Goal: Task Accomplishment & Management: Manage account settings

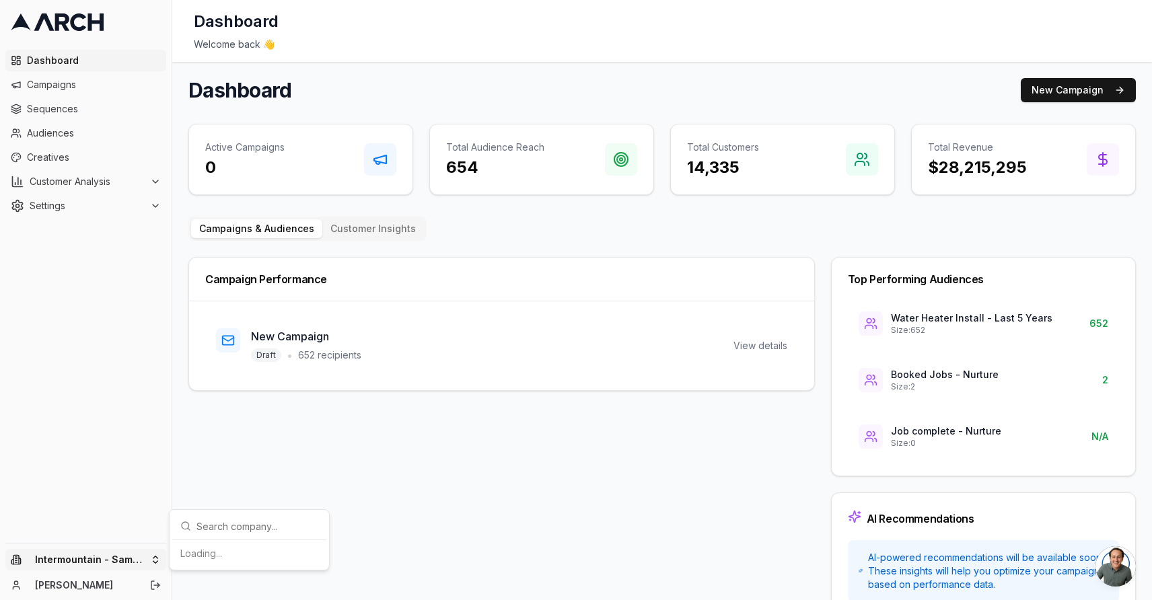
click at [140, 563] on html "Dashboard Campaigns Sequences Audiences Creatives Customer Analysis Settings In…" at bounding box center [576, 300] width 1152 height 600
click at [266, 494] on div "Intermountain - Comfort Solutions" at bounding box center [249, 490] width 149 height 35
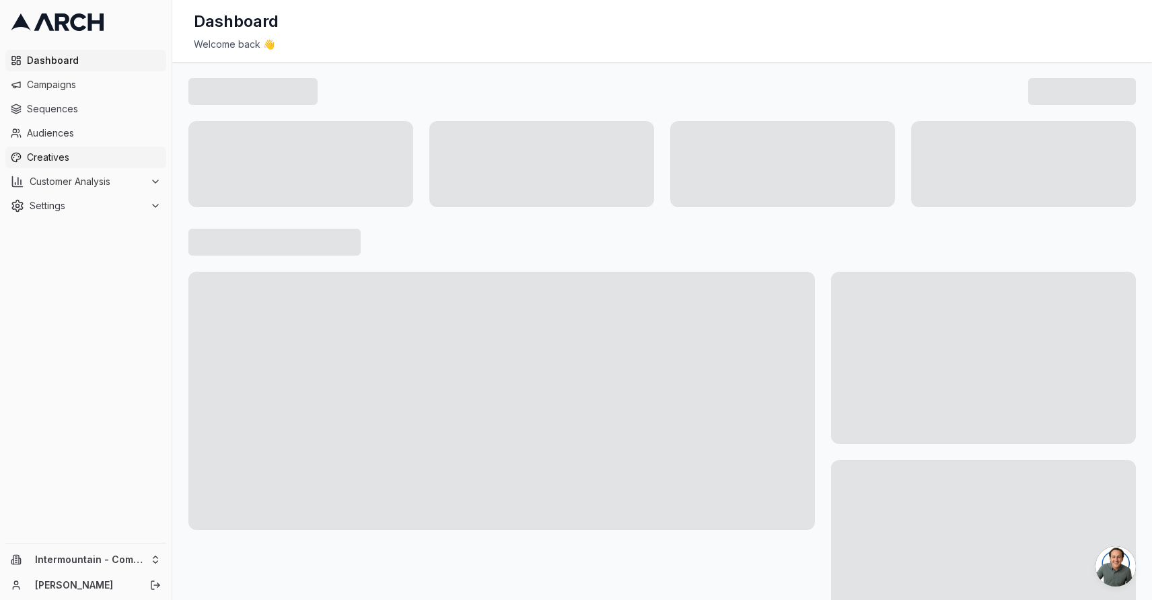
click at [68, 156] on span "Creatives" at bounding box center [94, 157] width 134 height 13
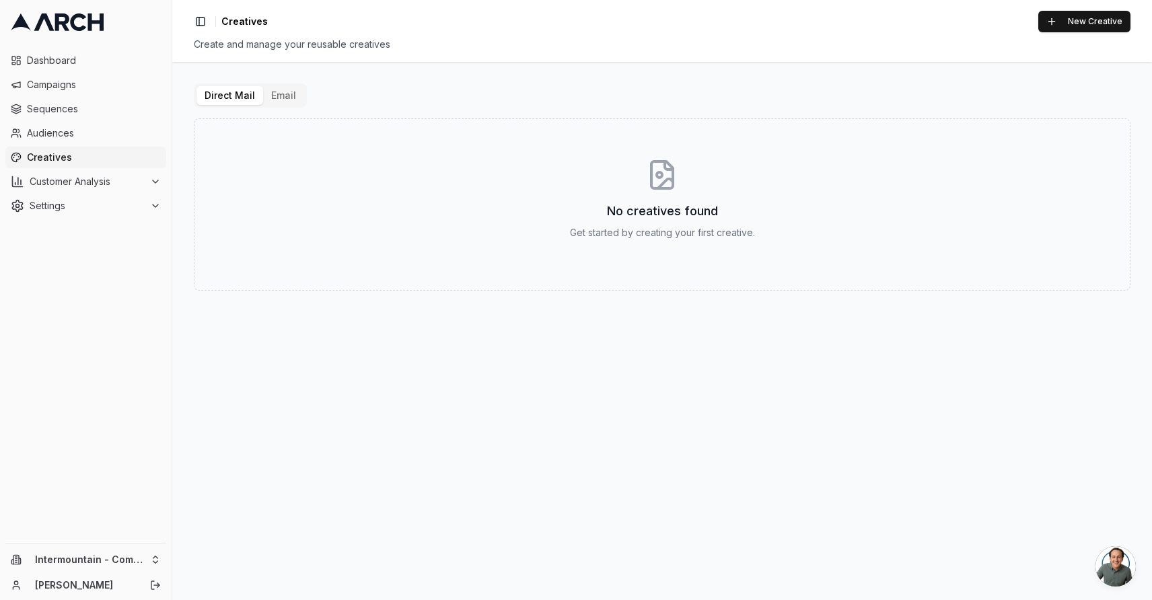
click at [271, 92] on button "Email" at bounding box center [283, 95] width 41 height 19
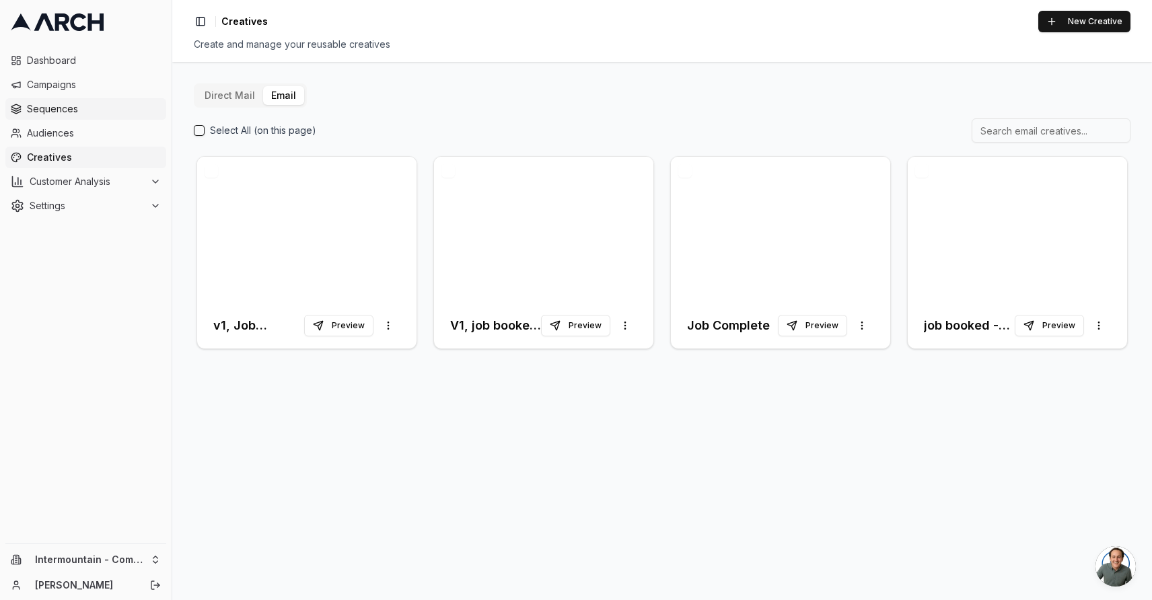
click at [79, 112] on span "Sequences" at bounding box center [94, 108] width 134 height 13
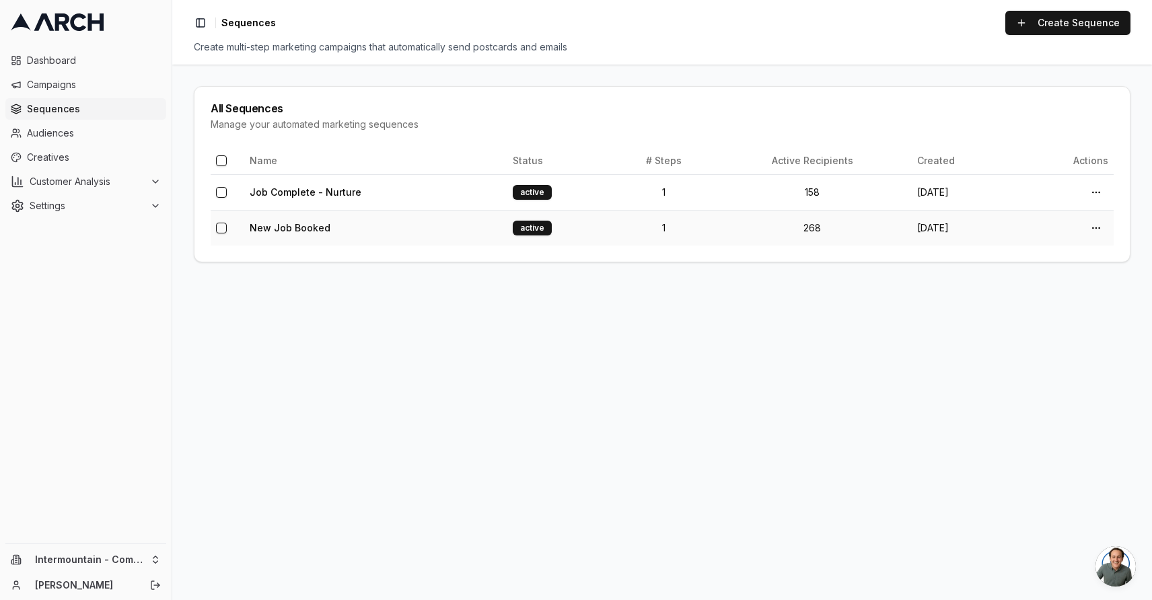
click at [392, 234] on td "New Job Booked" at bounding box center [375, 228] width 263 height 36
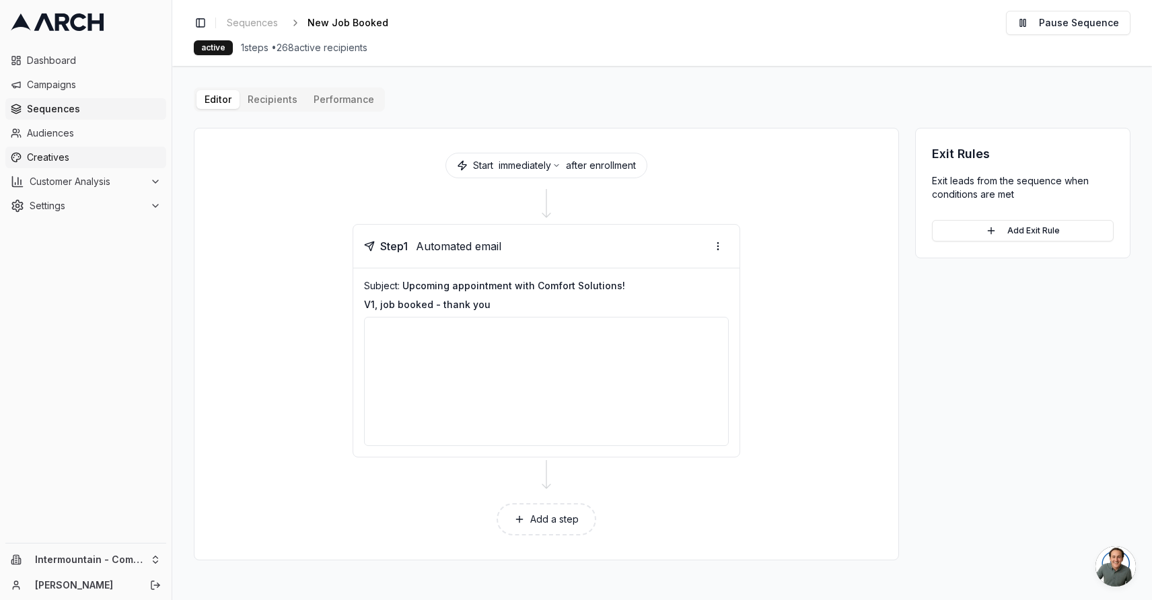
click at [86, 155] on span "Creatives" at bounding box center [94, 157] width 134 height 13
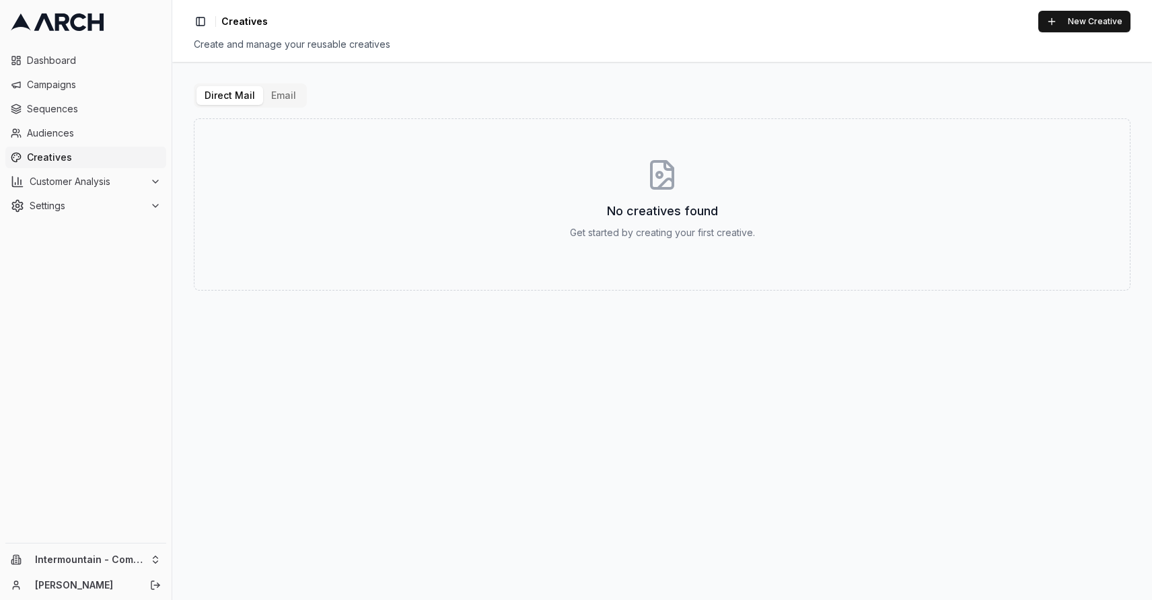
click at [276, 96] on button "Email" at bounding box center [283, 95] width 41 height 19
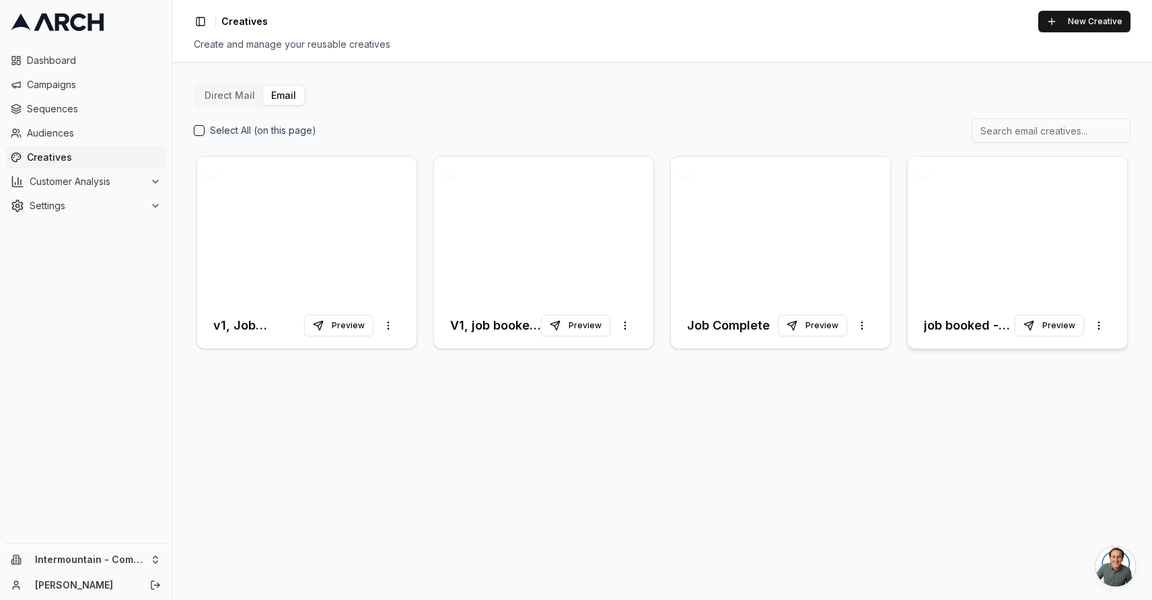
click at [982, 228] on div at bounding box center [1017, 230] width 219 height 146
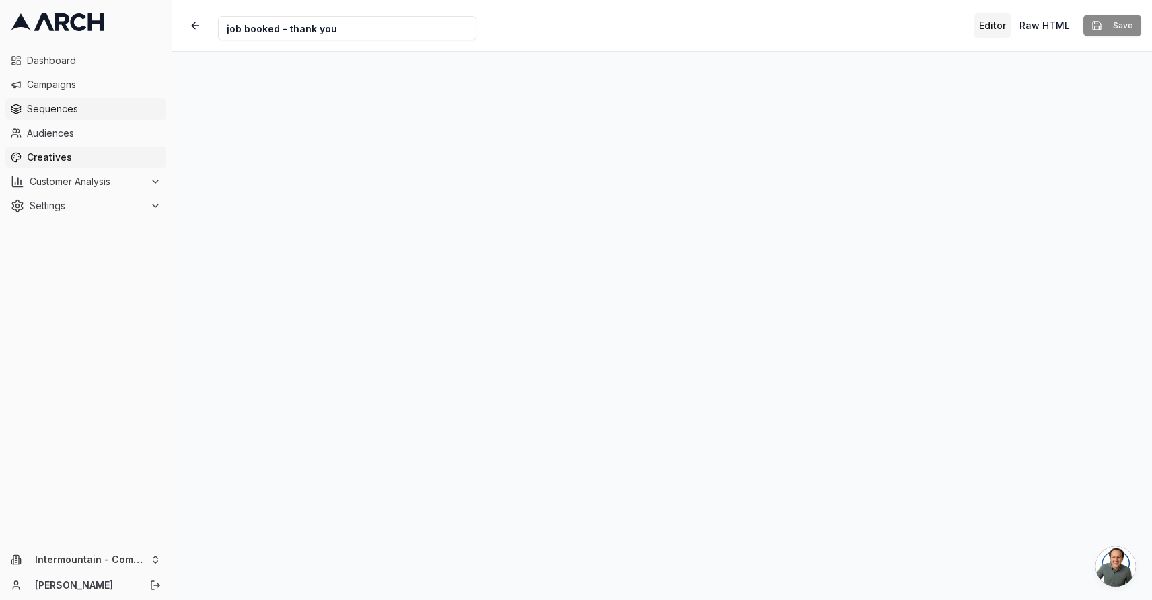
click at [71, 113] on span "Sequences" at bounding box center [94, 108] width 134 height 13
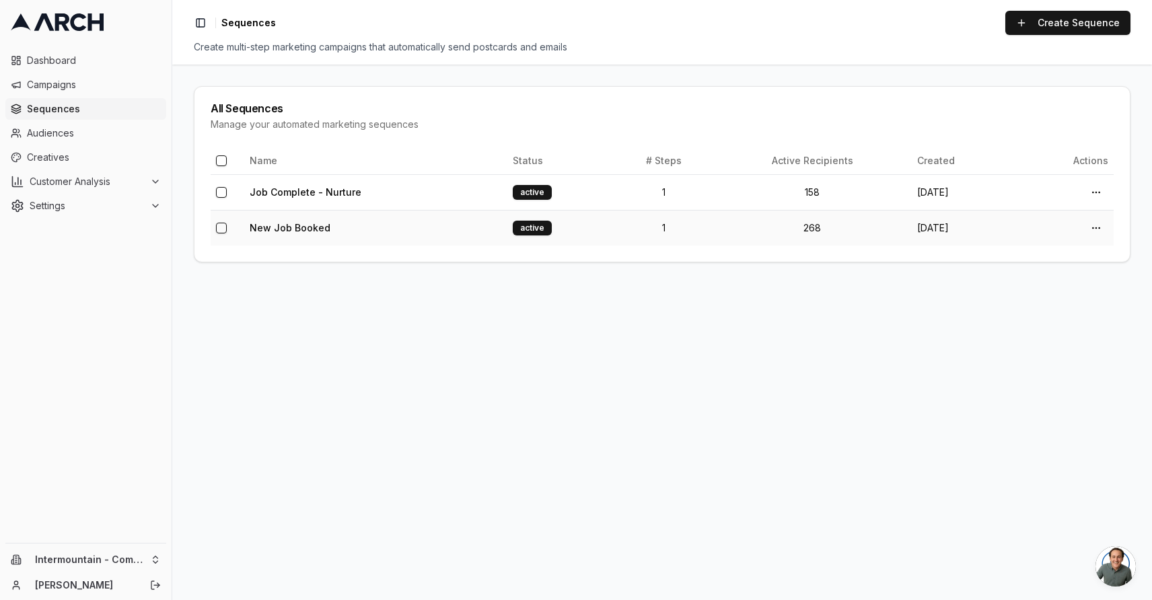
click at [445, 233] on td "New Job Booked" at bounding box center [375, 228] width 263 height 36
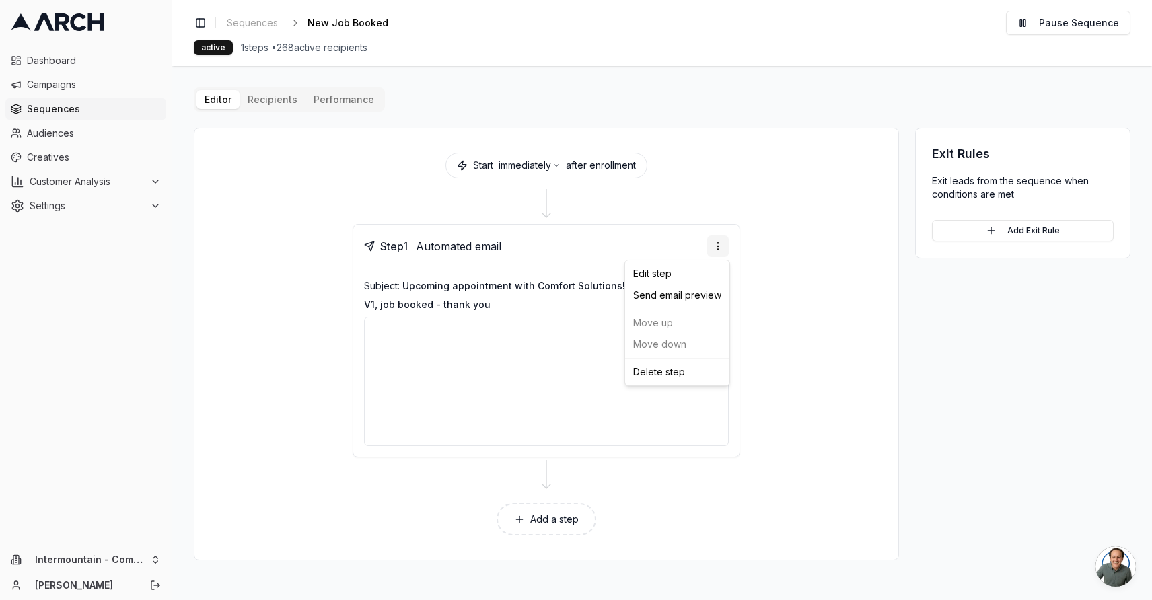
click at [718, 242] on html "Dashboard Campaigns Sequences Audiences Creatives Customer Analysis Settings In…" at bounding box center [576, 300] width 1152 height 600
click at [531, 315] on html "Dashboard Campaigns Sequences Audiences Creatives Customer Analysis Settings In…" at bounding box center [576, 300] width 1152 height 600
click at [562, 302] on p "V1, job booked - thank you" at bounding box center [546, 304] width 365 height 13
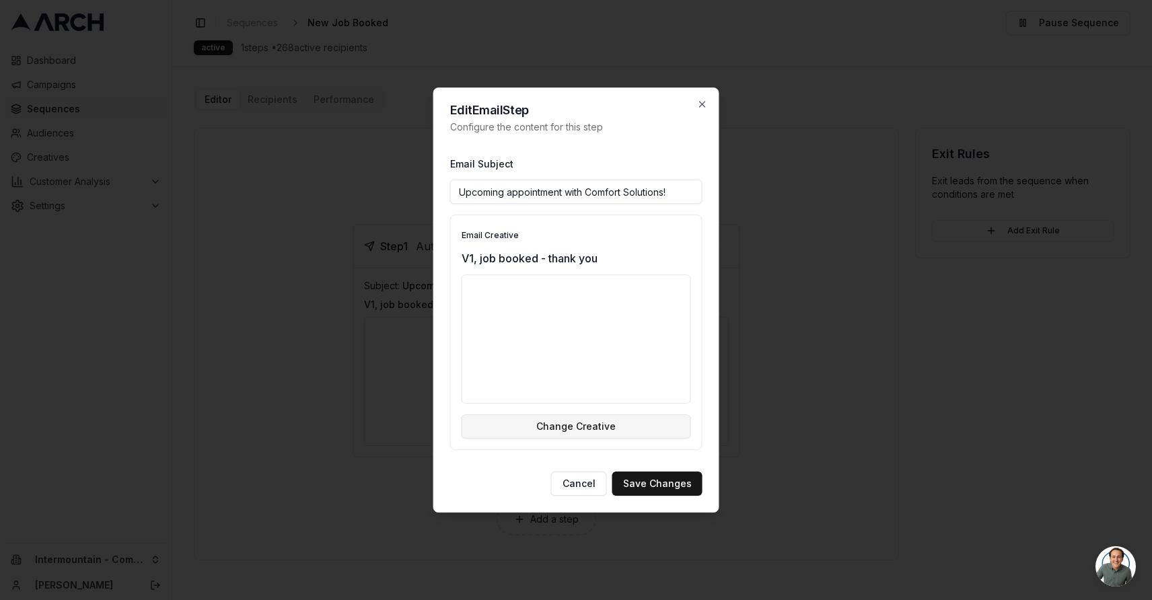
click at [591, 428] on button "Change Creative" at bounding box center [576, 427] width 229 height 24
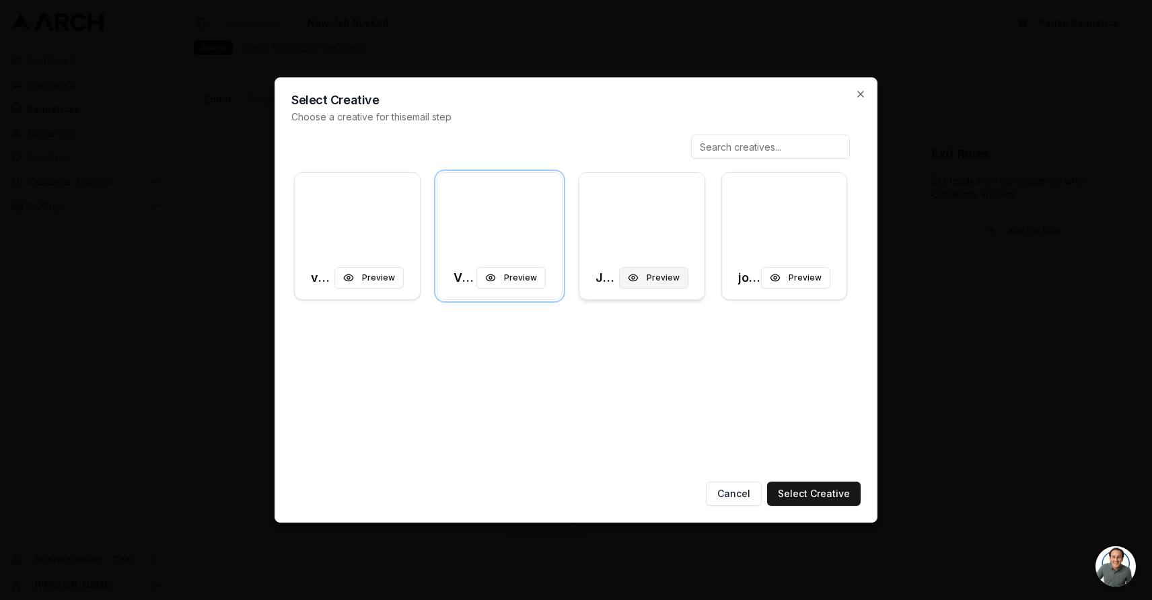
click at [663, 279] on button "Preview" at bounding box center [653, 278] width 69 height 22
click at [767, 149] on input at bounding box center [770, 147] width 159 height 24
type input "job booked"
click at [528, 205] on div at bounding box center [499, 214] width 125 height 83
click at [823, 495] on button "Select Creative" at bounding box center [814, 494] width 94 height 24
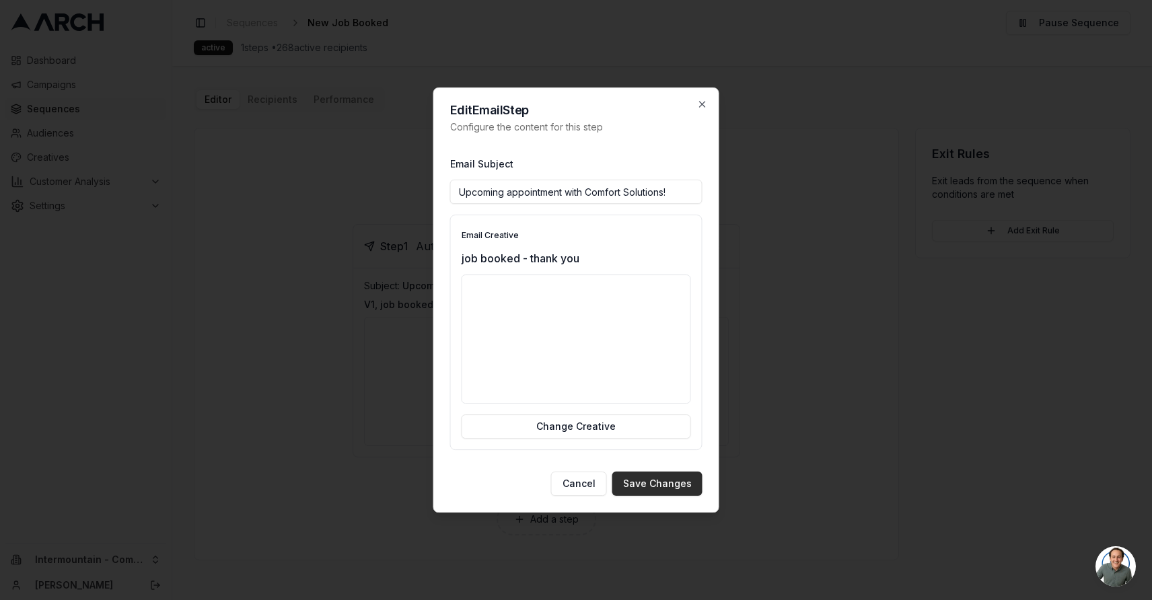
click at [647, 482] on button "Save Changes" at bounding box center [657, 484] width 90 height 24
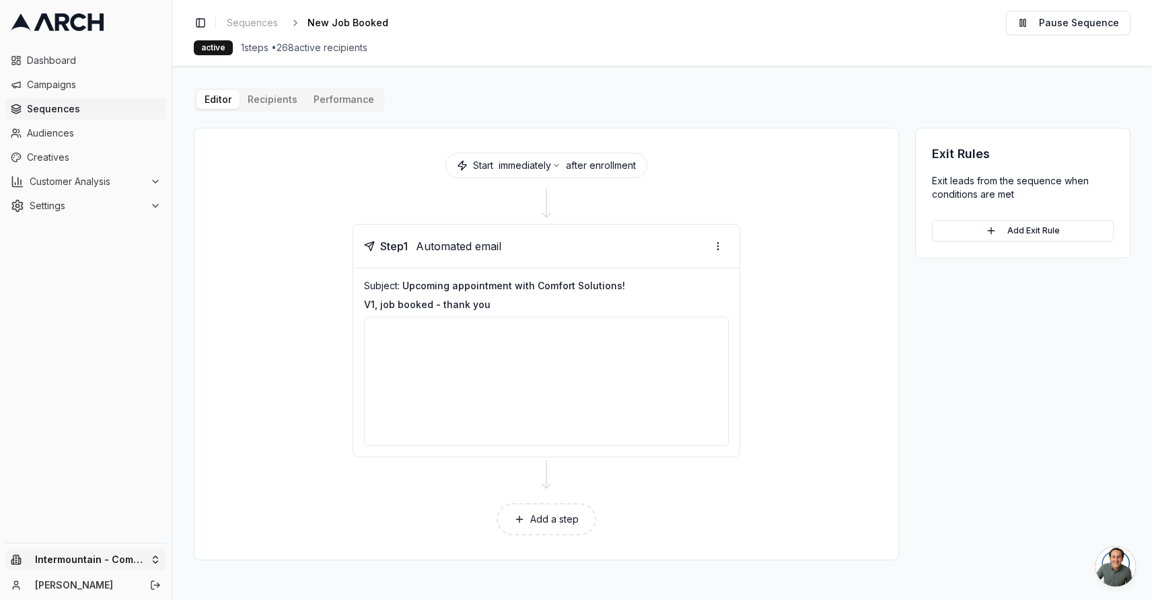
click at [132, 561] on html "Dashboard Campaigns Sequences Audiences Creatives Customer Analysis Settings In…" at bounding box center [576, 300] width 1152 height 600
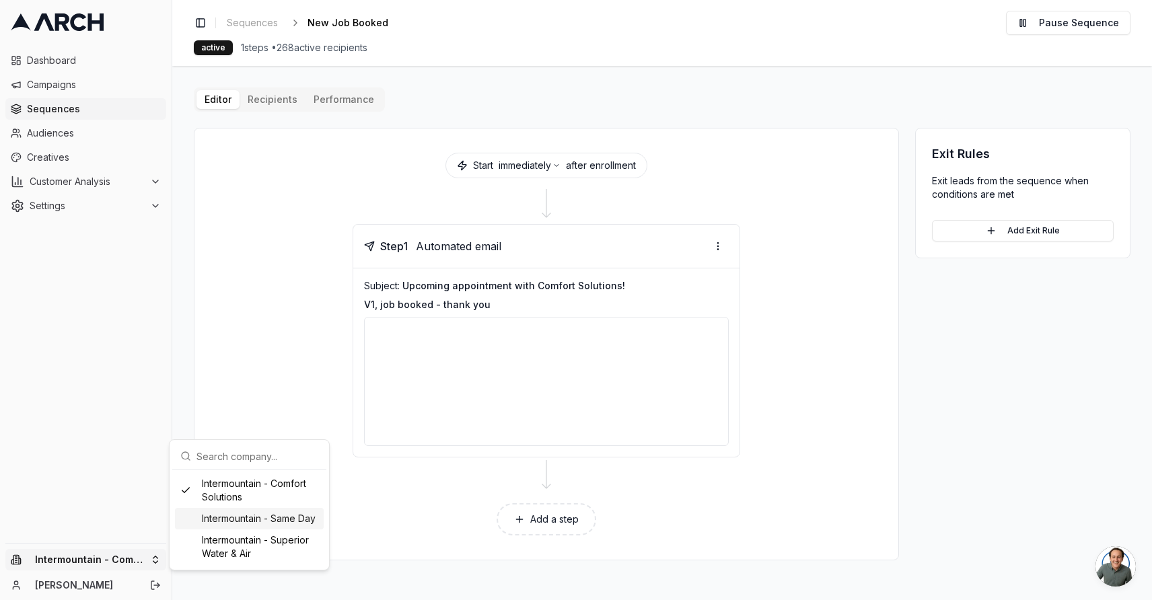
click at [244, 513] on div "Intermountain - Same Day" at bounding box center [249, 519] width 149 height 22
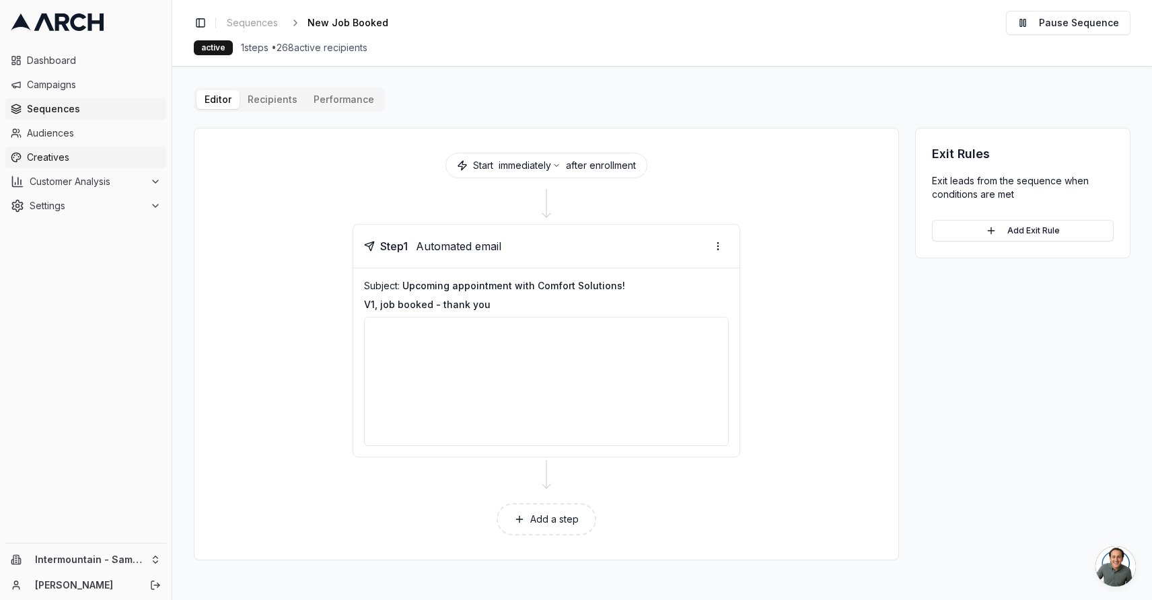
click at [87, 165] on link "Creatives" at bounding box center [85, 158] width 161 height 22
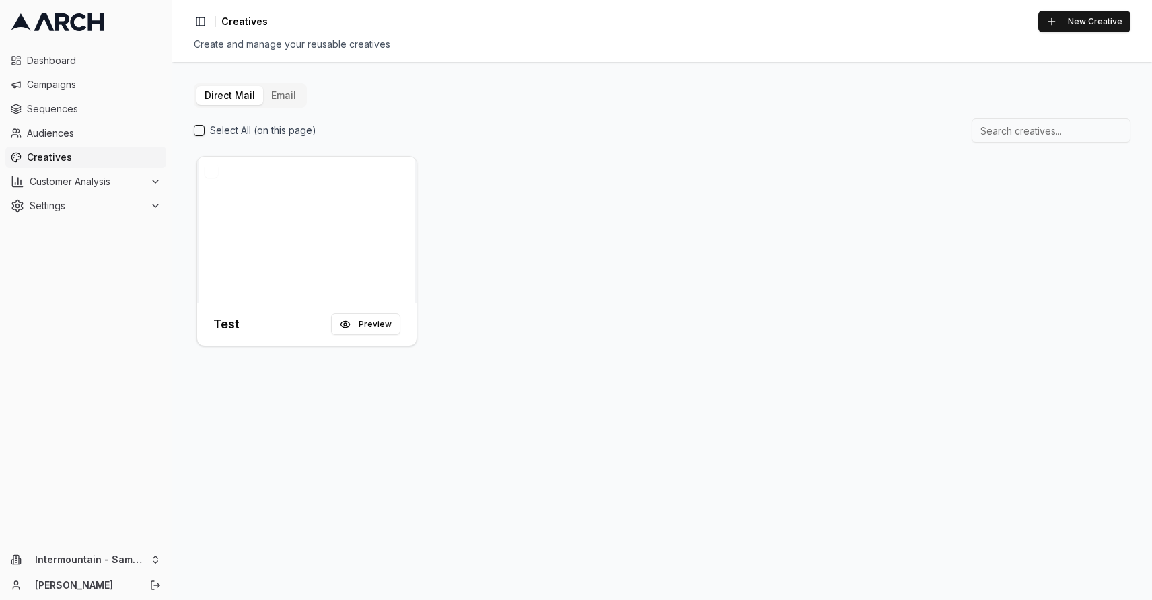
click at [286, 93] on button "Email" at bounding box center [283, 95] width 41 height 19
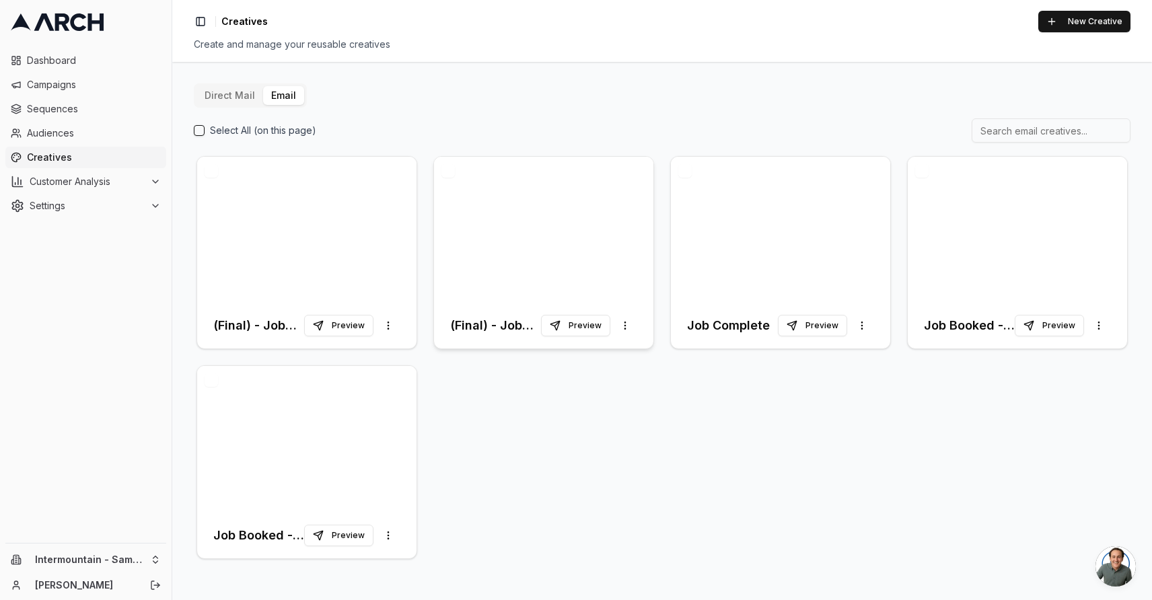
click at [474, 268] on div at bounding box center [543, 230] width 219 height 146
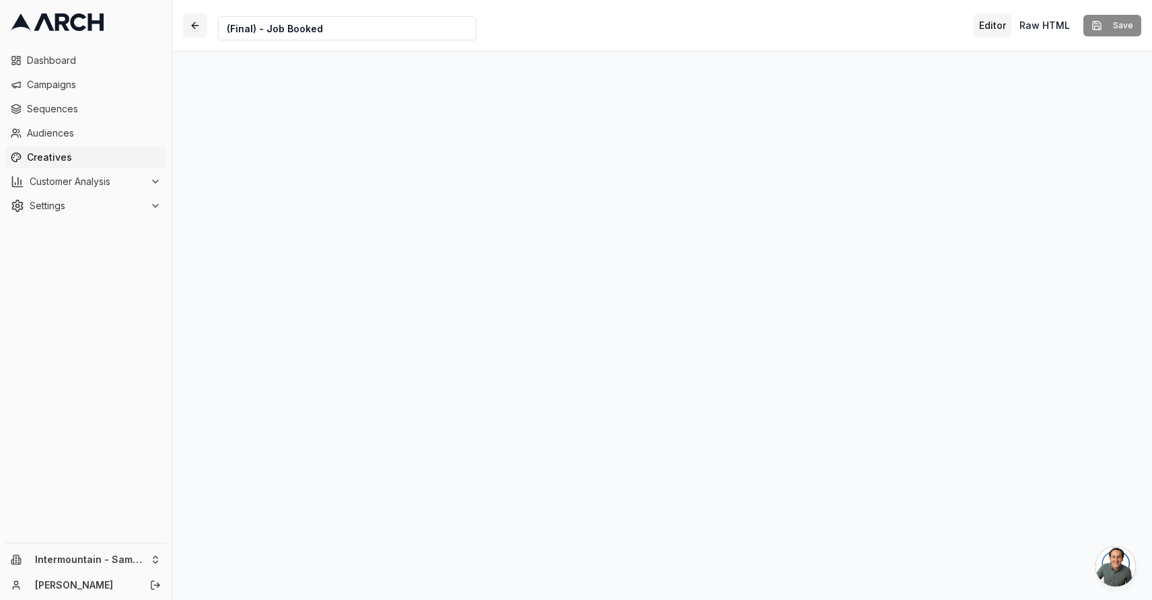
click at [199, 27] on button "button" at bounding box center [195, 25] width 24 height 24
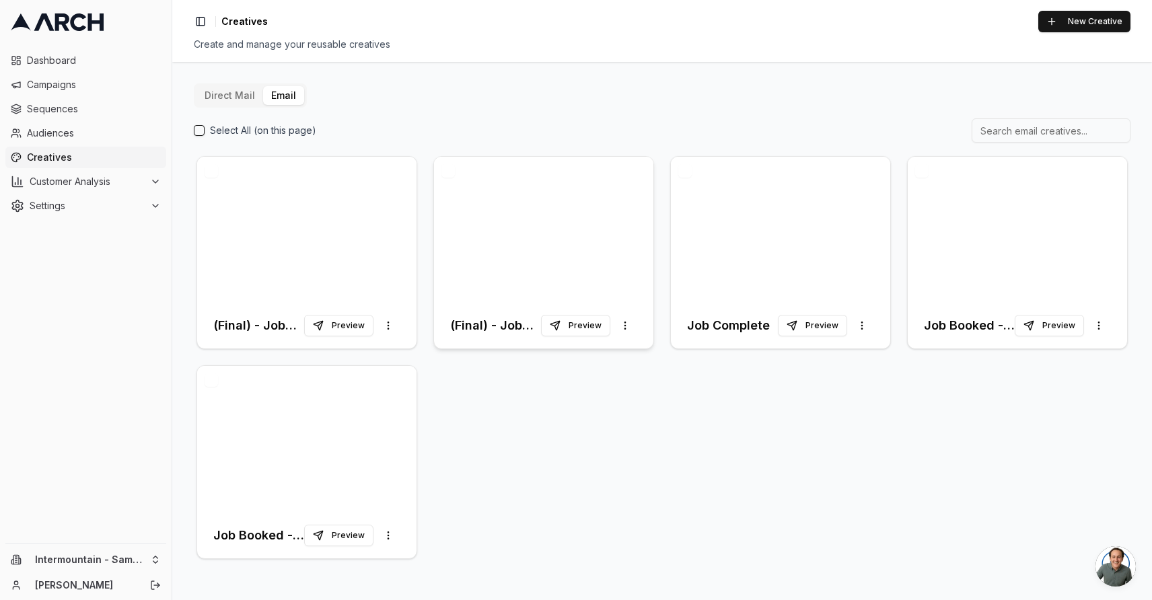
click at [523, 242] on div at bounding box center [543, 230] width 219 height 146
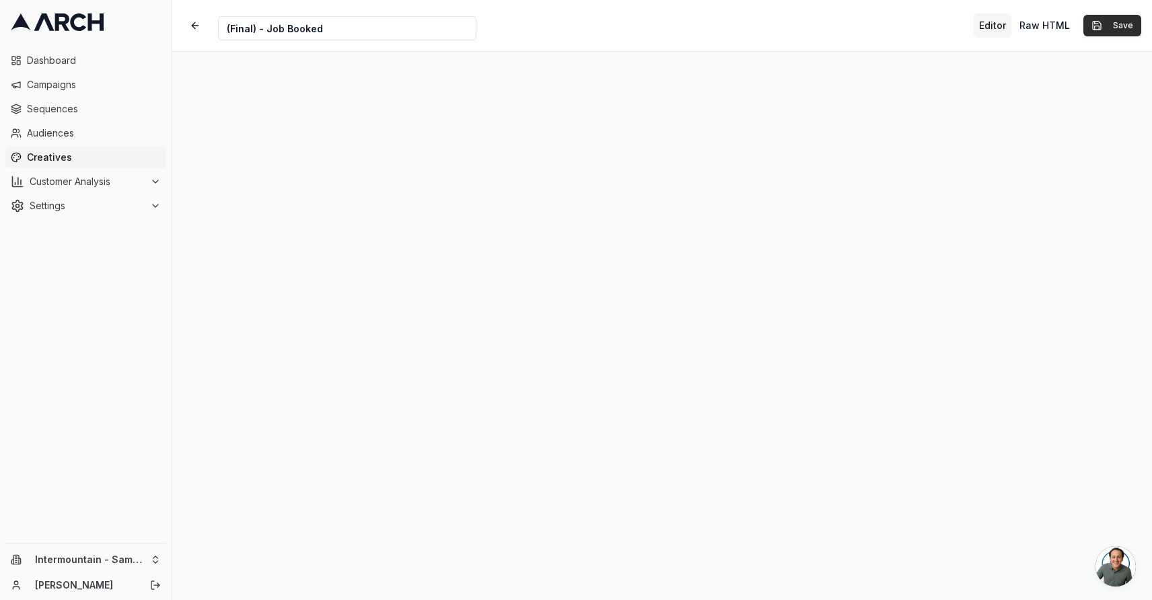
click at [1104, 28] on button "Save" at bounding box center [1112, 26] width 58 height 22
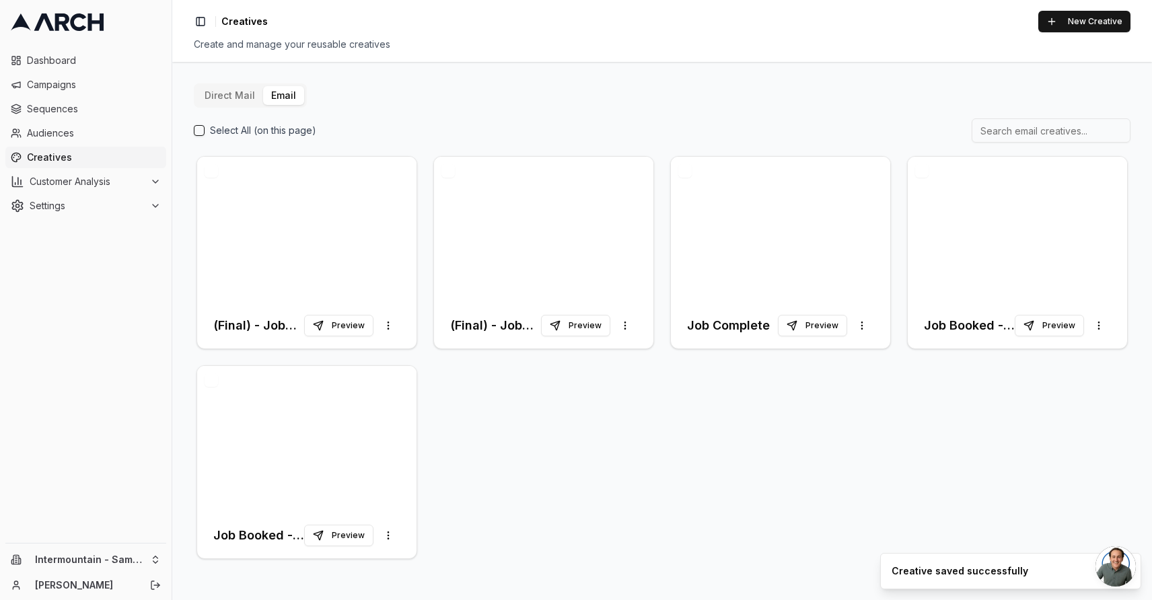
drag, startPoint x: 198, startPoint y: 29, endPoint x: 184, endPoint y: 113, distance: 85.3
click at [184, 113] on div "Toggle Sidebar Creatives New Creative Create and manage your reusable creatives…" at bounding box center [662, 300] width 980 height 600
click at [571, 219] on div at bounding box center [543, 230] width 219 height 146
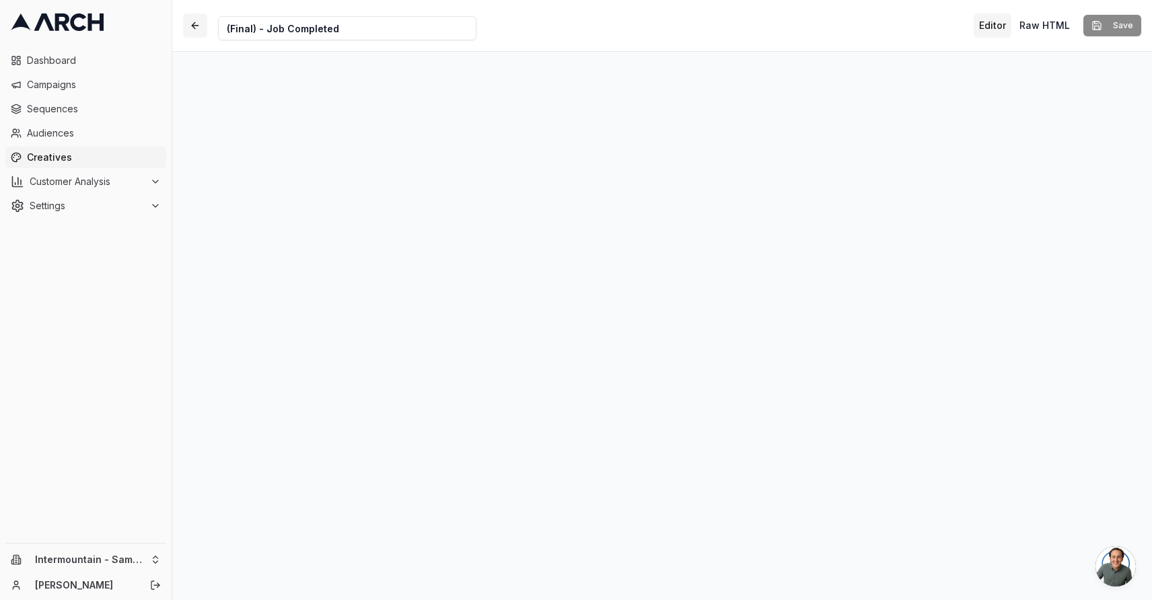
click at [196, 31] on button "button" at bounding box center [195, 25] width 24 height 24
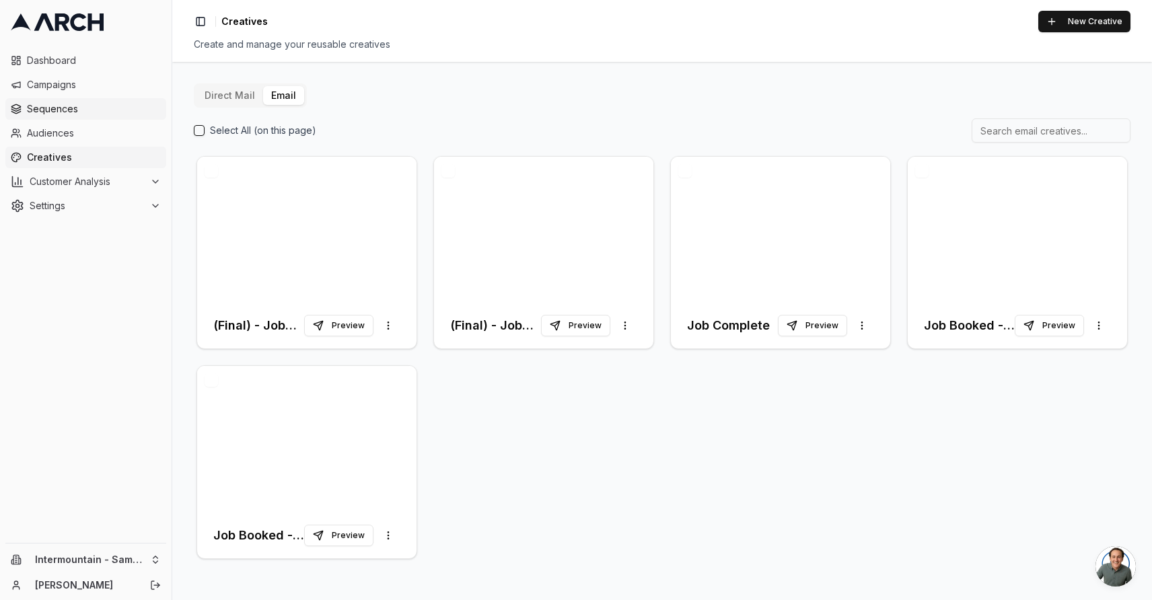
click at [59, 112] on span "Sequences" at bounding box center [94, 108] width 134 height 13
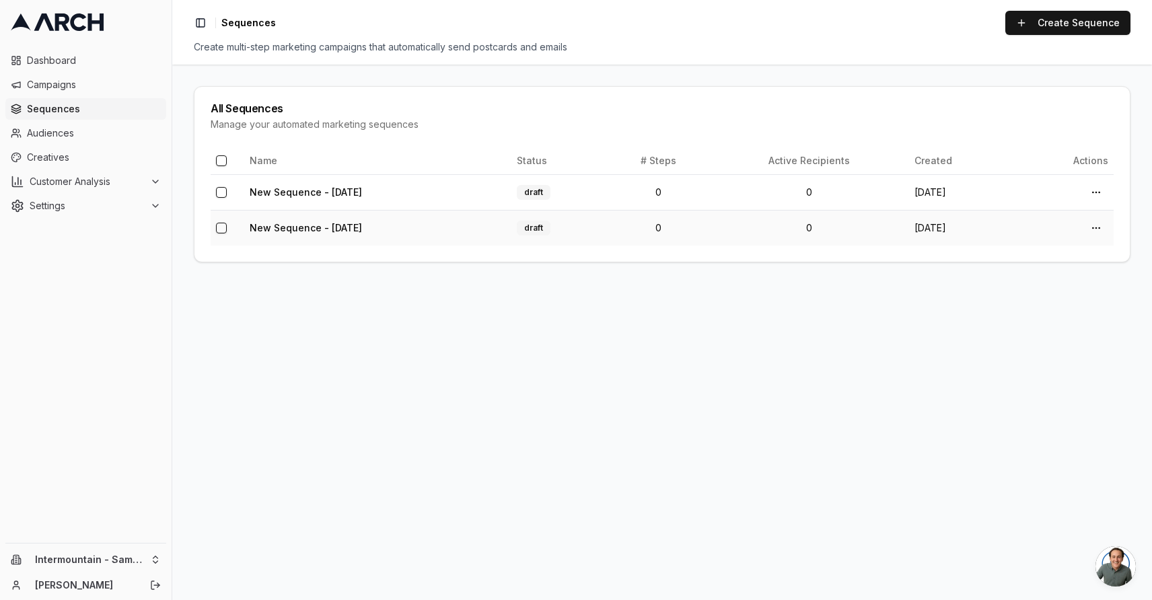
click at [416, 221] on td "New Sequence - [DATE]" at bounding box center [377, 228] width 267 height 36
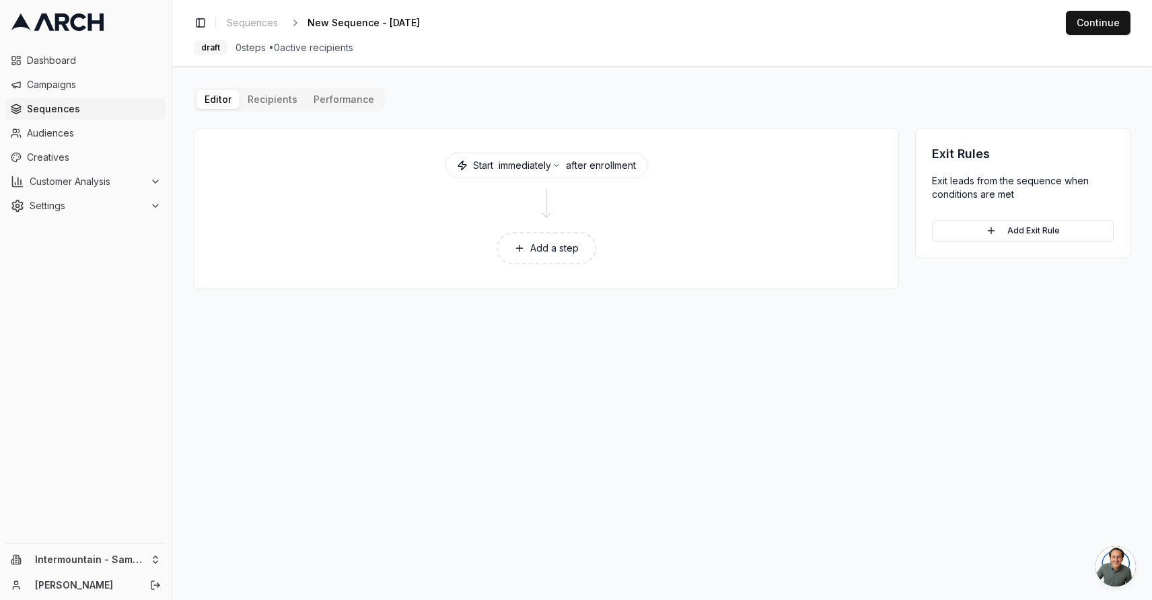
click at [275, 100] on div "Editor Recipients Performance Start immediately after enrollment Add a step Exi…" at bounding box center [662, 188] width 937 height 202
click at [218, 108] on button "Editor" at bounding box center [217, 99] width 43 height 19
click at [382, 19] on span "New Sequence - [DATE]" at bounding box center [364, 22] width 112 height 13
type input "New Job Booked"
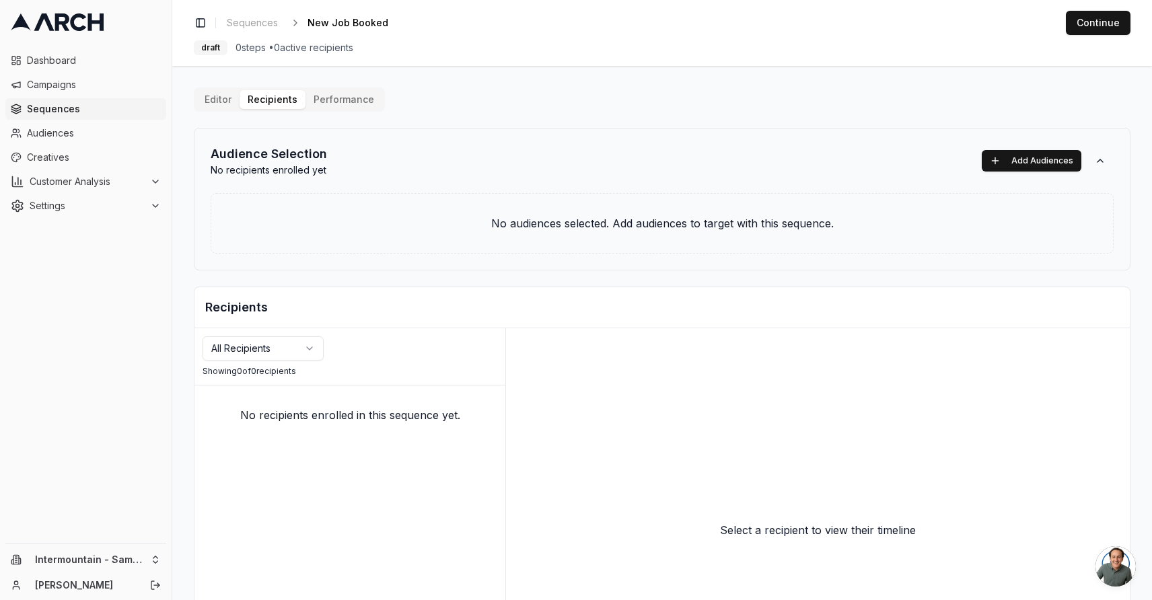
click at [1030, 176] on div "Audience Selection No recipients enrolled yet Add Audiences" at bounding box center [662, 161] width 903 height 32
click at [1035, 159] on button "Add Audiences" at bounding box center [1032, 161] width 100 height 22
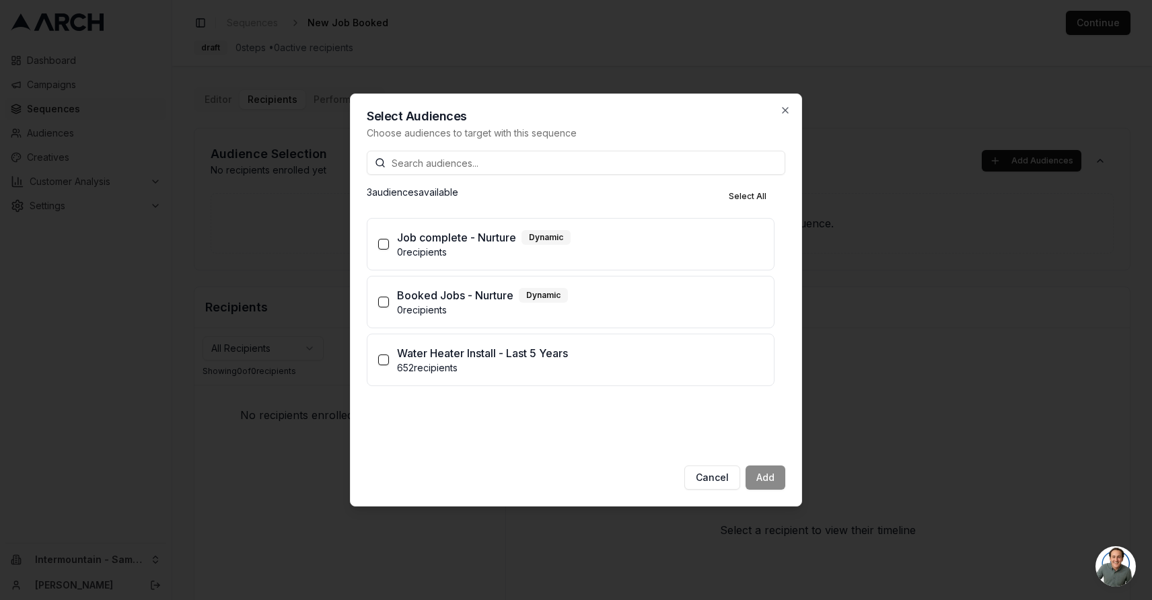
click at [415, 295] on p "Booked Jobs - Nurture" at bounding box center [455, 295] width 116 height 16
click at [389, 297] on button "Booked Jobs - Nurture Dynamic 0 recipients" at bounding box center [383, 302] width 11 height 11
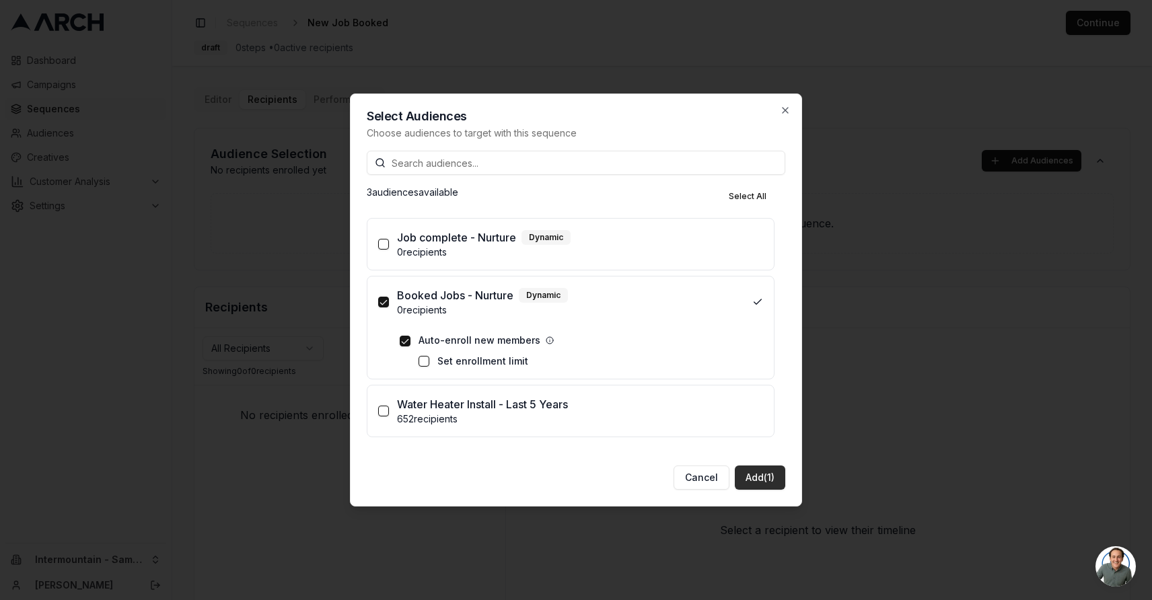
click at [751, 478] on button "Add (1)" at bounding box center [760, 478] width 50 height 24
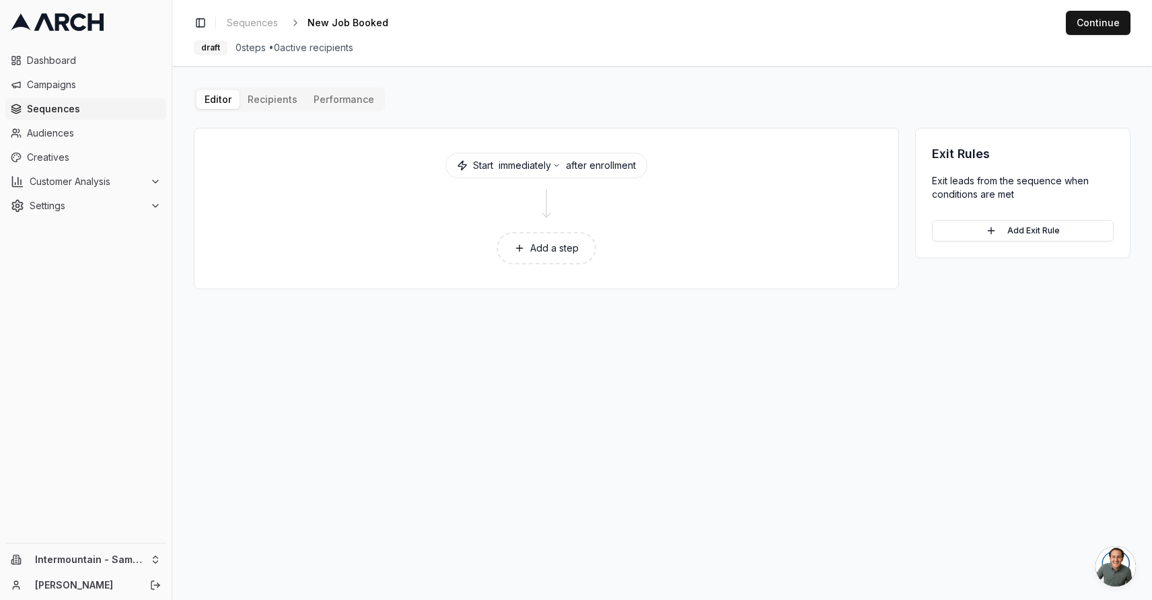
click at [573, 243] on button "Add a step" at bounding box center [547, 248] width 100 height 32
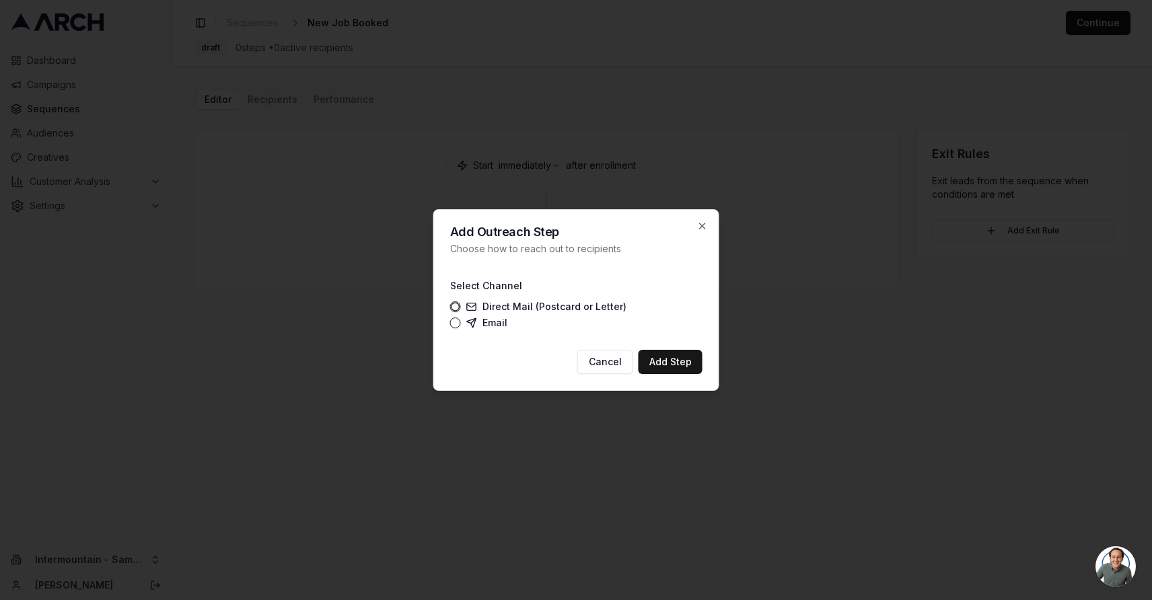
click at [482, 326] on label "Email" at bounding box center [486, 323] width 41 height 11
click at [461, 326] on button "Email" at bounding box center [455, 323] width 11 height 11
click at [677, 364] on button "Add Step" at bounding box center [671, 362] width 64 height 24
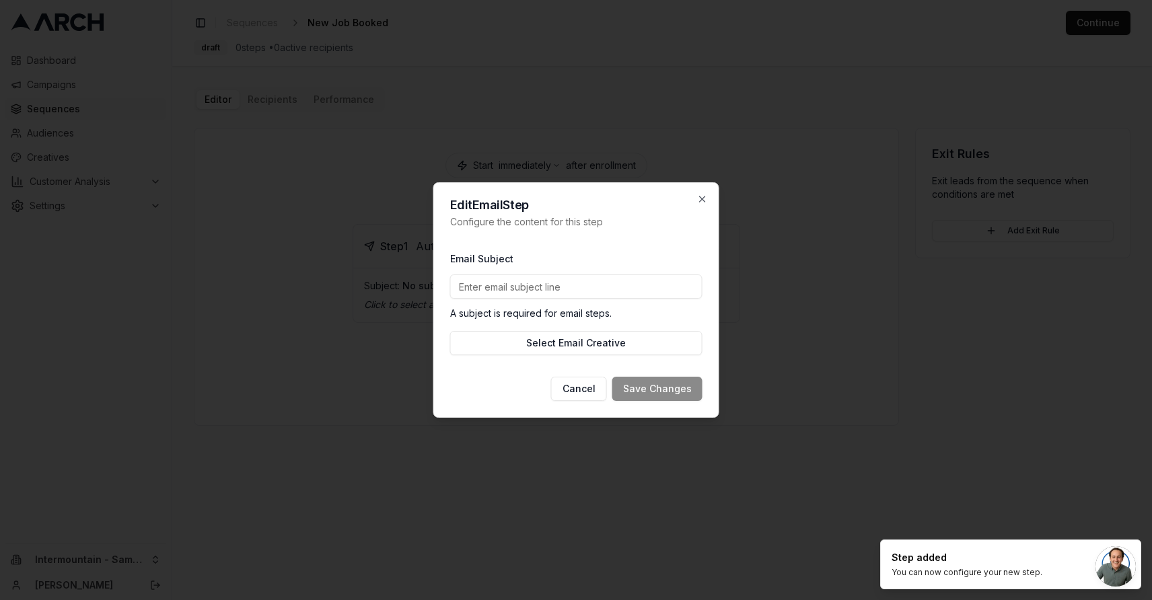
click at [545, 285] on input "Email Subject" at bounding box center [576, 287] width 252 height 24
click at [564, 289] on input "Email Subject" at bounding box center [576, 287] width 252 height 24
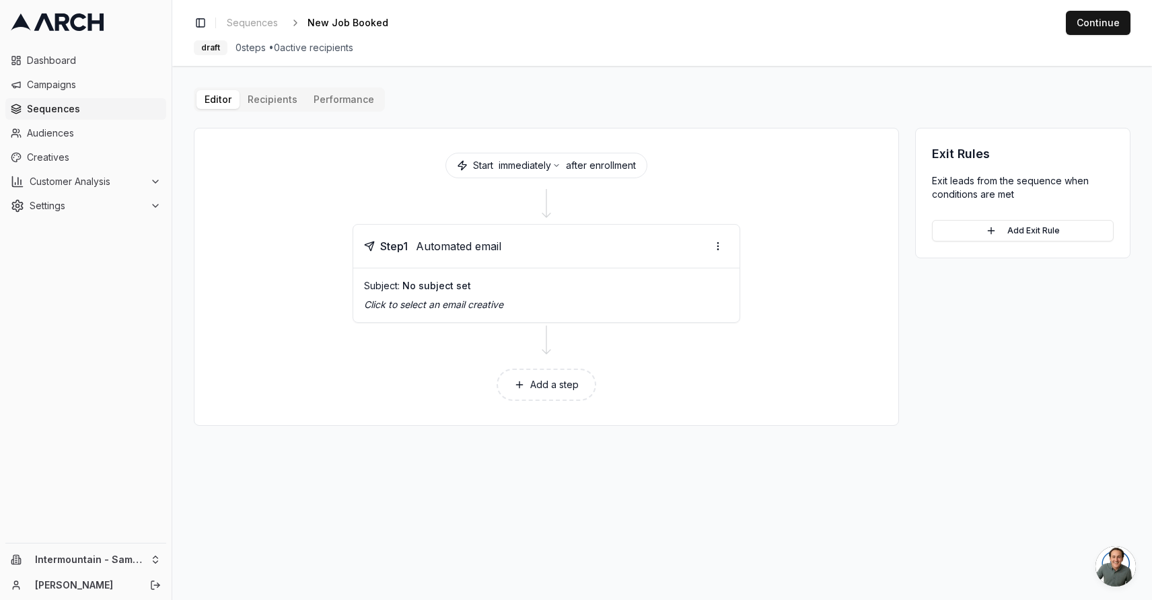
click at [526, 287] on div "Subject: No subject set" at bounding box center [546, 285] width 365 height 13
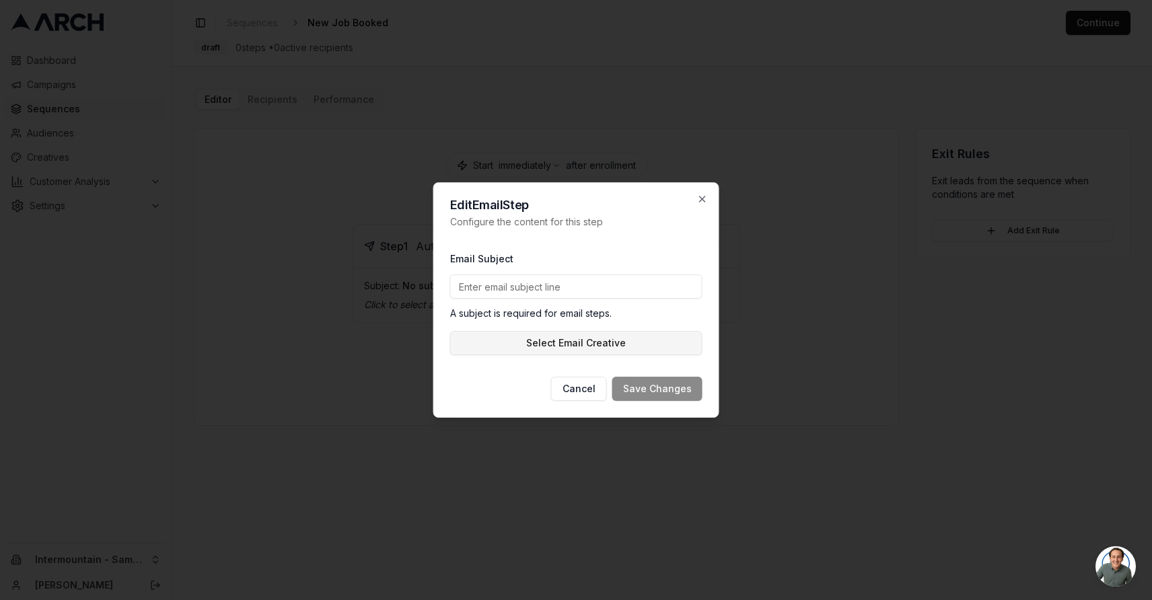
click at [526, 352] on button "Select Email Creative" at bounding box center [576, 343] width 252 height 24
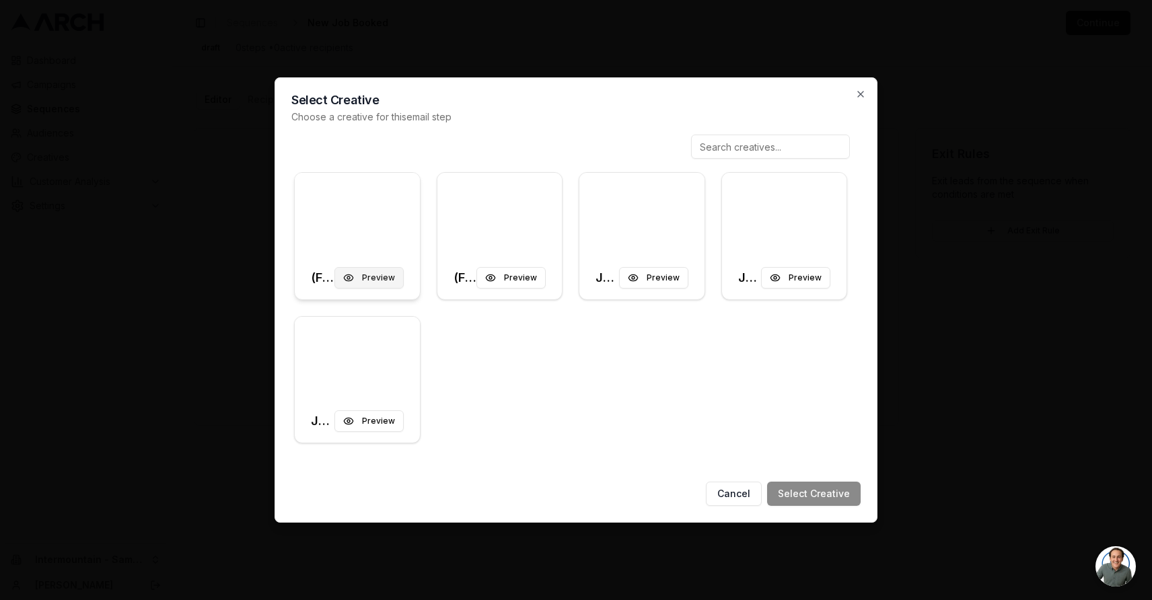
click at [382, 279] on button "Preview" at bounding box center [368, 278] width 69 height 22
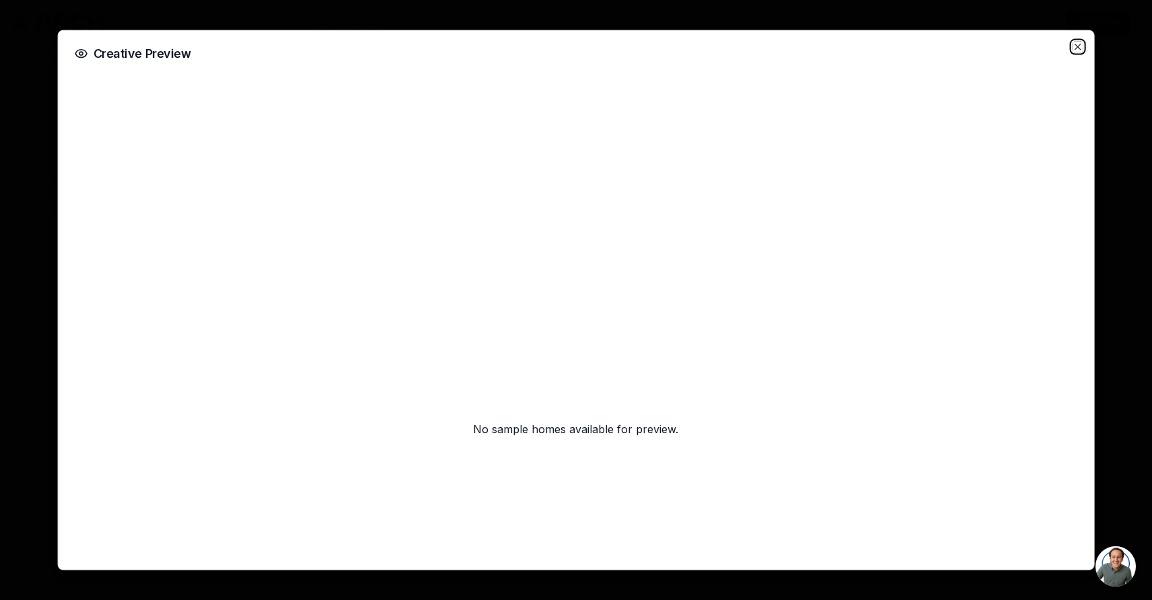
click at [1073, 48] on icon "button" at bounding box center [1077, 47] width 11 height 11
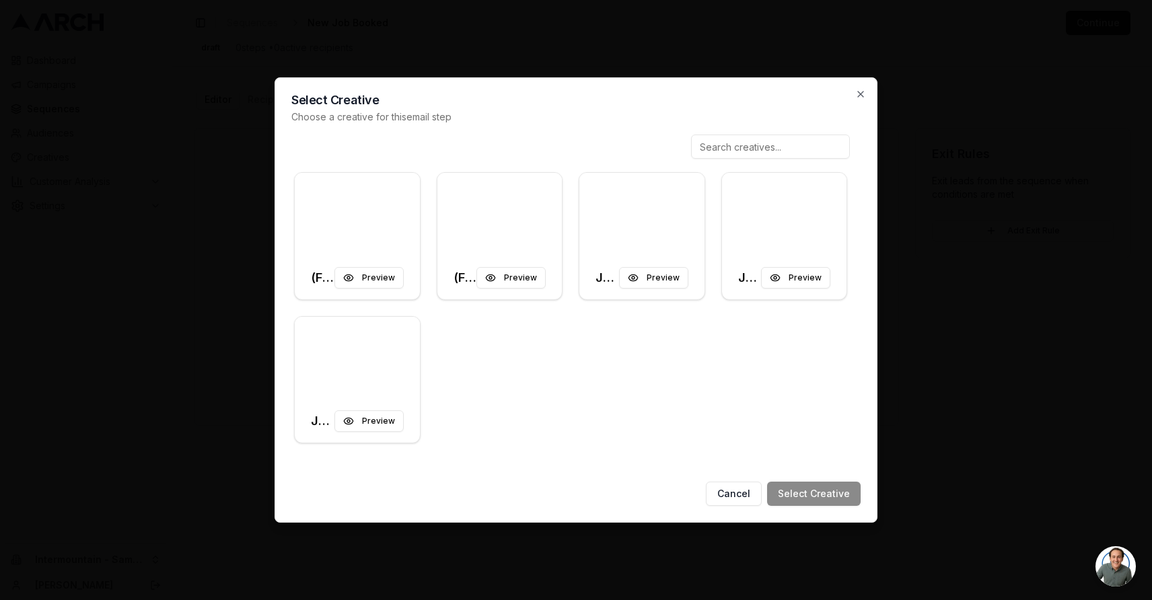
click at [784, 152] on input at bounding box center [770, 147] width 159 height 24
type input "(final) - Job boo"
click at [386, 211] on div at bounding box center [357, 214] width 125 height 83
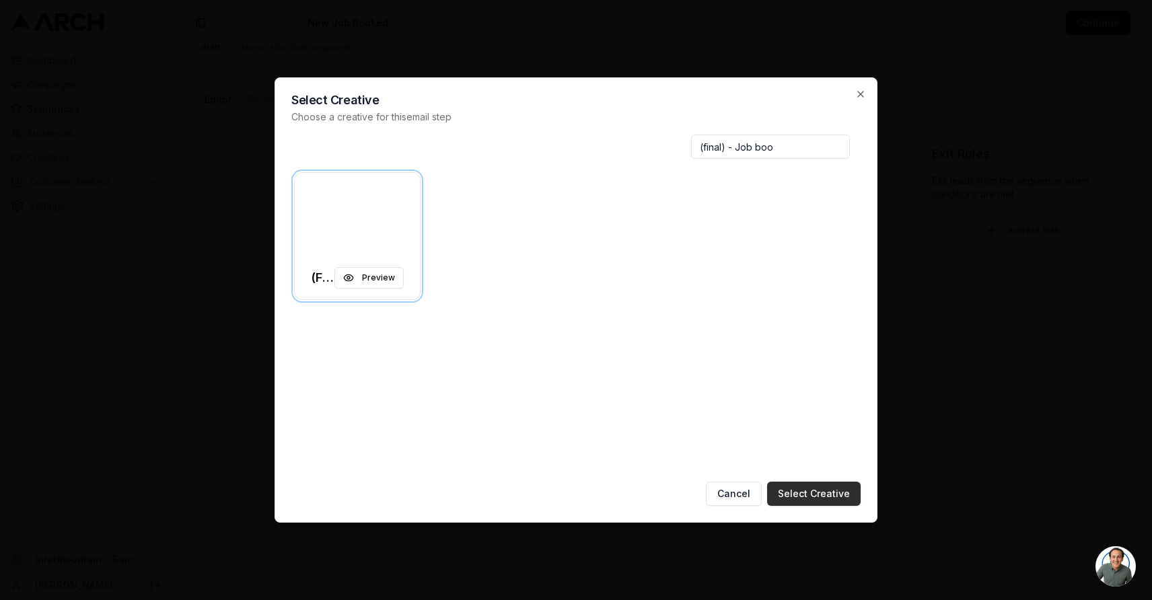
click at [807, 493] on button "Select Creative" at bounding box center [814, 494] width 94 height 24
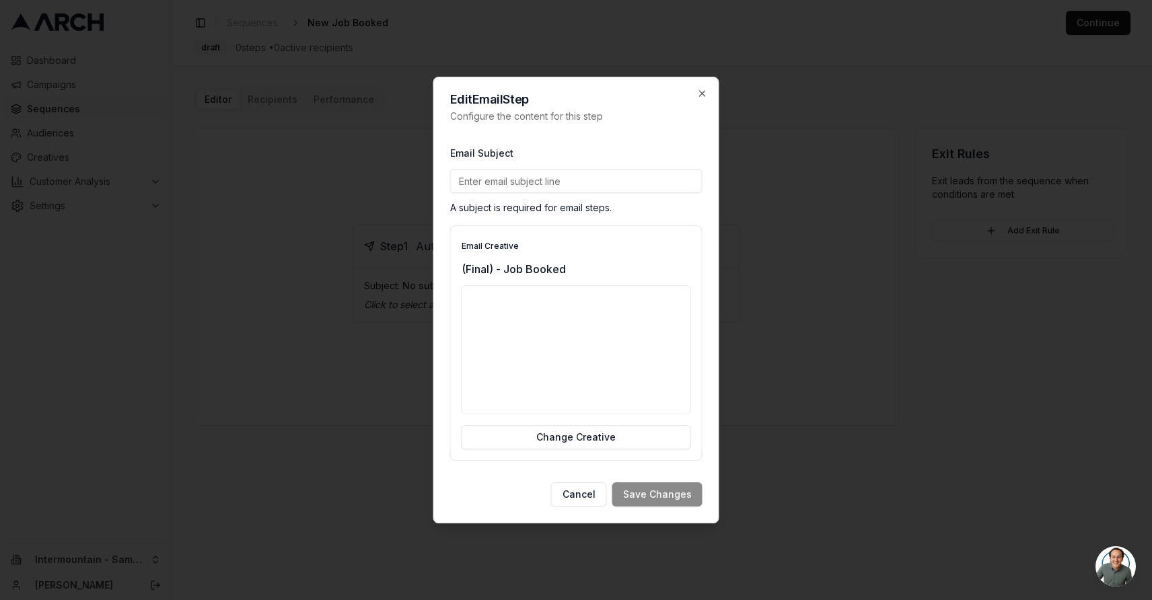
click at [506, 183] on input "Email Subject" at bounding box center [576, 181] width 252 height 24
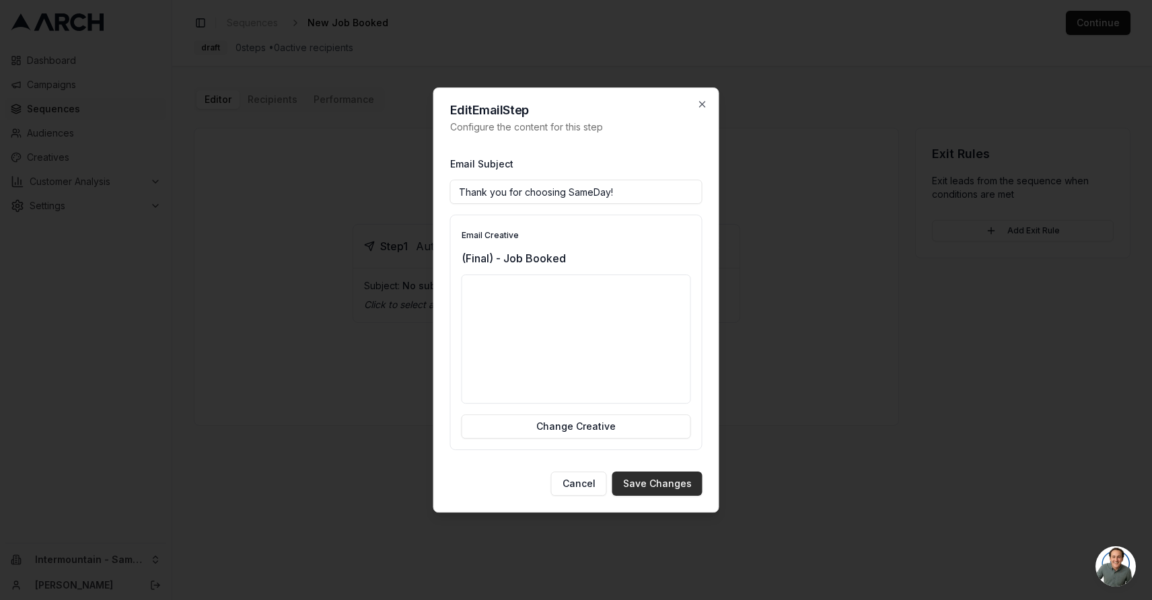
type input "Thank you for choosing SameDay!"
click at [657, 489] on button "Save Changes" at bounding box center [657, 484] width 90 height 24
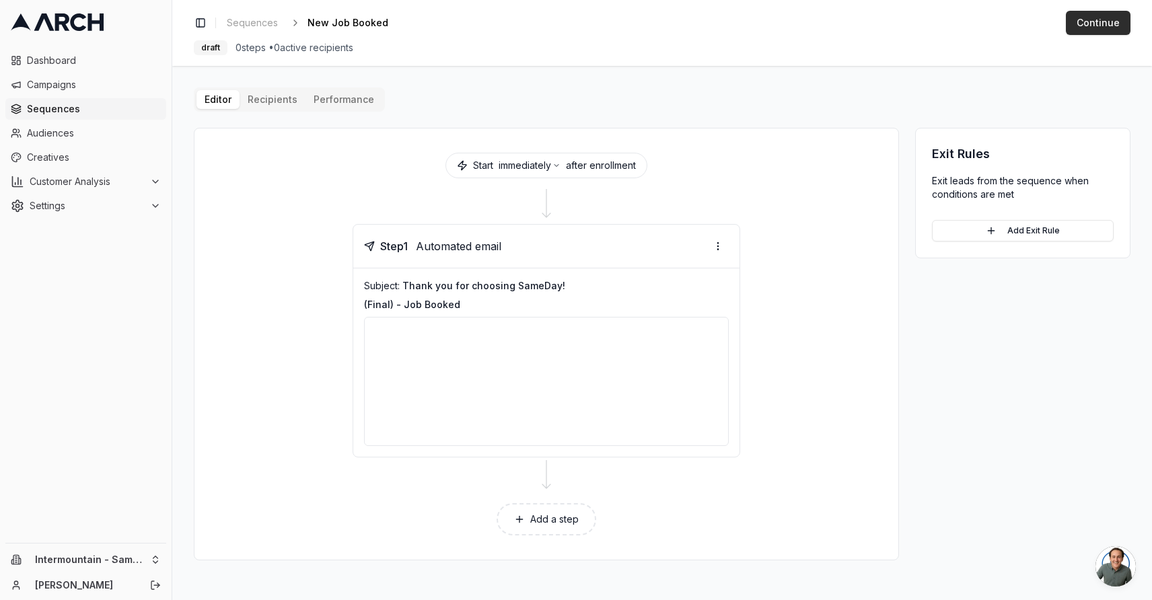
click at [1109, 21] on button "Continue" at bounding box center [1098, 23] width 65 height 24
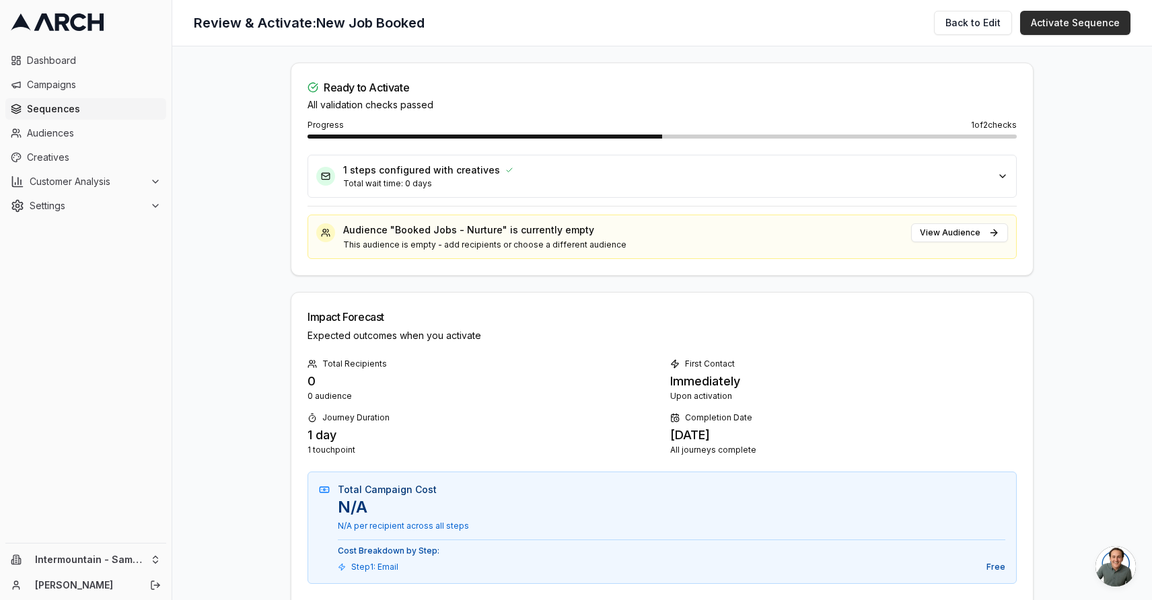
click at [1052, 15] on button "Activate Sequence" at bounding box center [1075, 23] width 110 height 24
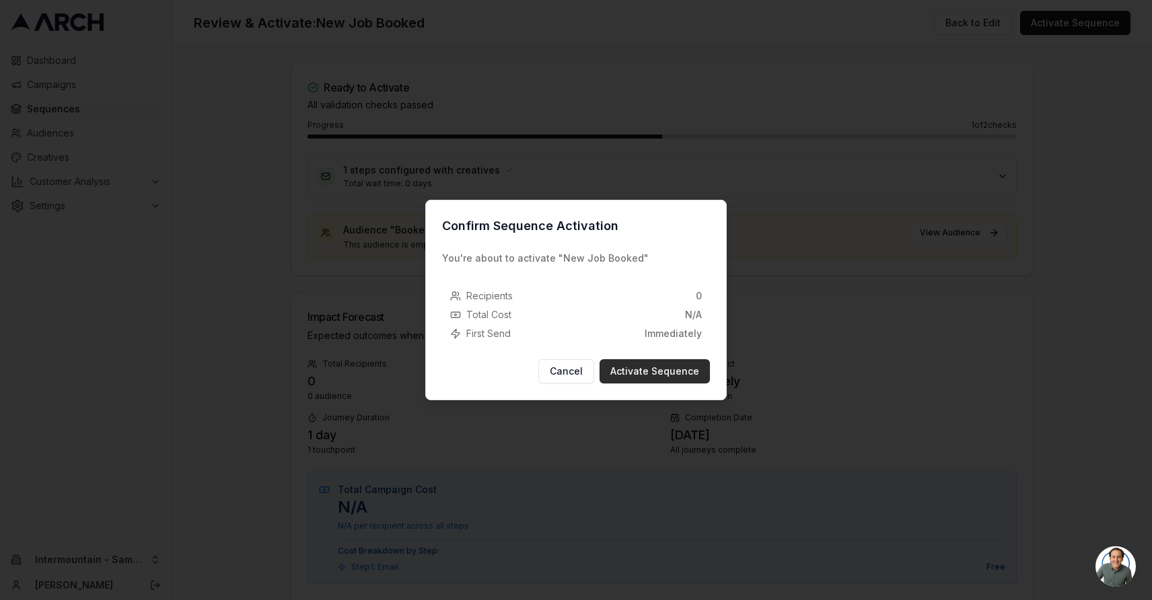
click at [667, 369] on button "Activate Sequence" at bounding box center [655, 371] width 110 height 24
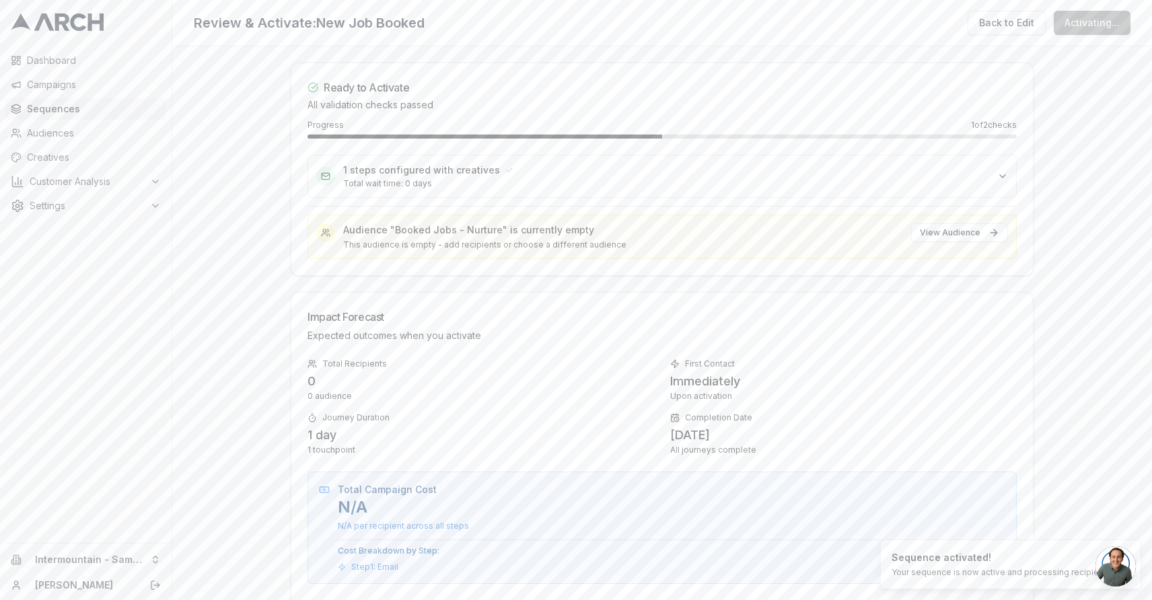
click at [71, 112] on span "Sequences" at bounding box center [94, 108] width 134 height 13
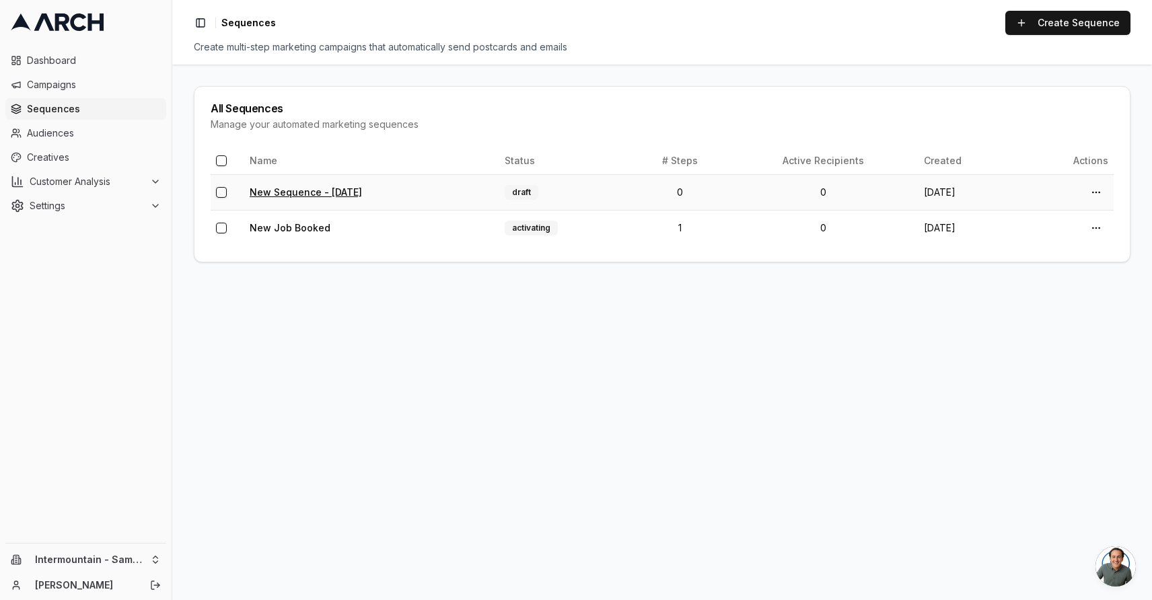
click at [312, 196] on link "New Sequence - [DATE]" at bounding box center [306, 191] width 112 height 11
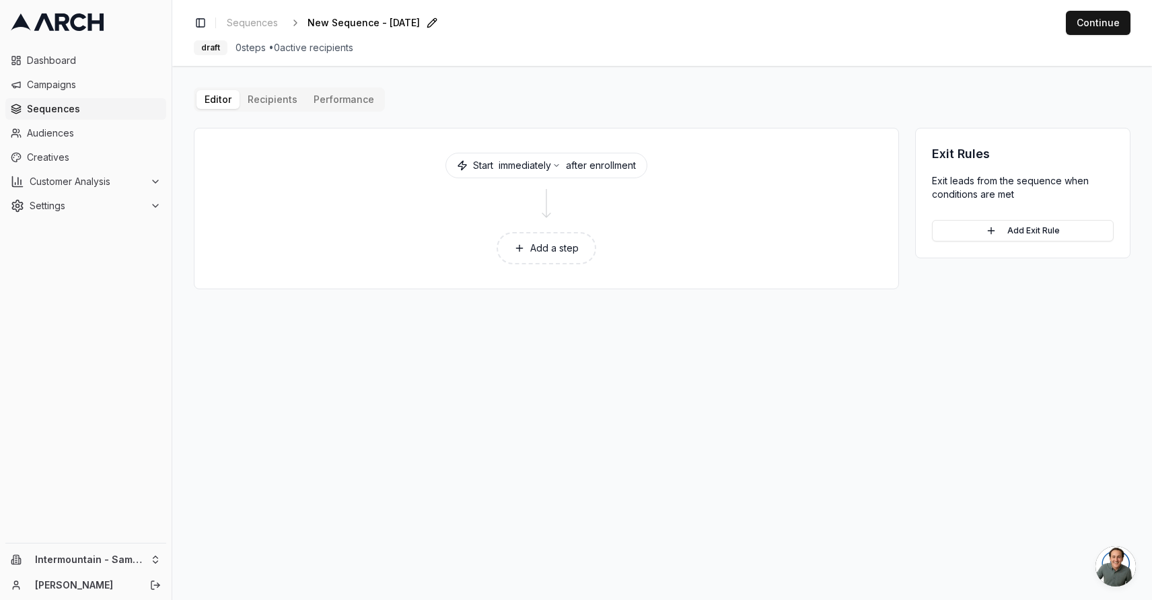
click at [374, 22] on span "New Sequence - [DATE]" at bounding box center [364, 22] width 112 height 13
type input "Job Complete"
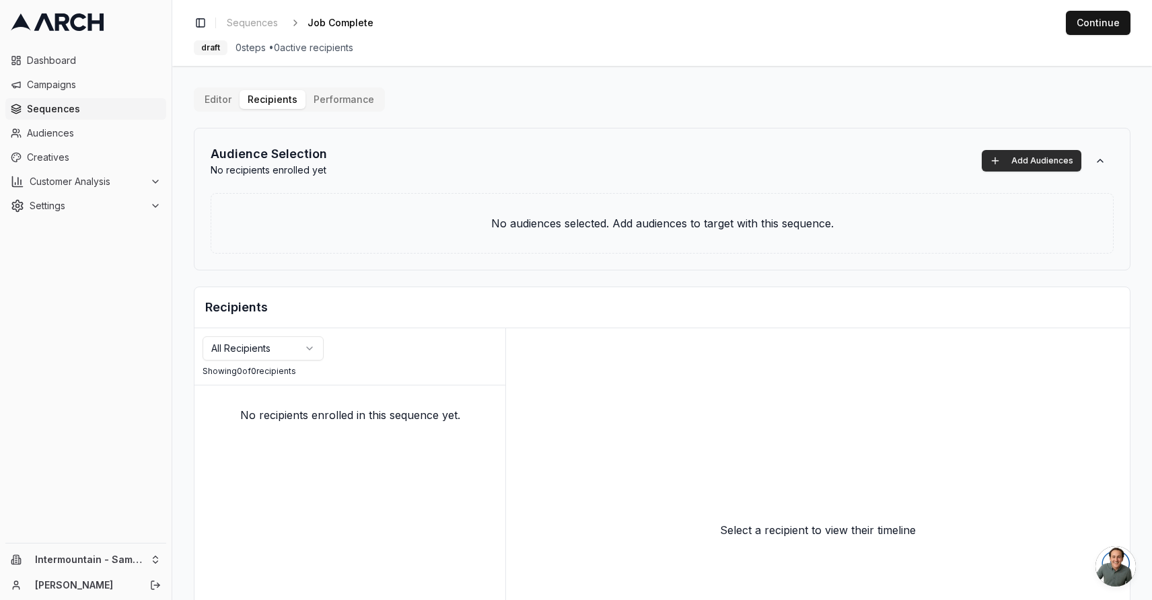
click at [1044, 165] on button "Add Audiences" at bounding box center [1032, 161] width 100 height 22
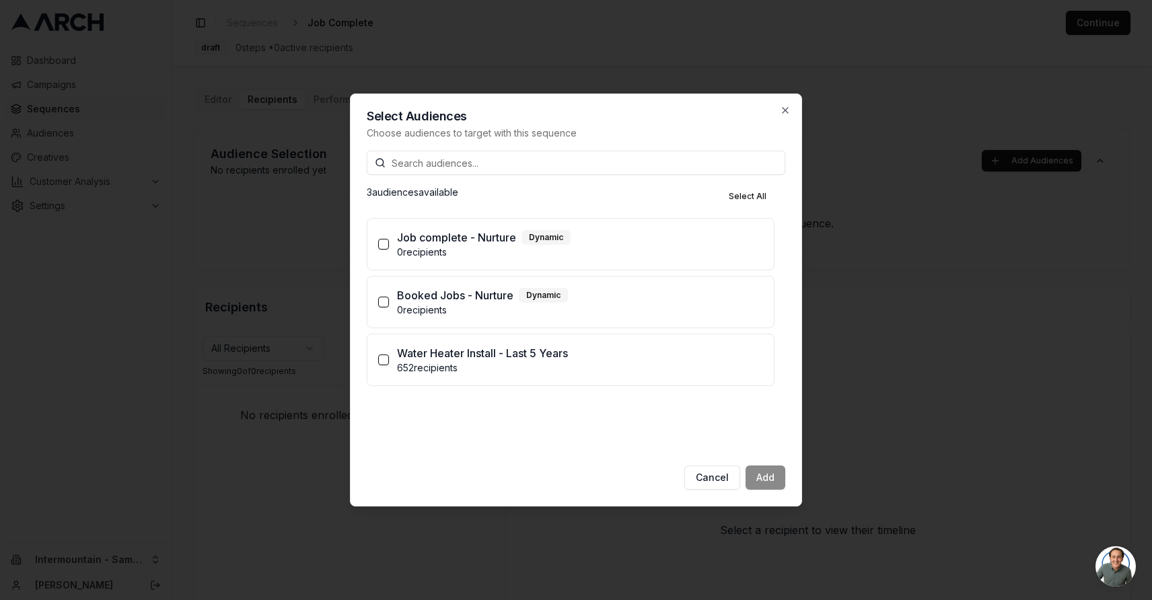
click at [455, 246] on p "0 recipients" at bounding box center [580, 252] width 366 height 13
click at [389, 246] on button "Job complete - Nurture Dynamic 0 recipients" at bounding box center [383, 244] width 11 height 11
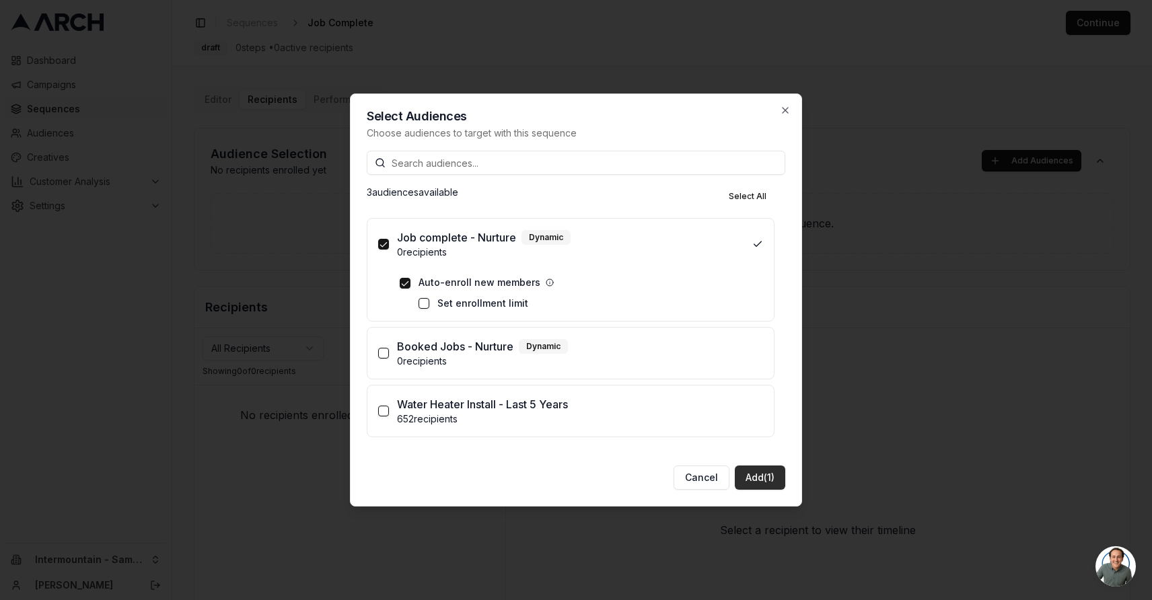
click at [765, 476] on button "Add (1)" at bounding box center [760, 478] width 50 height 24
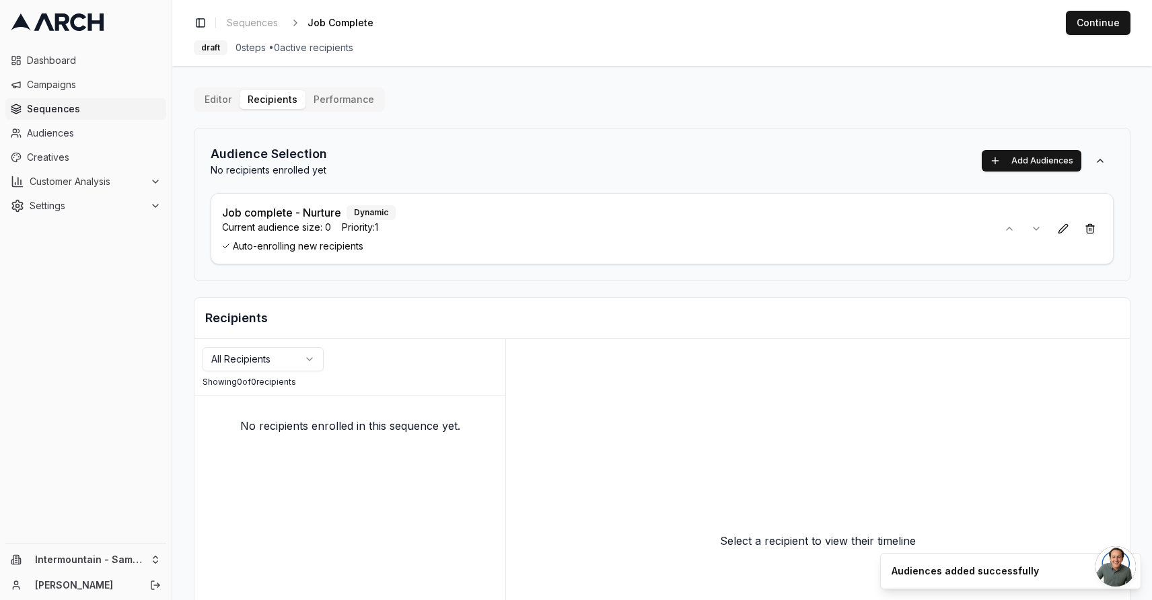
click at [222, 103] on button "Editor" at bounding box center [217, 99] width 43 height 19
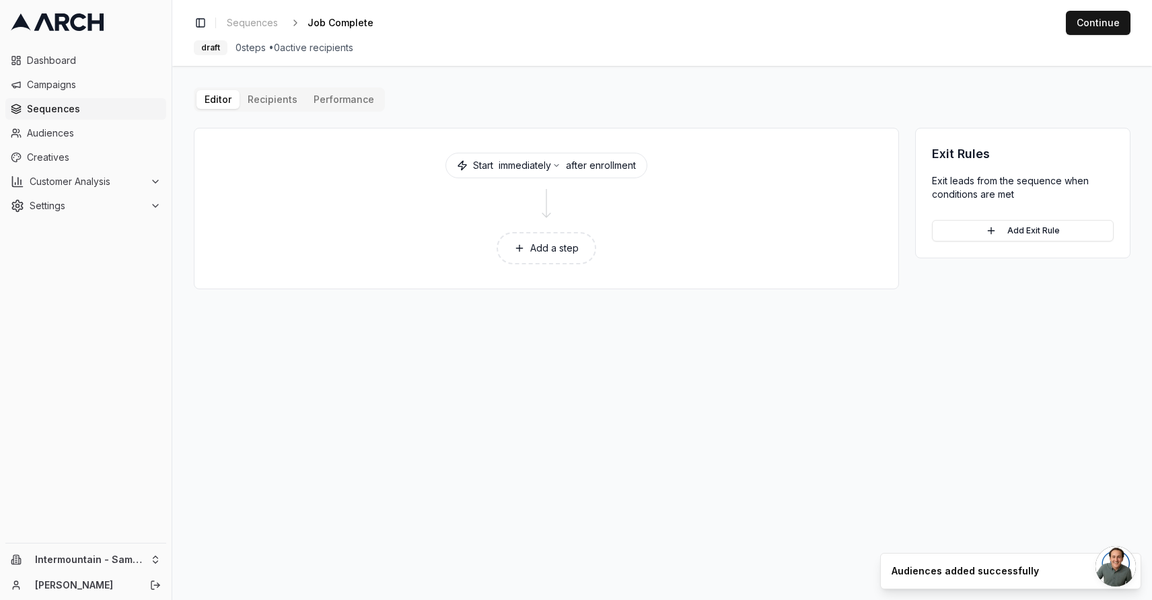
click at [546, 248] on button "Add a step" at bounding box center [547, 248] width 100 height 32
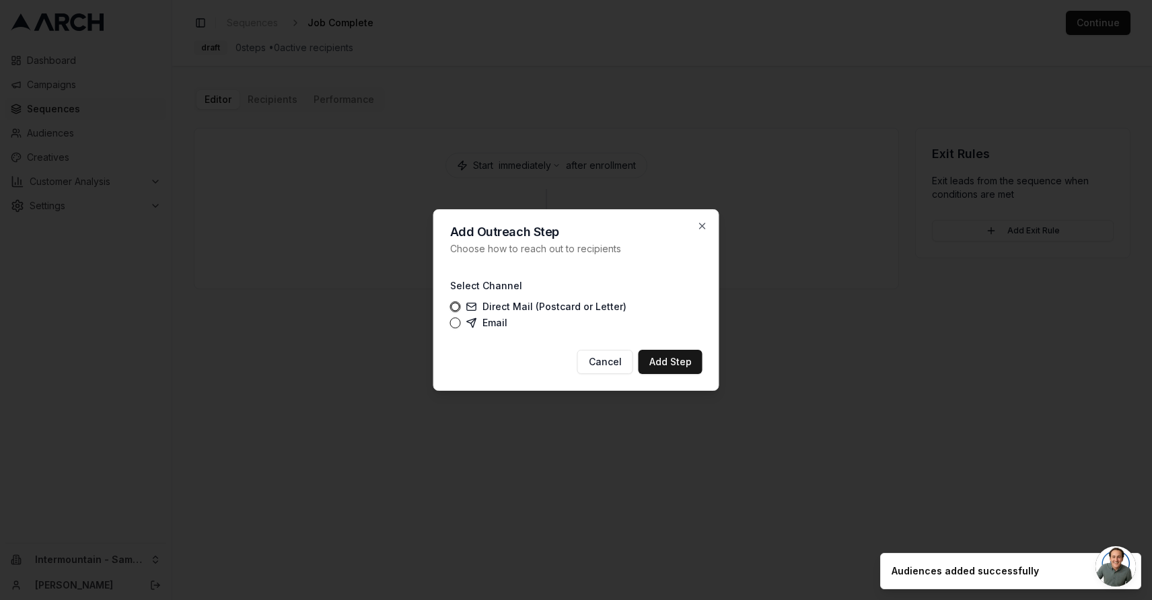
click at [488, 323] on label "Email" at bounding box center [486, 323] width 41 height 11
click at [461, 323] on button "Email" at bounding box center [455, 323] width 11 height 11
click at [668, 366] on button "Add Step" at bounding box center [671, 362] width 64 height 24
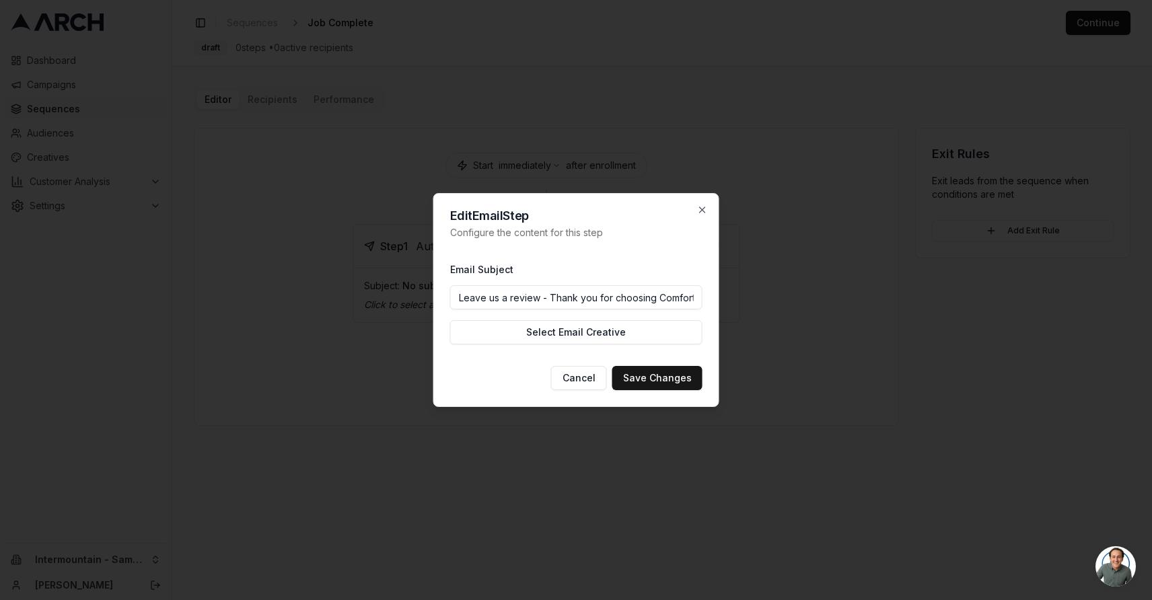
scroll to position [0, 1]
drag, startPoint x: 657, startPoint y: 299, endPoint x: 699, endPoint y: 299, distance: 42.4
click at [699, 299] on input "Leave us a review - Thank you for choosing Comfort!" at bounding box center [576, 297] width 252 height 24
type input "Leave us a review - Thank you for choosing SameDay!"
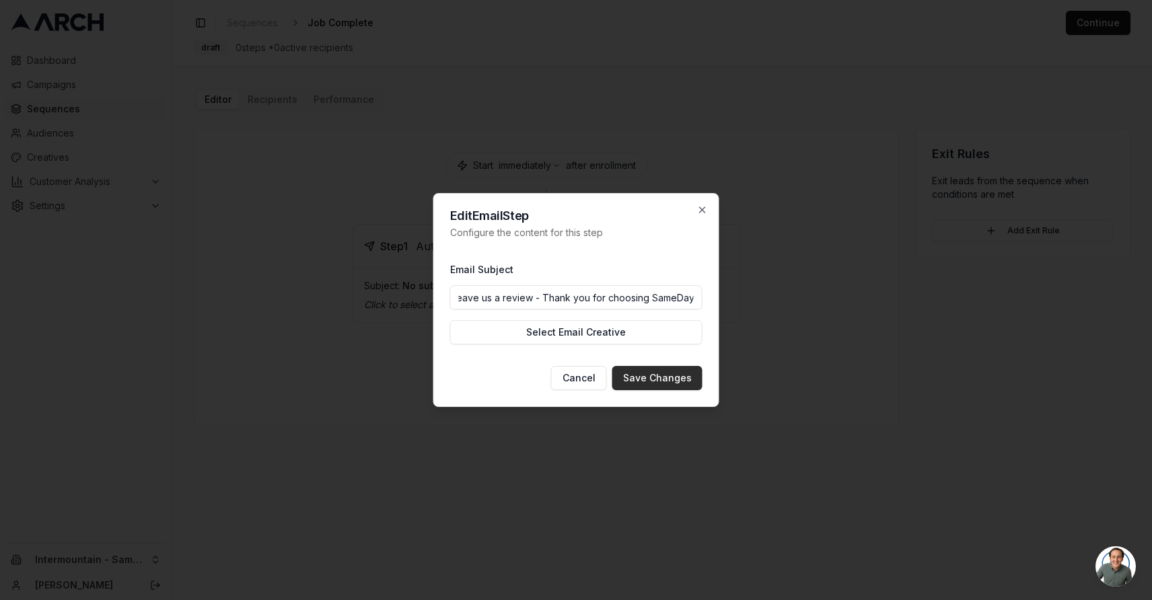
scroll to position [0, 0]
click at [651, 379] on button "Save Changes" at bounding box center [657, 378] width 90 height 24
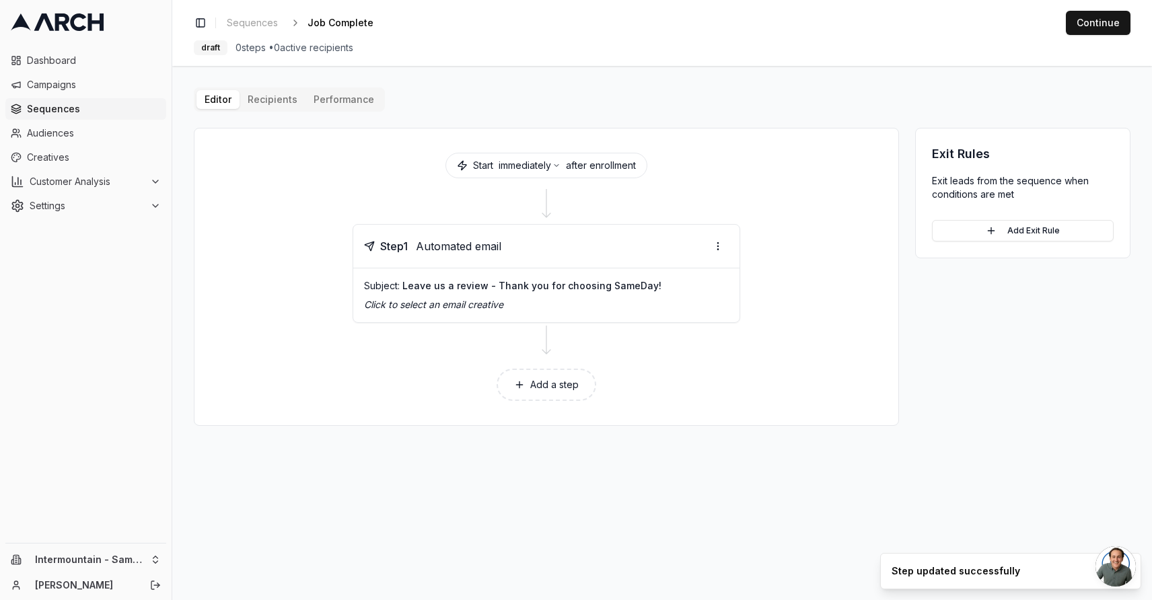
click at [562, 307] on p "Click to select an email creative" at bounding box center [546, 304] width 365 height 13
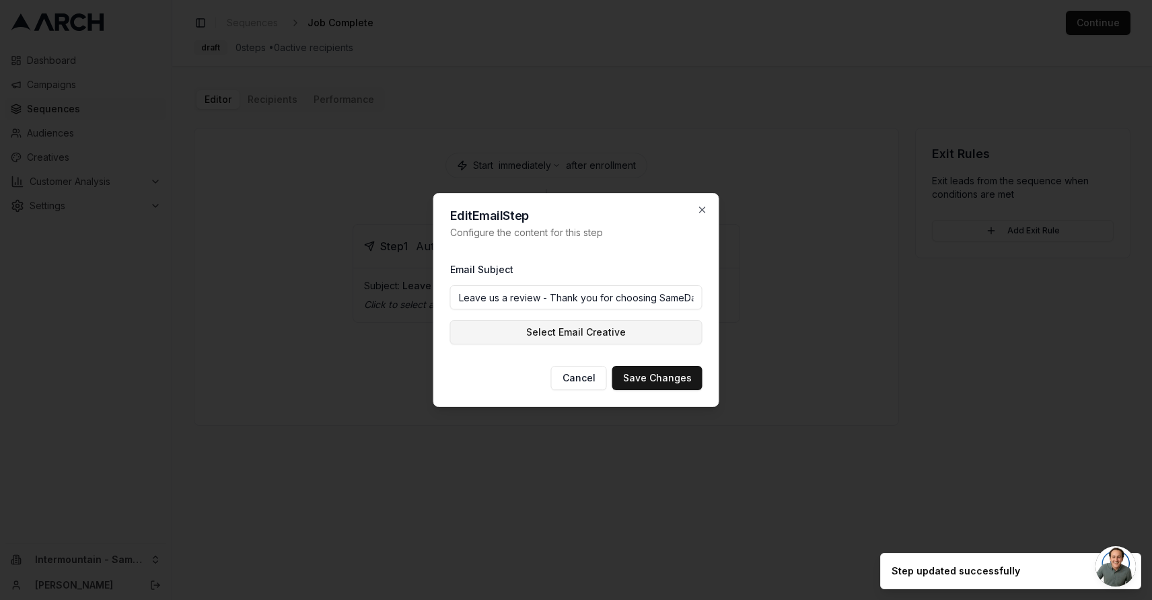
click at [582, 330] on button "Select Email Creative" at bounding box center [576, 332] width 252 height 24
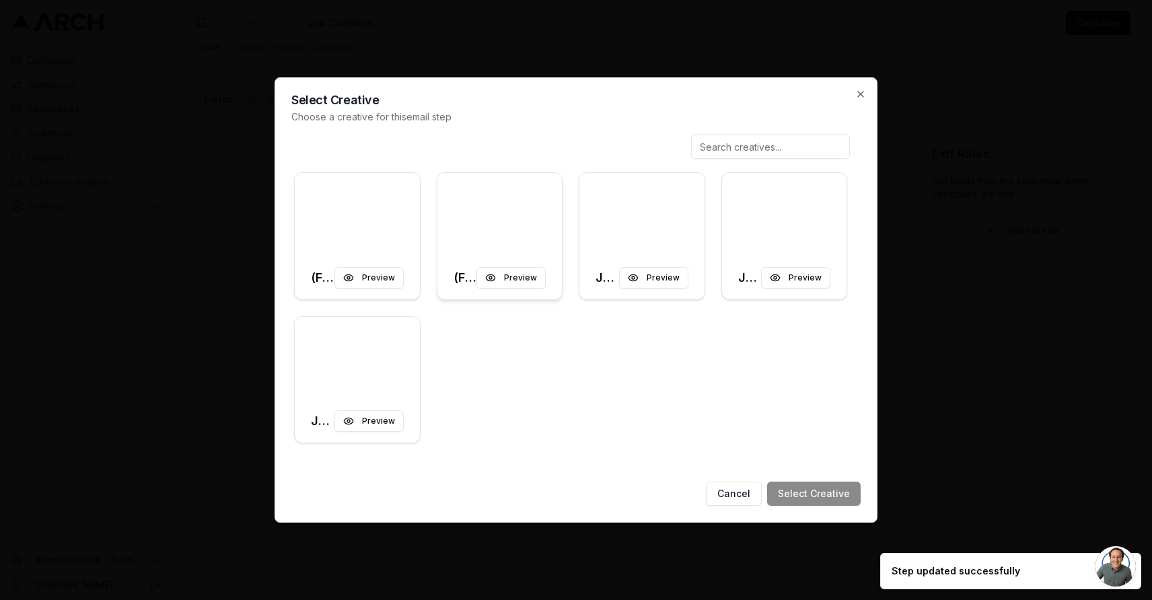
click at [487, 227] on div at bounding box center [499, 214] width 125 height 83
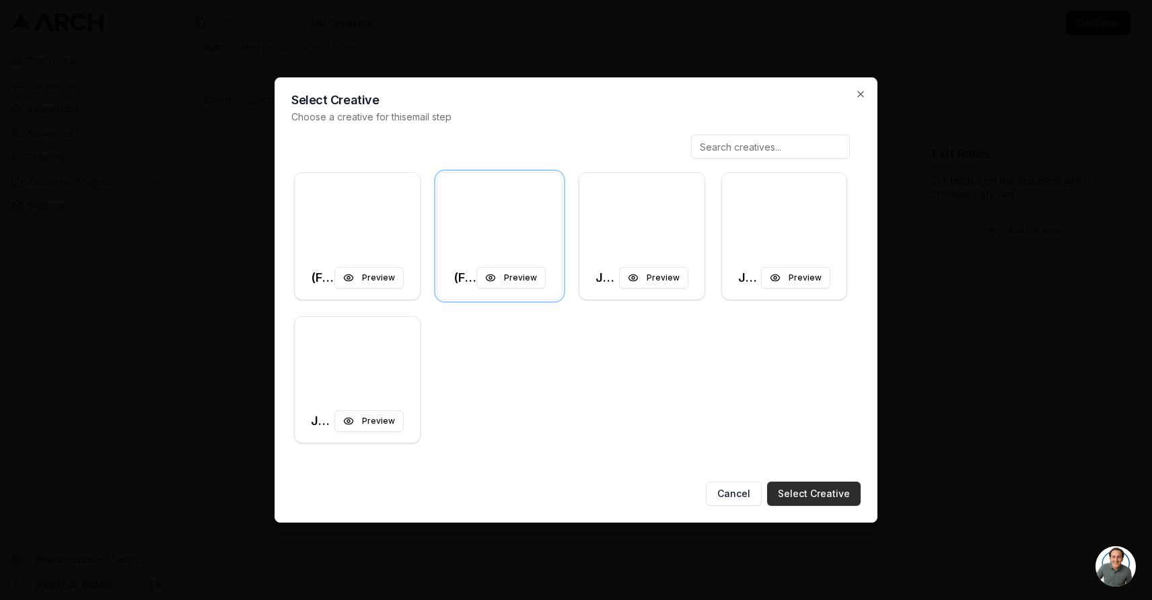
click at [796, 491] on button "Select Creative" at bounding box center [814, 494] width 94 height 24
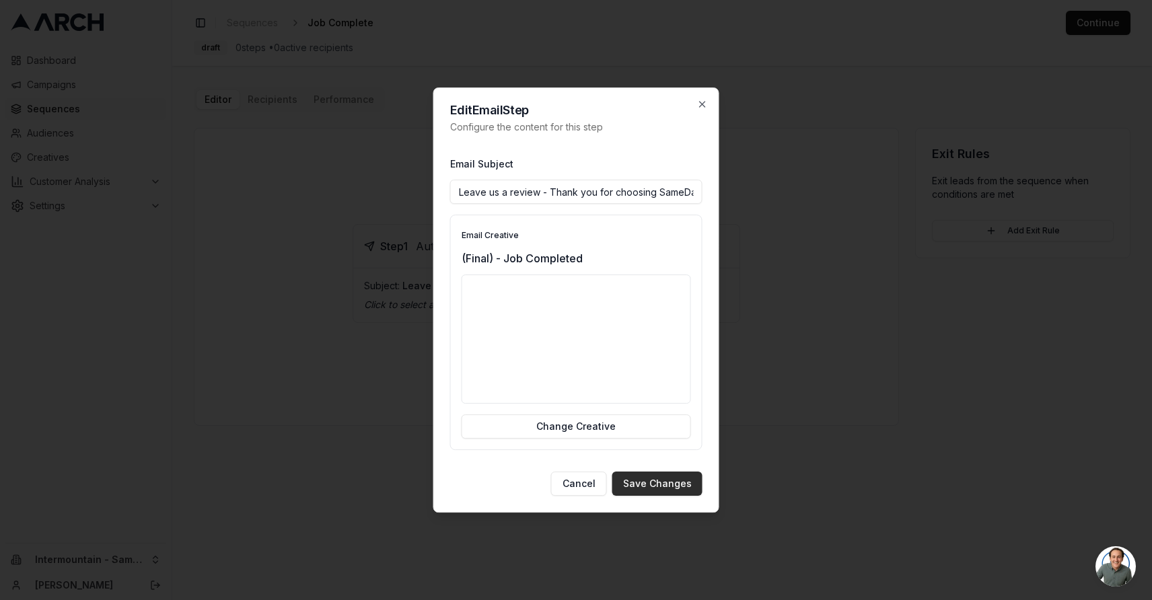
click at [659, 488] on button "Save Changes" at bounding box center [657, 484] width 90 height 24
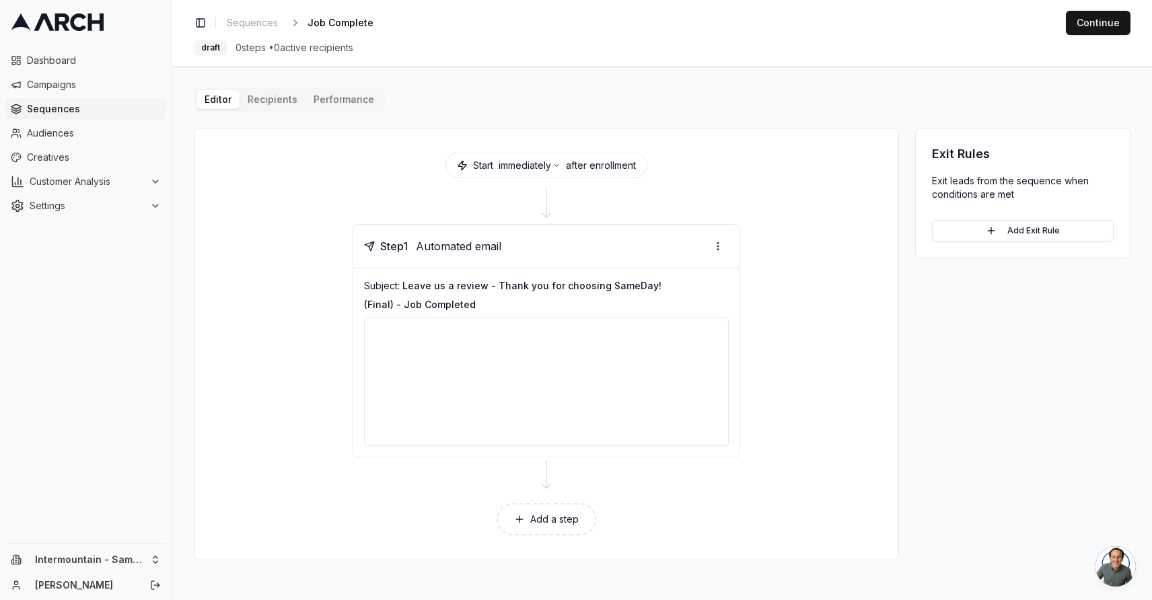
click at [264, 104] on div "Editor Recipients Performance Start immediately after enrollment Step 1 Automat…" at bounding box center [662, 323] width 937 height 473
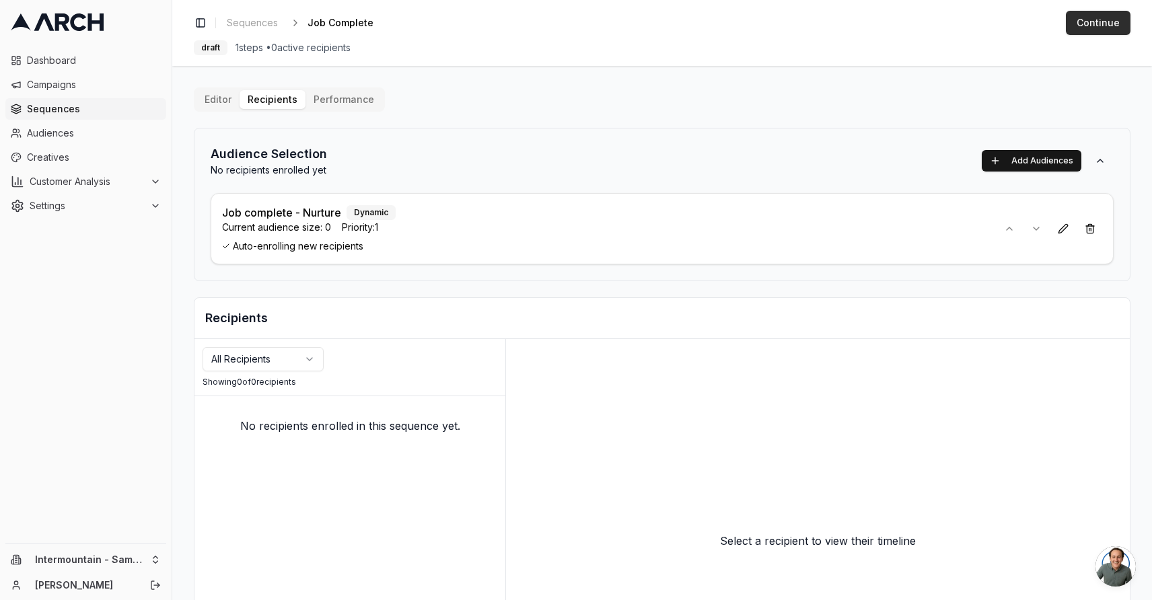
click at [1089, 11] on button "Continue" at bounding box center [1098, 23] width 65 height 24
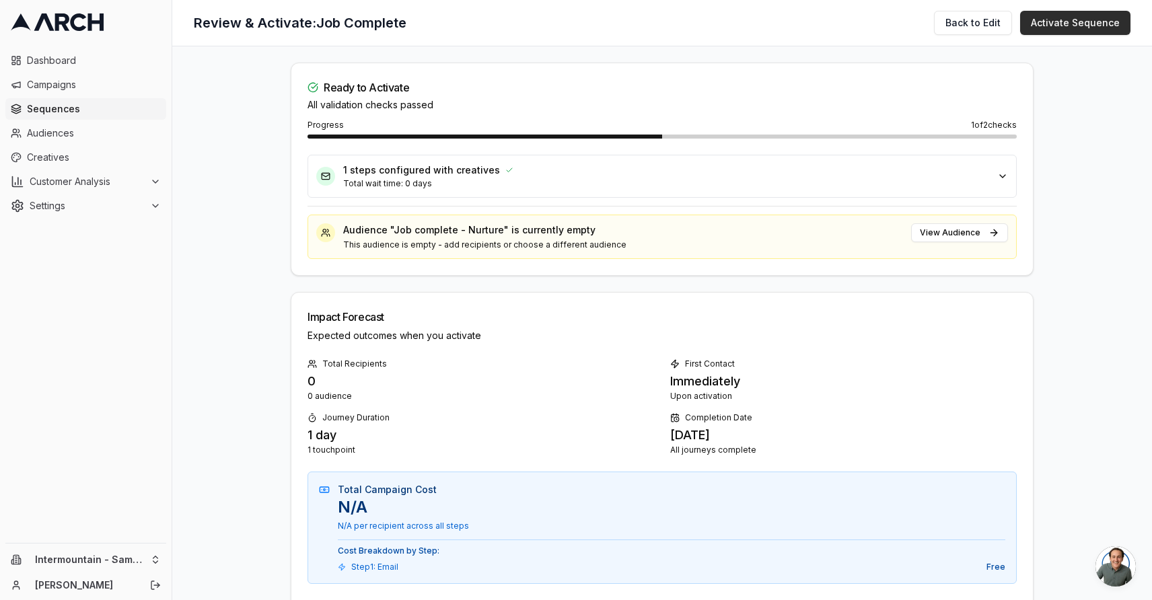
click at [1066, 27] on button "Activate Sequence" at bounding box center [1075, 23] width 110 height 24
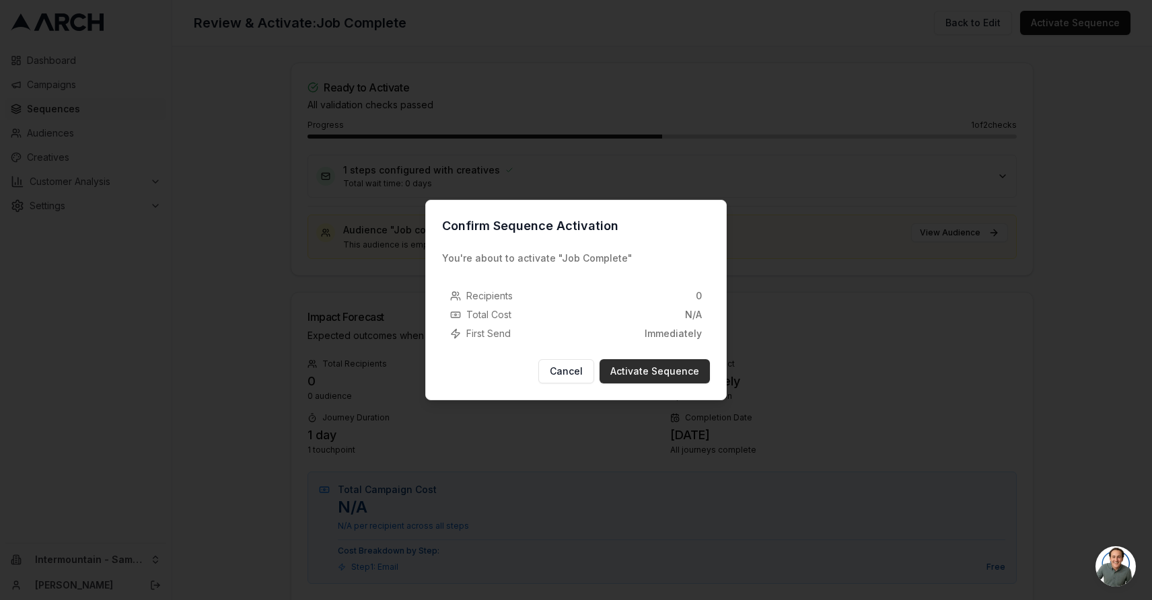
click at [674, 370] on button "Activate Sequence" at bounding box center [655, 371] width 110 height 24
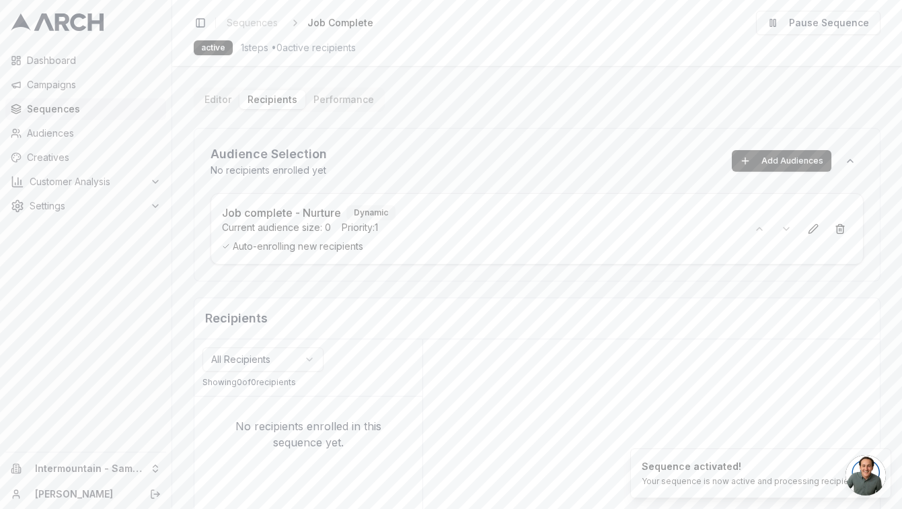
click at [63, 116] on link "Sequences" at bounding box center [85, 109] width 161 height 22
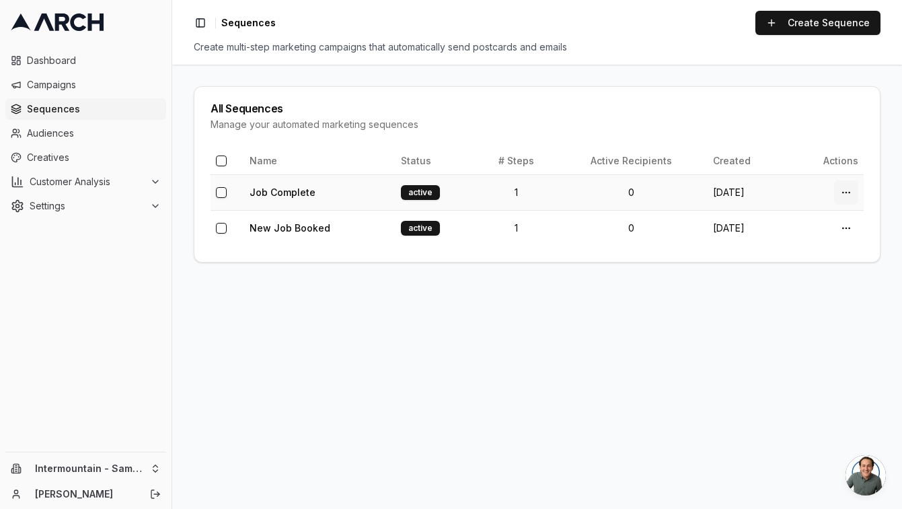
click at [849, 193] on html "Dashboard Campaigns Sequences Audiences Creatives Customer Analysis Settings In…" at bounding box center [451, 254] width 902 height 509
click at [810, 223] on div "Actions" at bounding box center [815, 222] width 79 height 22
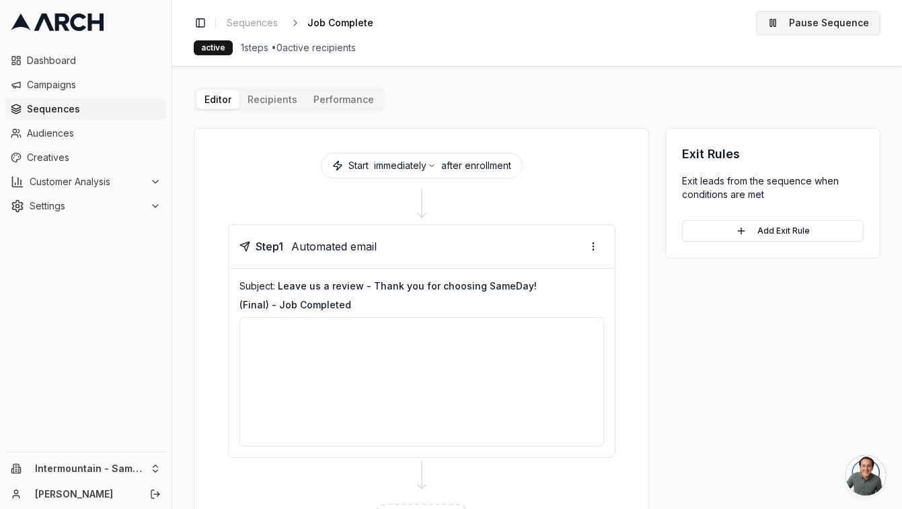
click at [794, 27] on button "Pause Sequence" at bounding box center [818, 23] width 124 height 24
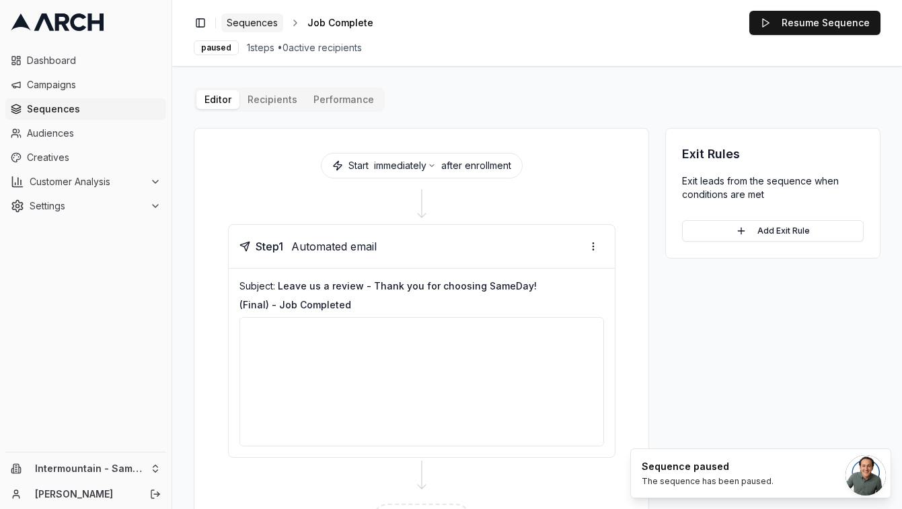
click at [270, 25] on span "Sequences" at bounding box center [252, 22] width 51 height 13
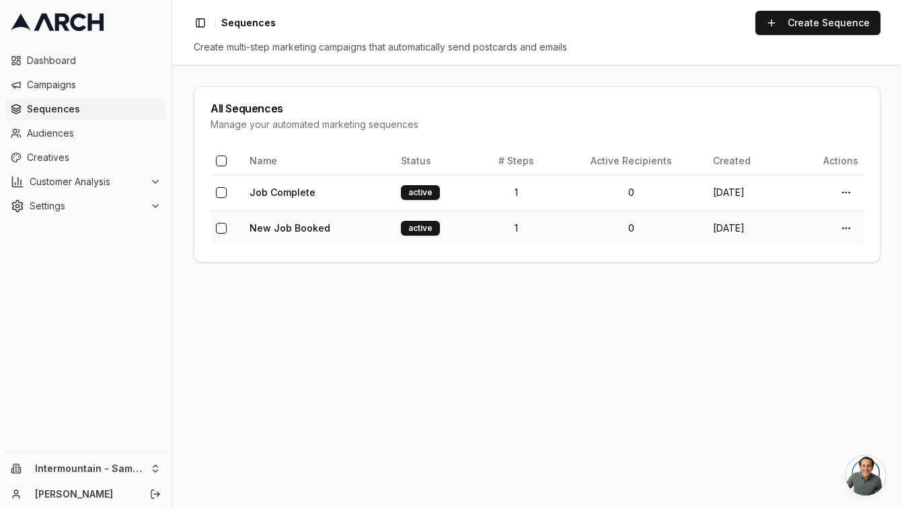
click at [340, 229] on td "New Job Booked" at bounding box center [319, 228] width 151 height 36
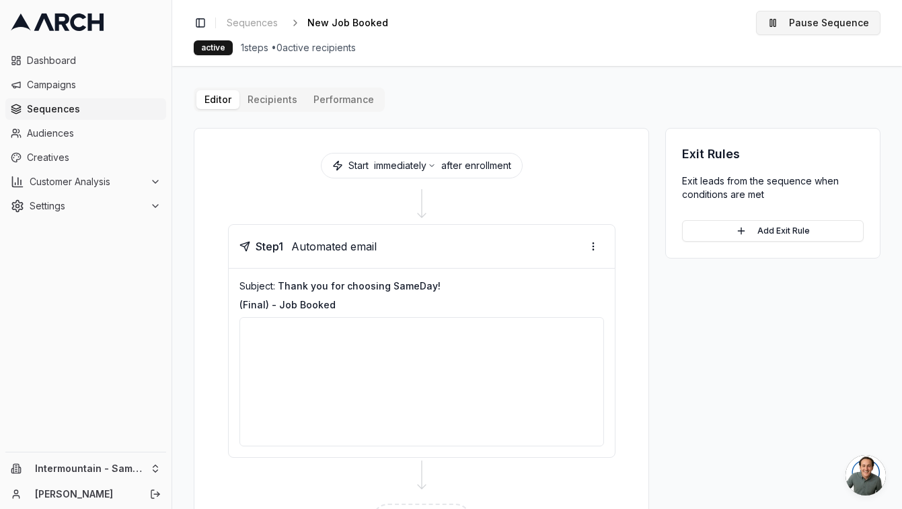
click at [811, 24] on button "Pause Sequence" at bounding box center [818, 23] width 124 height 24
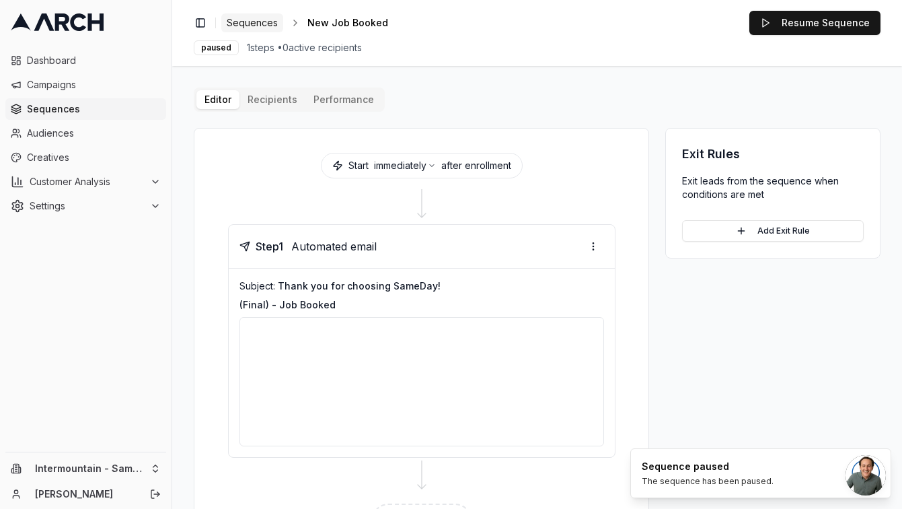
click at [254, 28] on span "Sequences" at bounding box center [252, 22] width 51 height 13
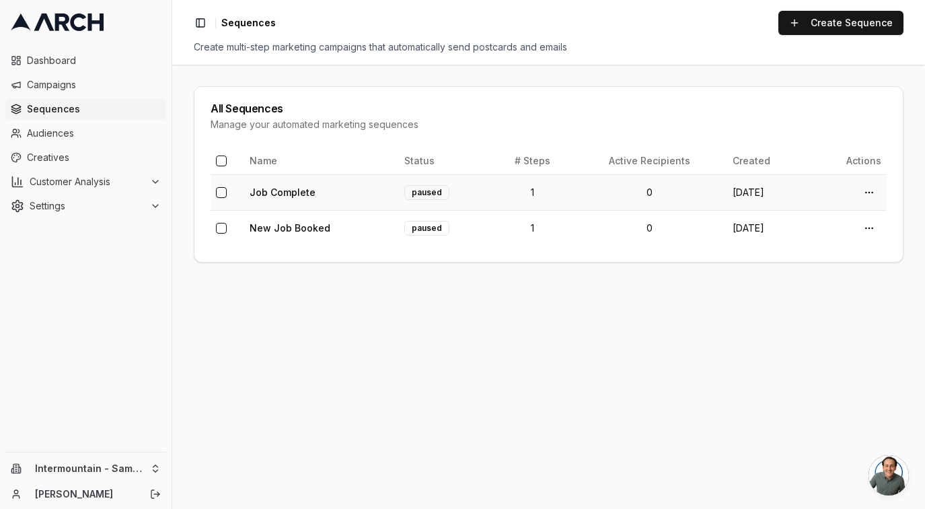
click at [603, 198] on td "0" at bounding box center [650, 192] width 156 height 36
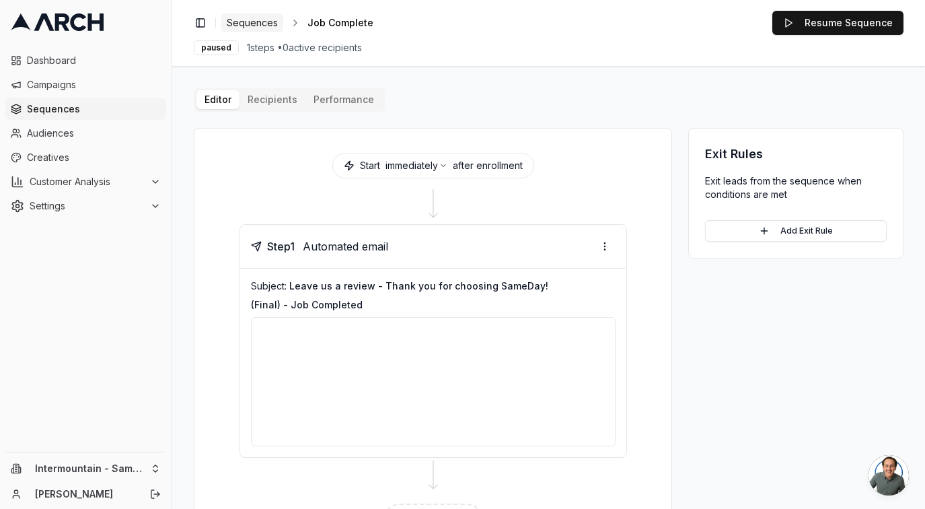
click at [243, 26] on span "Sequences" at bounding box center [252, 22] width 51 height 13
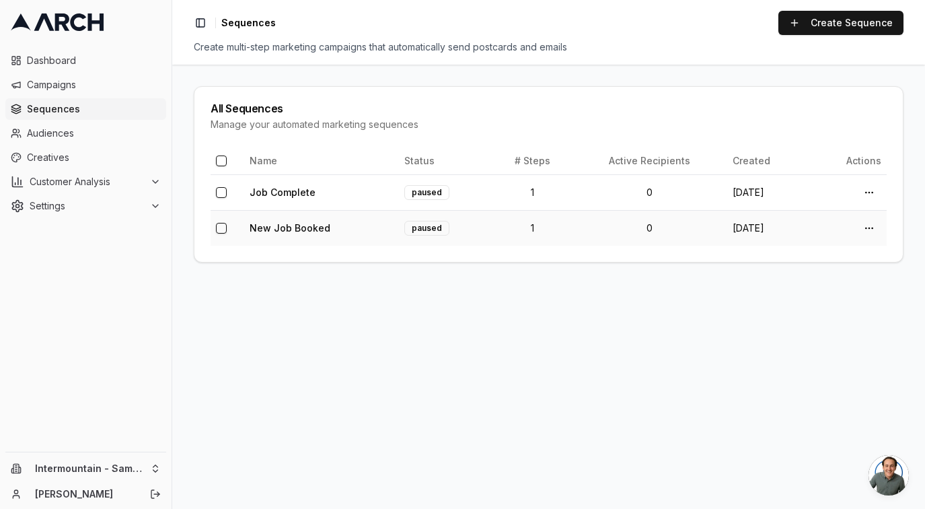
click at [353, 240] on td "New Job Booked" at bounding box center [321, 228] width 155 height 36
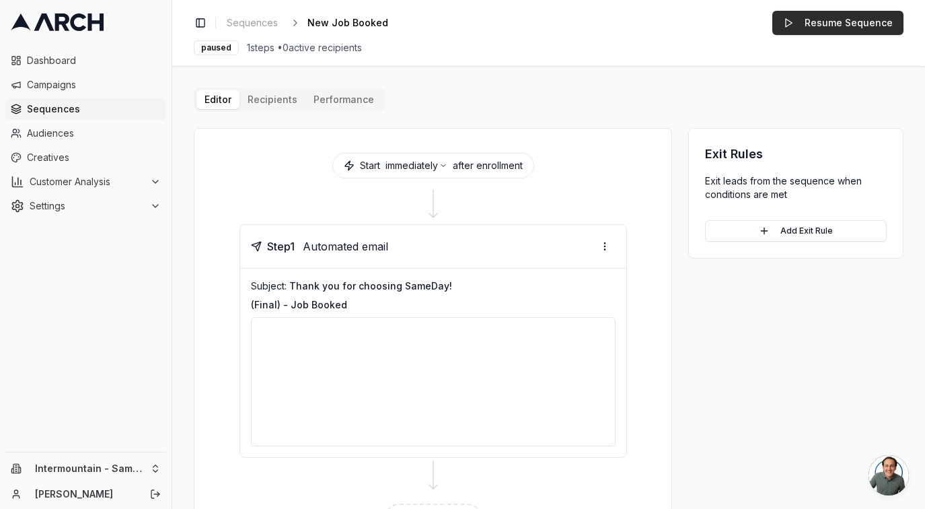
click at [829, 19] on button "Resume Sequence" at bounding box center [838, 23] width 131 height 24
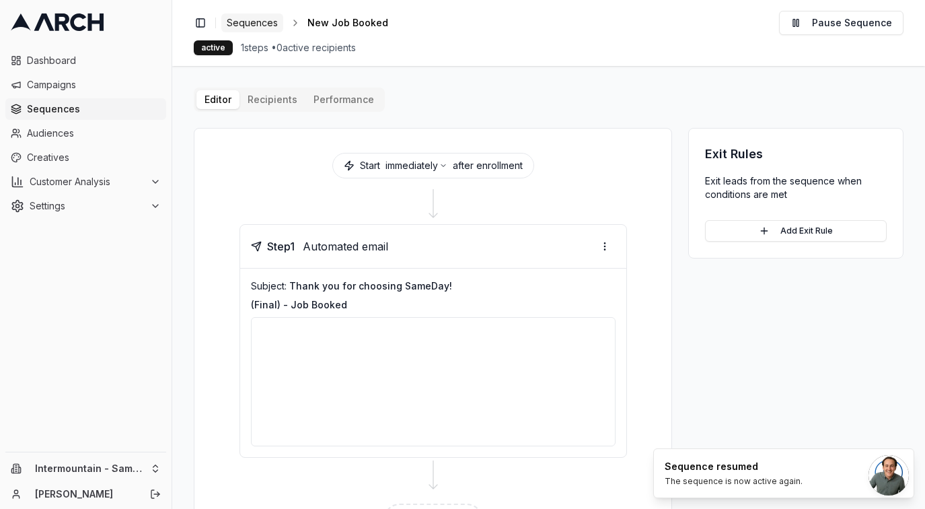
click at [273, 26] on span "Sequences" at bounding box center [252, 22] width 51 height 13
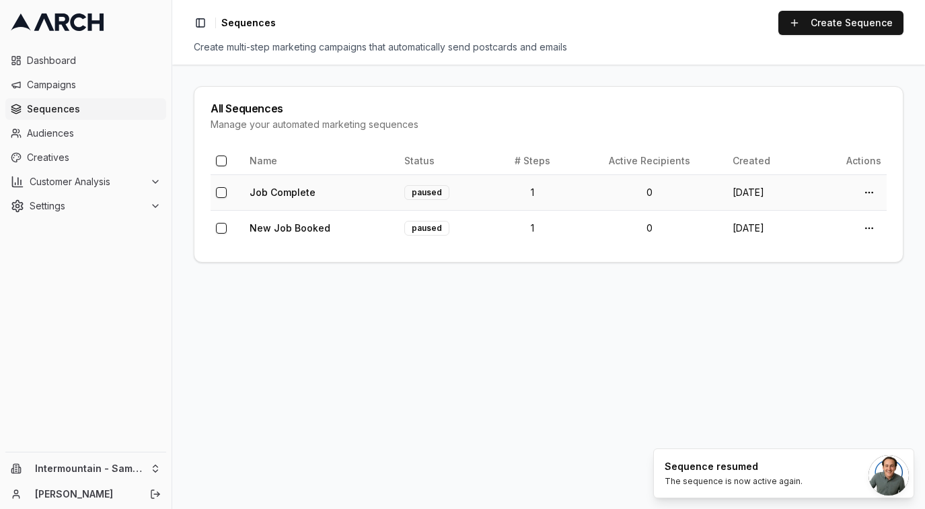
click at [352, 196] on td "Job Complete" at bounding box center [321, 192] width 155 height 36
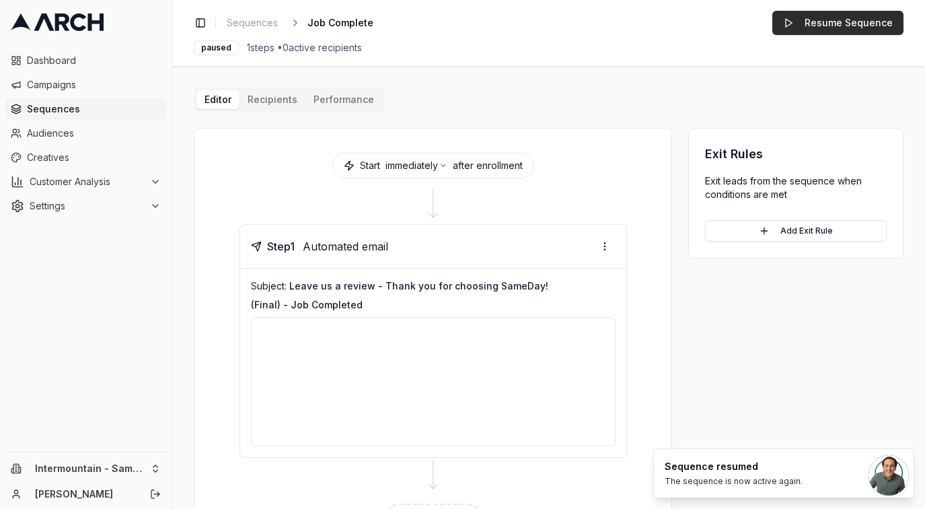
click at [822, 17] on button "Resume Sequence" at bounding box center [838, 23] width 131 height 24
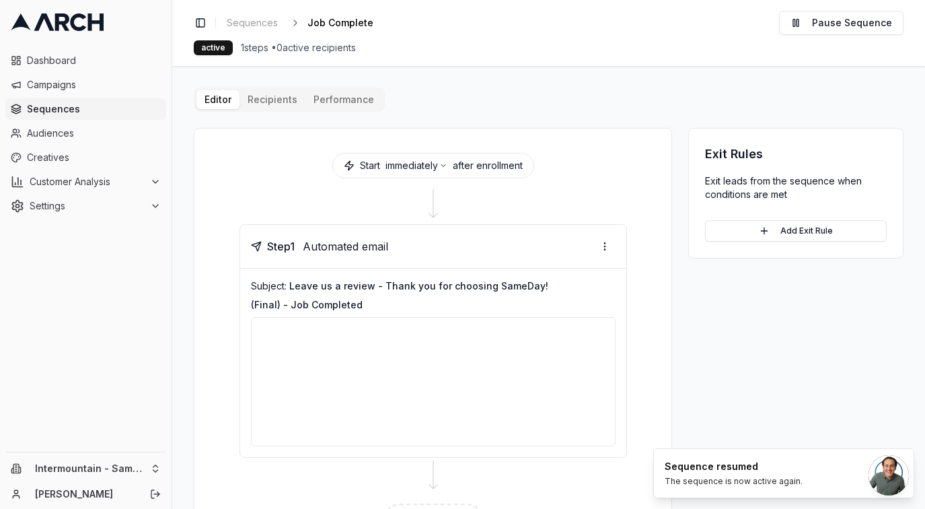
click at [72, 98] on ul "Dashboard Campaigns Sequences Audiences Creatives Customer Analysis Settings" at bounding box center [85, 133] width 161 height 167
click at [94, 109] on span "Sequences" at bounding box center [94, 108] width 134 height 13
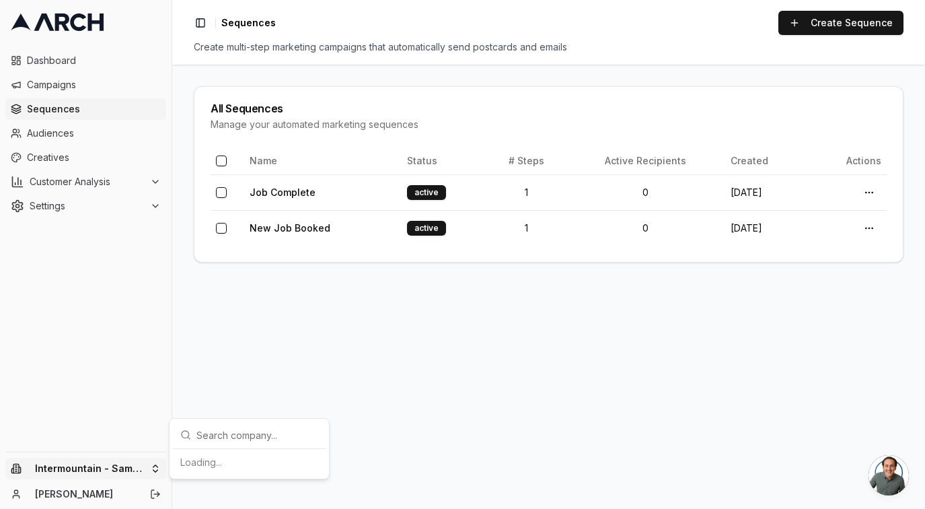
click at [116, 466] on html "Dashboard Campaigns Sequences Audiences Creatives Customer Analysis Settings In…" at bounding box center [462, 254] width 925 height 509
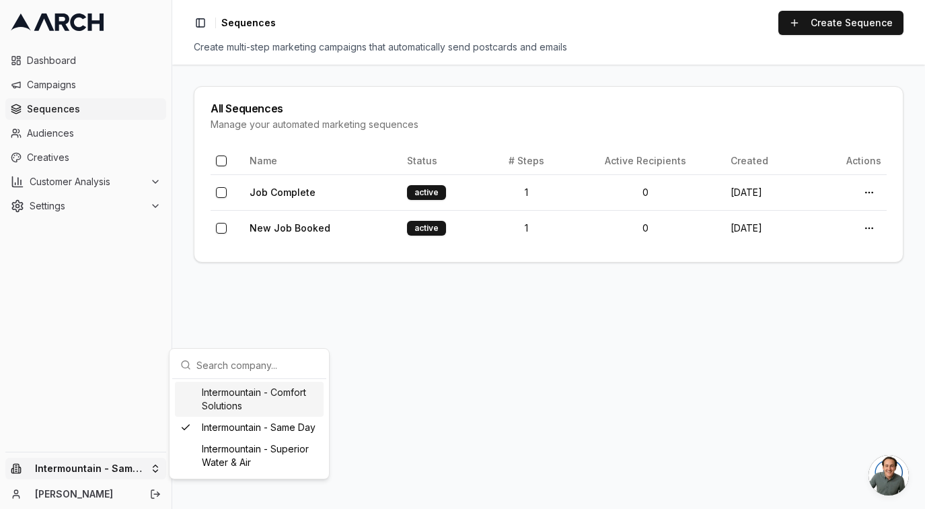
click at [270, 399] on div "Intermountain - Comfort Solutions" at bounding box center [249, 399] width 149 height 35
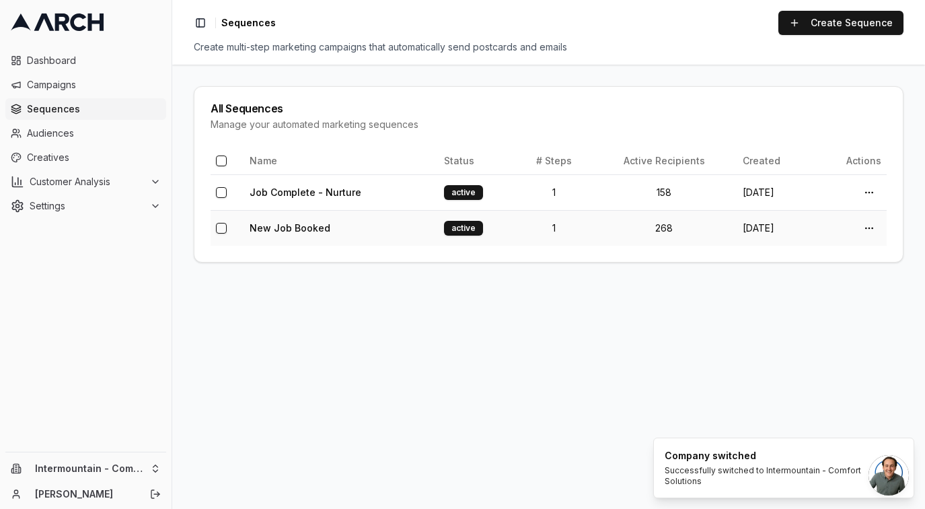
click at [366, 225] on td "New Job Booked" at bounding box center [341, 228] width 194 height 36
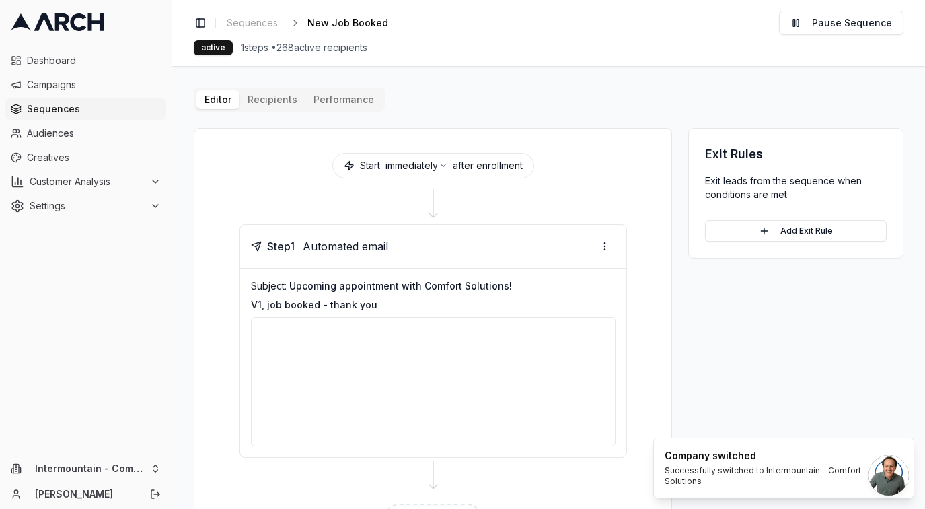
click at [328, 95] on button "Performance" at bounding box center [344, 99] width 77 height 19
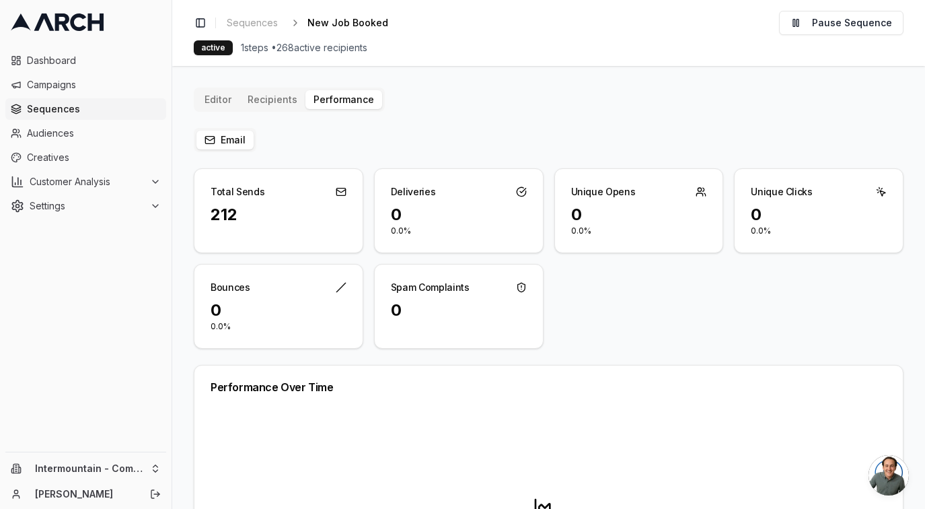
scroll to position [4, 0]
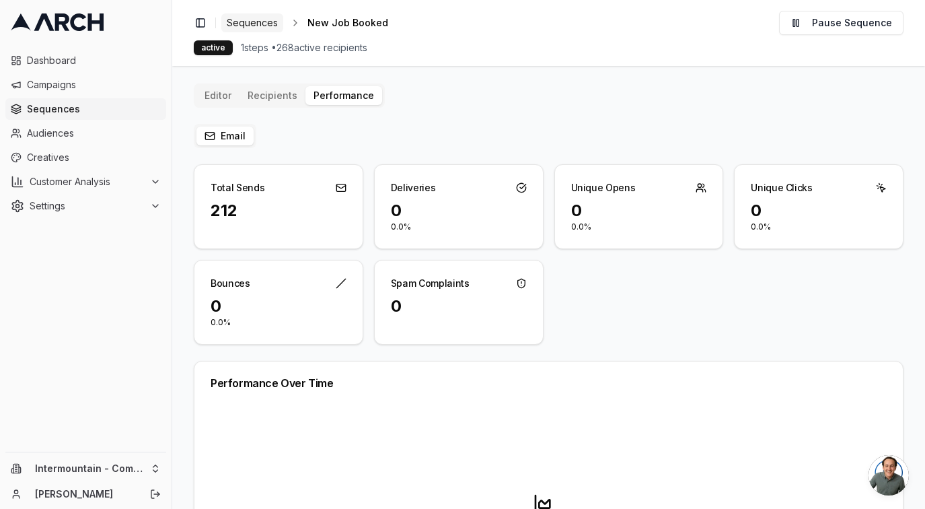
click at [259, 20] on span "Sequences" at bounding box center [252, 22] width 51 height 13
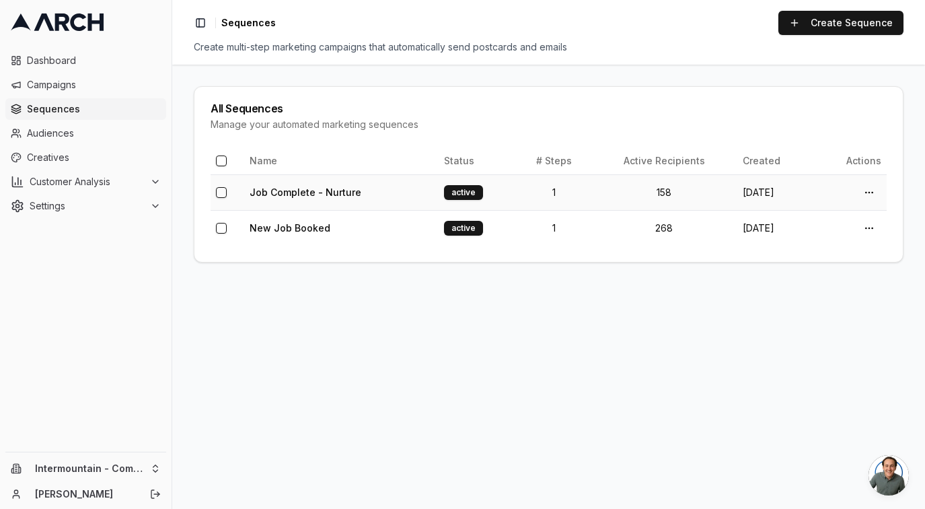
click at [356, 200] on td "Job Complete - Nurture" at bounding box center [341, 192] width 194 height 36
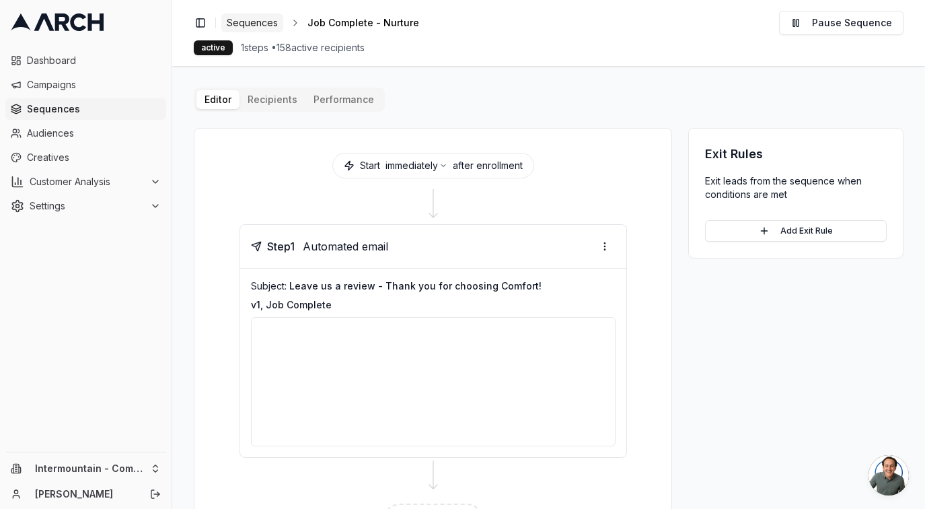
click at [254, 22] on span "Sequences" at bounding box center [252, 22] width 51 height 13
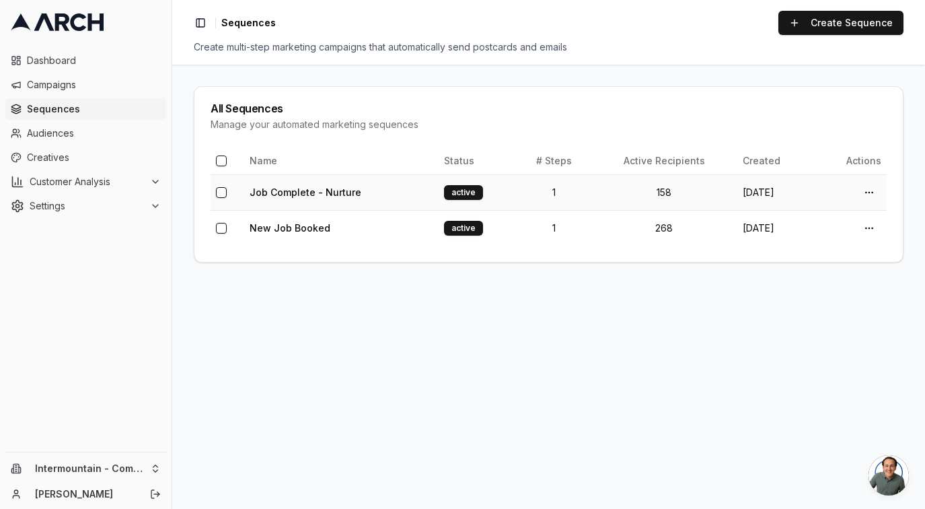
click at [416, 188] on td "Job Complete - Nurture" at bounding box center [341, 192] width 194 height 36
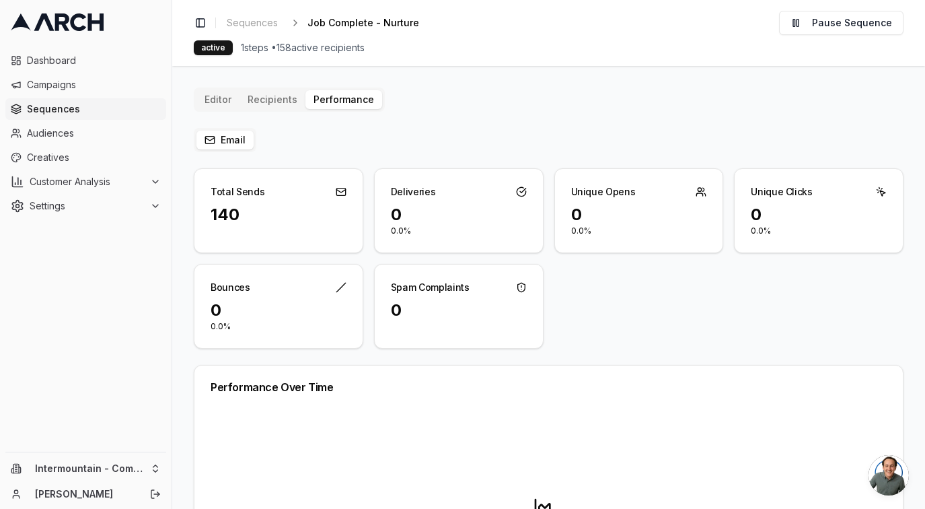
click at [213, 96] on button "Editor" at bounding box center [217, 99] width 43 height 19
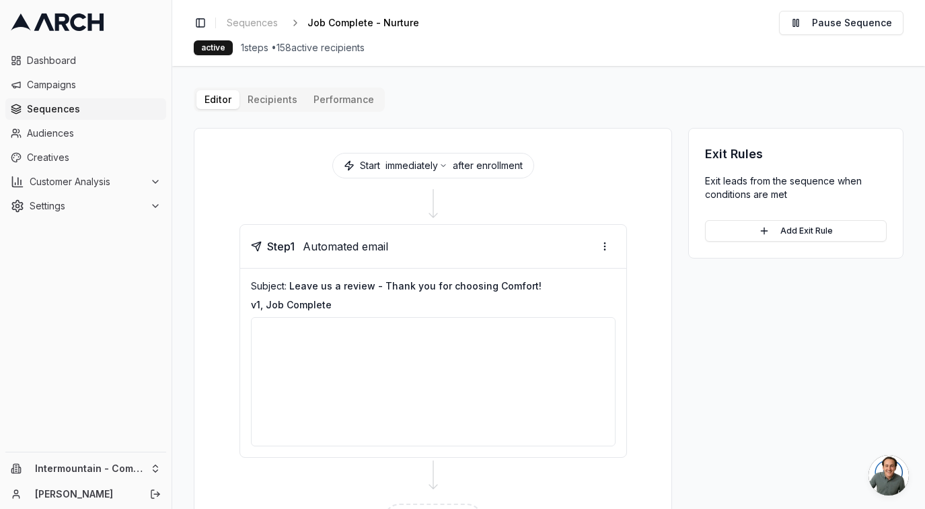
click at [68, 114] on span "Sequences" at bounding box center [94, 108] width 134 height 13
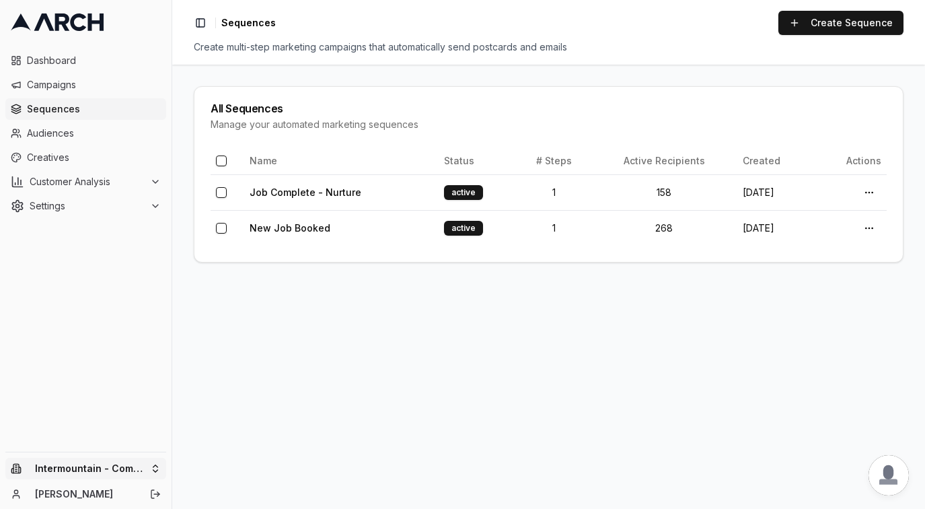
click at [124, 465] on html "Dashboard Campaigns Sequences Audiences Creatives Customer Analysis Settings In…" at bounding box center [462, 254] width 925 height 509
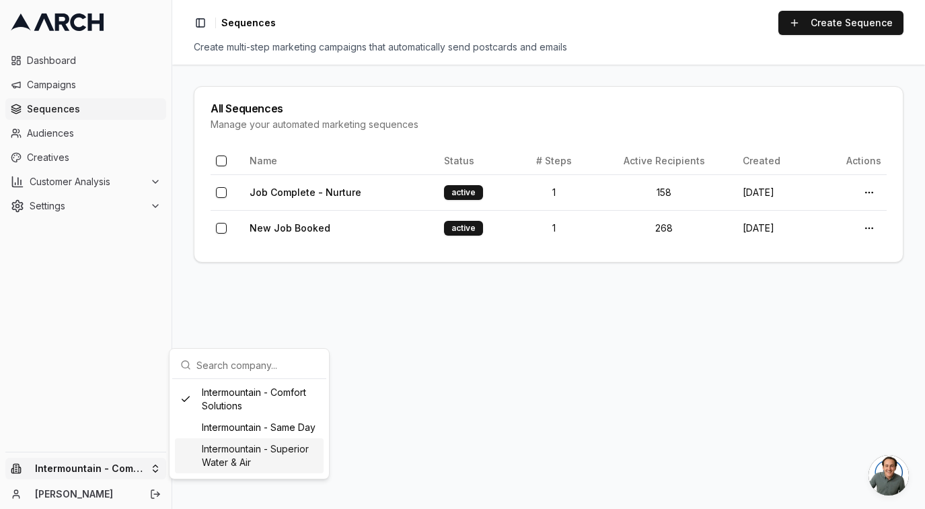
click at [238, 453] on div "Intermountain - Superior Water & Air" at bounding box center [249, 455] width 149 height 35
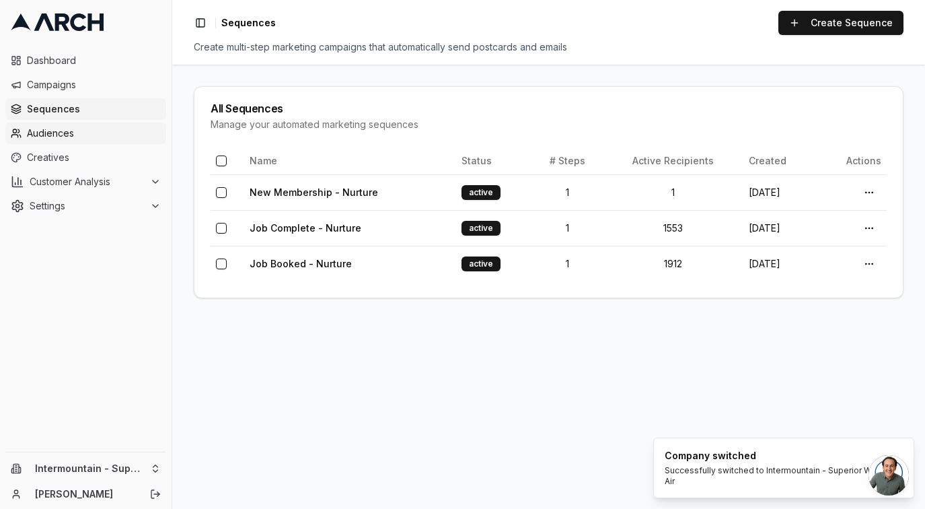
click at [98, 137] on span "Audiences" at bounding box center [94, 133] width 134 height 13
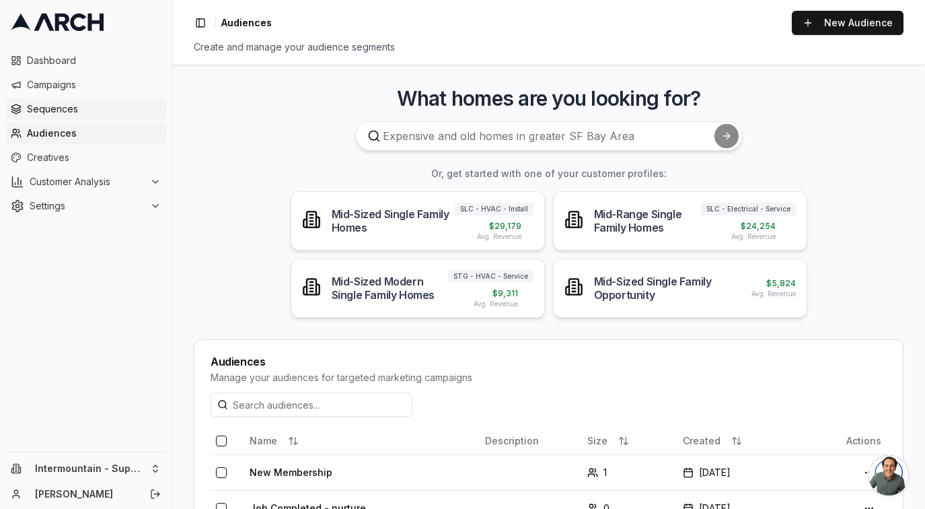
click at [96, 112] on span "Sequences" at bounding box center [94, 108] width 134 height 13
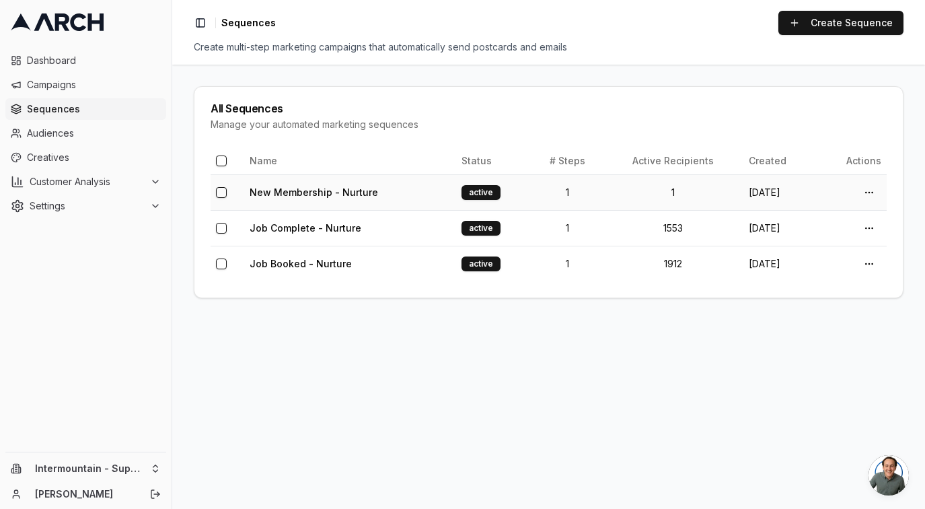
click at [402, 200] on td "New Membership - Nurture" at bounding box center [350, 192] width 212 height 36
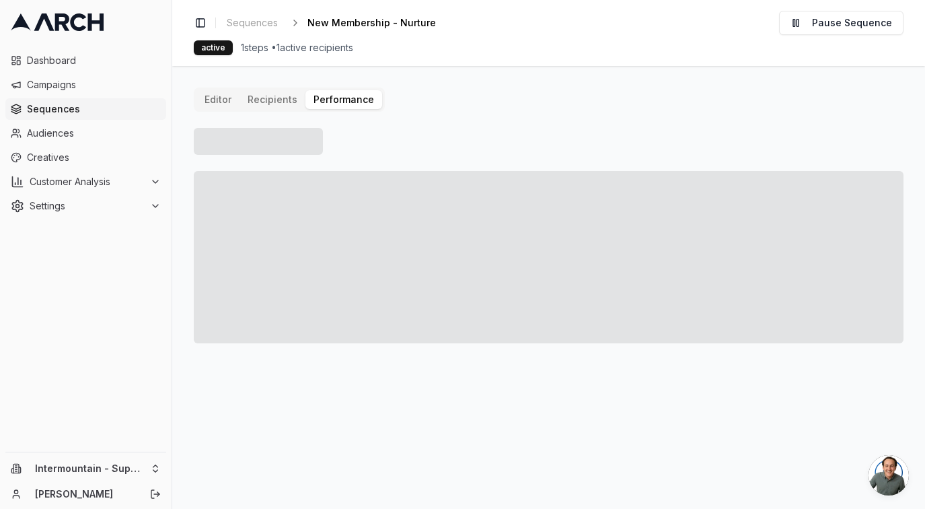
click at [329, 104] on button "Performance" at bounding box center [344, 99] width 77 height 19
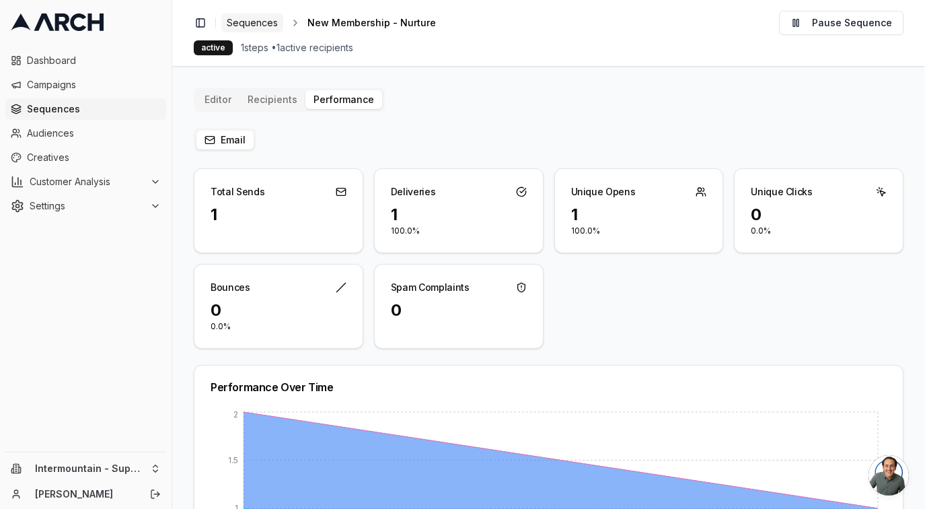
click at [271, 23] on span "Sequences" at bounding box center [252, 22] width 51 height 13
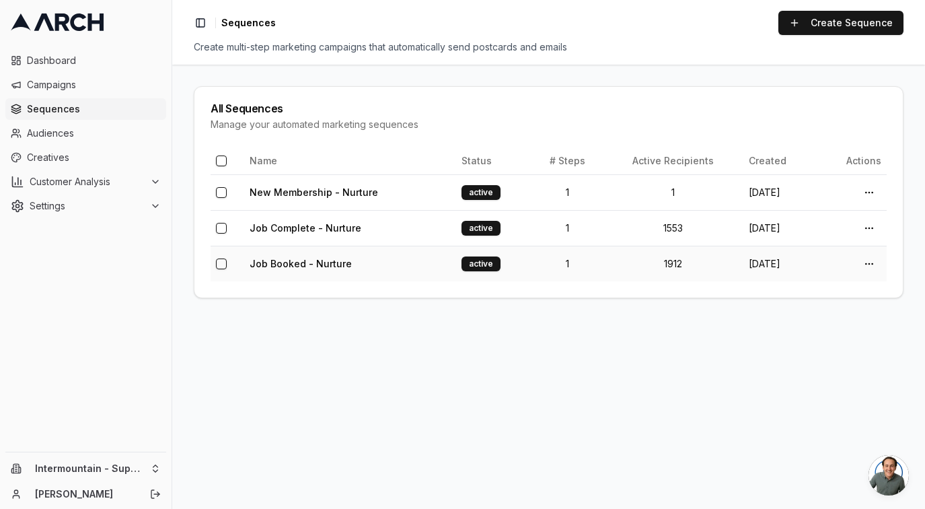
click at [368, 271] on td "Job Booked - Nurture" at bounding box center [350, 264] width 212 height 36
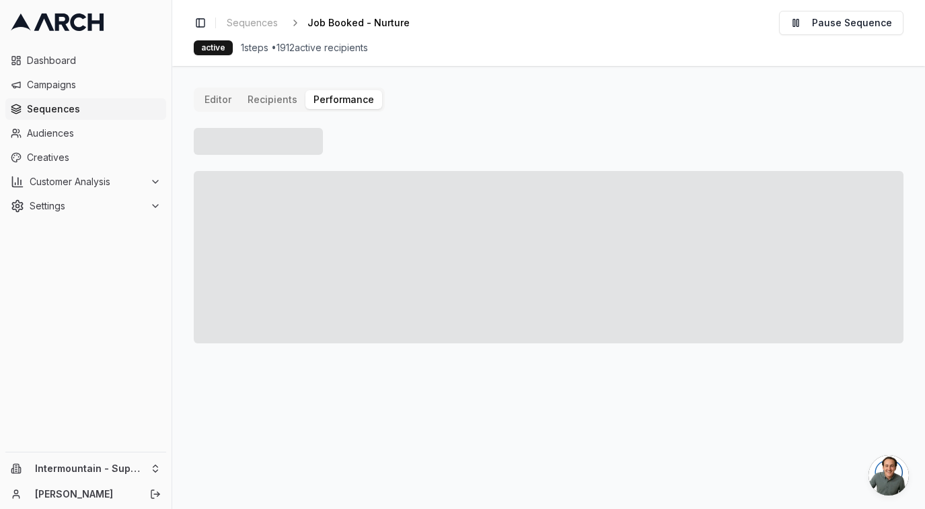
click at [345, 97] on button "Performance" at bounding box center [344, 99] width 77 height 19
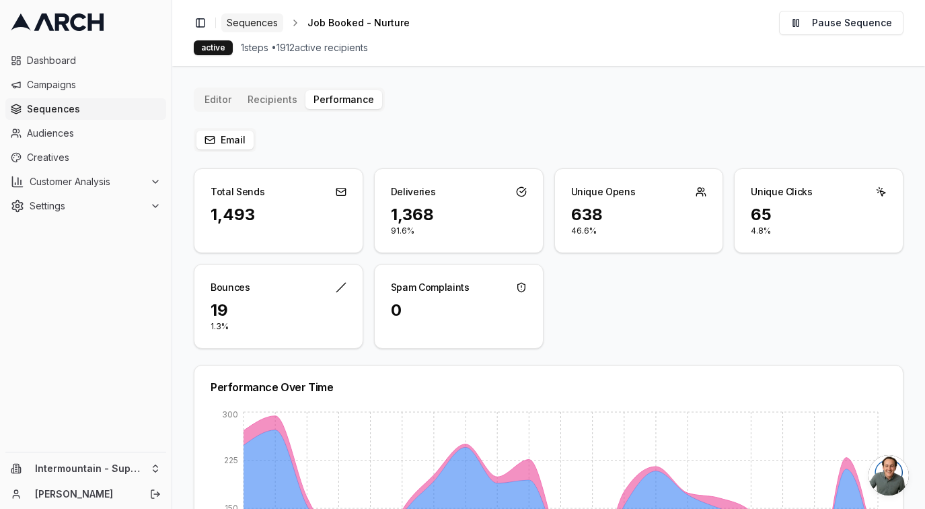
click at [258, 26] on span "Sequences" at bounding box center [252, 22] width 51 height 13
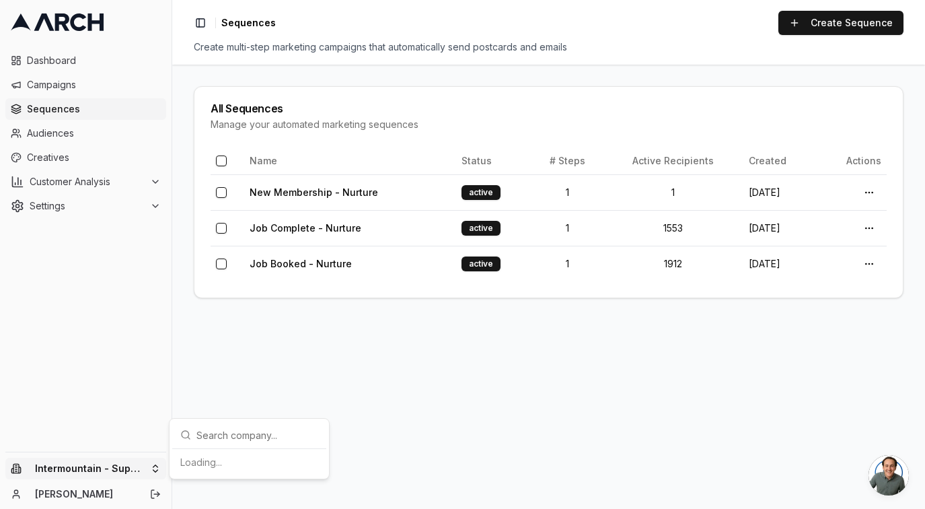
click at [137, 468] on html "Dashboard Campaigns Sequences Audiences Creatives Customer Analysis Settings In…" at bounding box center [462, 254] width 925 height 509
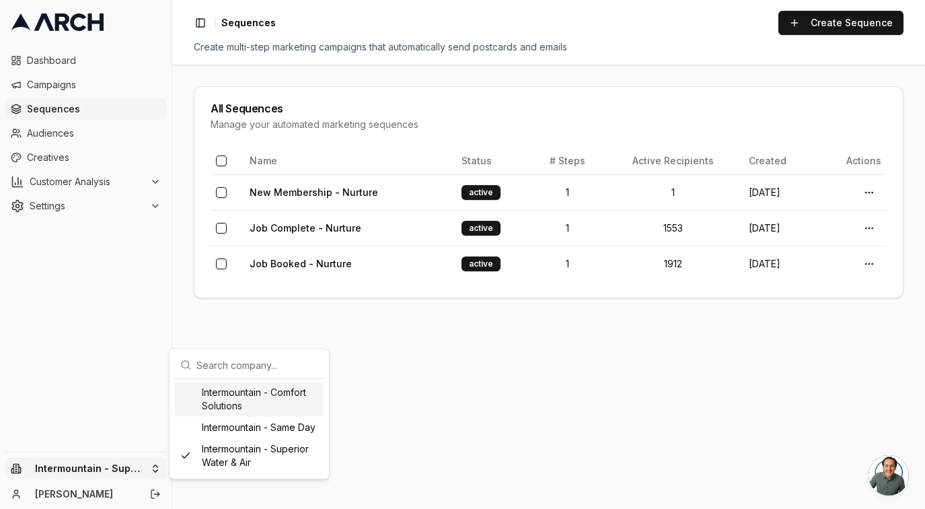
click at [252, 407] on div "Intermountain - Comfort Solutions" at bounding box center [249, 399] width 149 height 35
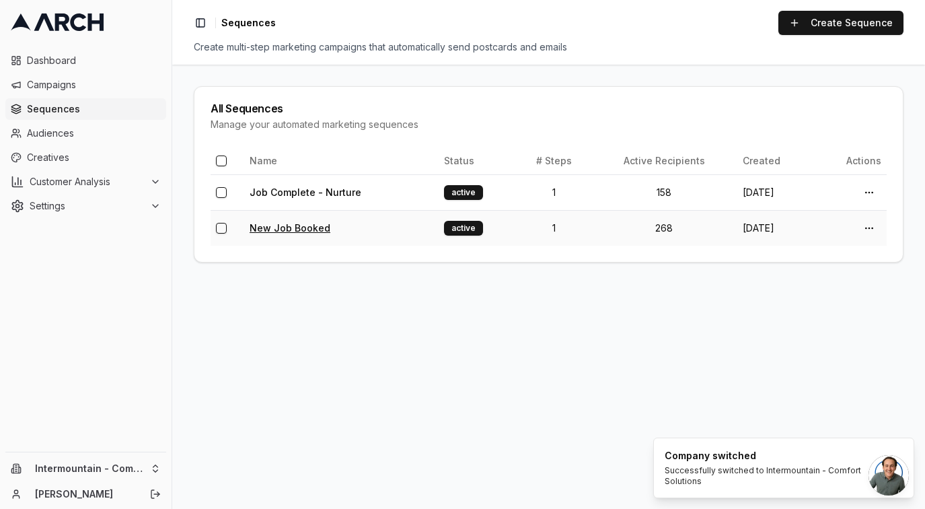
click at [303, 230] on link "New Job Booked" at bounding box center [290, 227] width 81 height 11
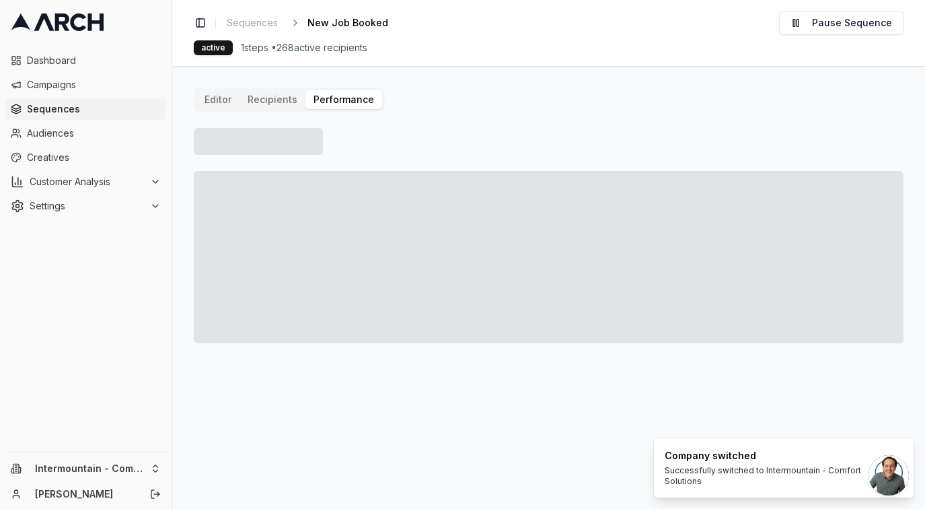
click at [340, 90] on button "Performance" at bounding box center [344, 99] width 77 height 19
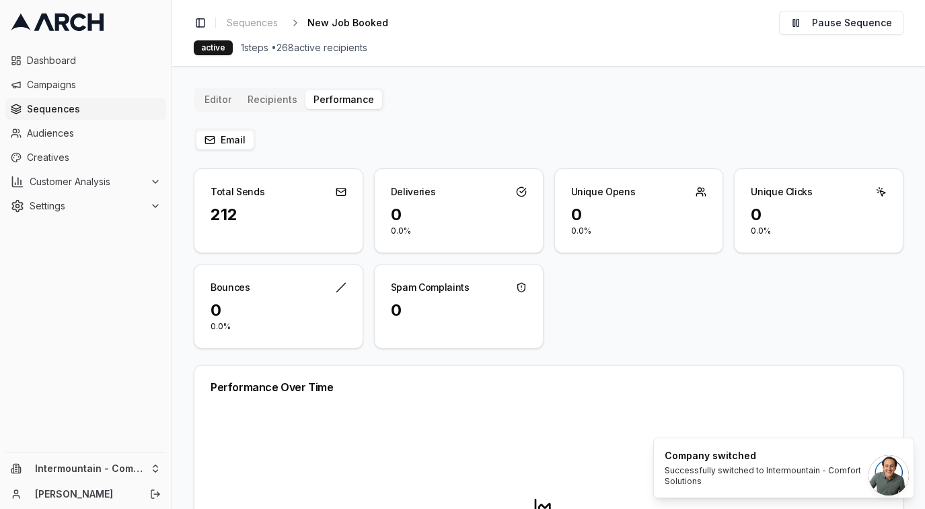
click at [511, 188] on div "Deliveries" at bounding box center [459, 186] width 168 height 35
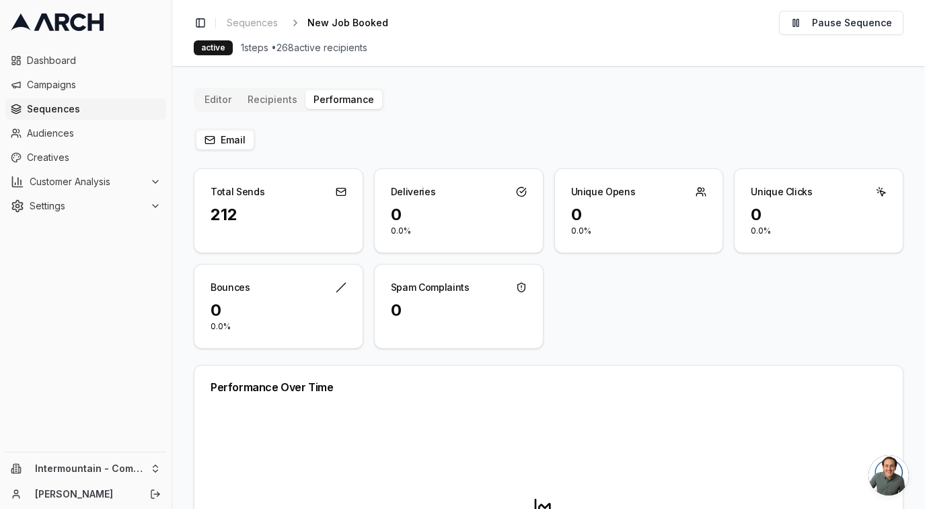
click at [521, 188] on icon at bounding box center [521, 191] width 11 height 11
click at [263, 204] on div "212" at bounding box center [279, 215] width 136 height 22
click at [347, 188] on div "Total Sends" at bounding box center [278, 186] width 168 height 35
click at [336, 188] on rect at bounding box center [340, 191] width 9 height 7
click at [129, 472] on html "Dashboard Campaigns Sequences Audiences Creatives Customer Analysis Settings In…" at bounding box center [462, 254] width 925 height 509
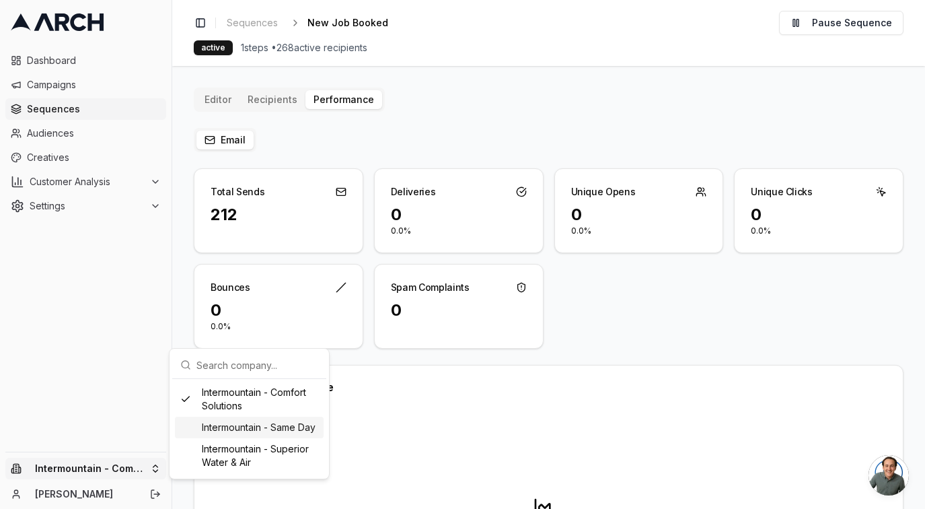
click at [242, 437] on div "Intermountain - Same Day" at bounding box center [249, 428] width 149 height 22
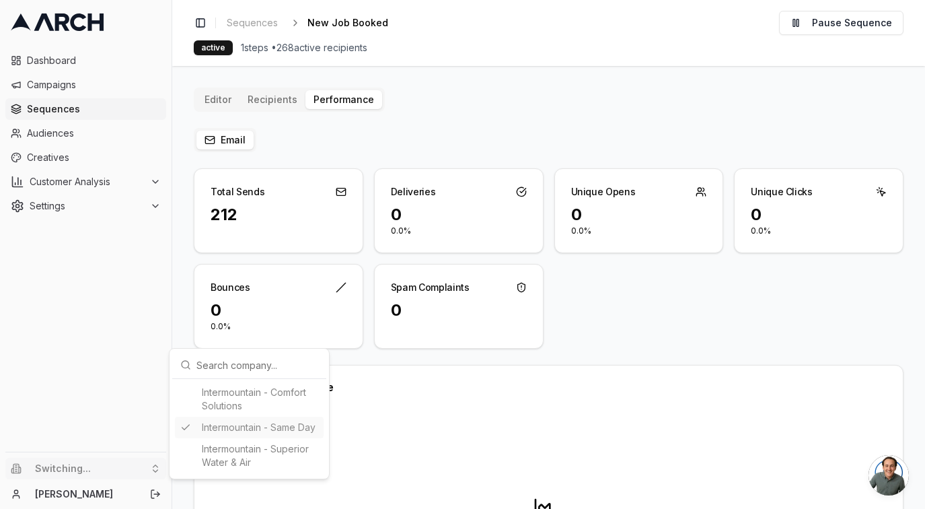
click at [490, 127] on html "Dashboard Campaigns Sequences Audiences Creatives Customer Analysis Settings Sw…" at bounding box center [462, 254] width 925 height 509
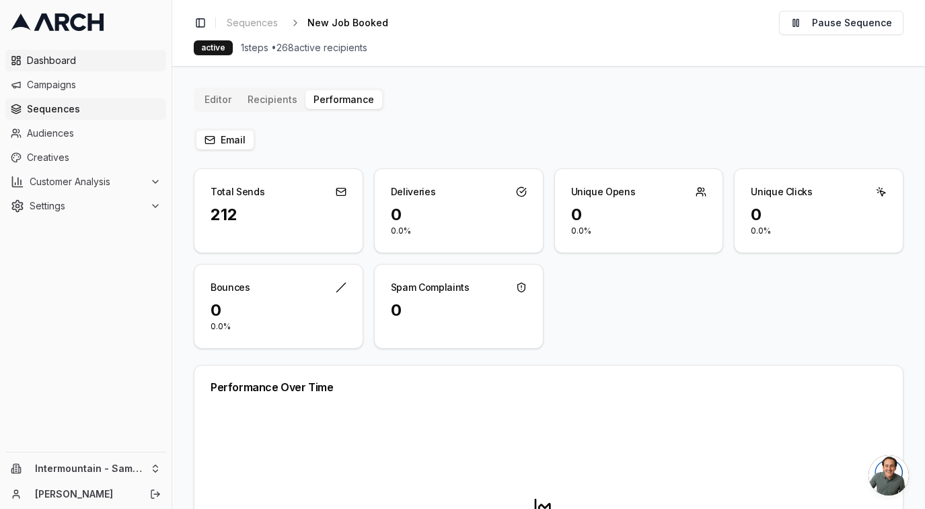
click at [102, 65] on span "Dashboard" at bounding box center [94, 60] width 134 height 13
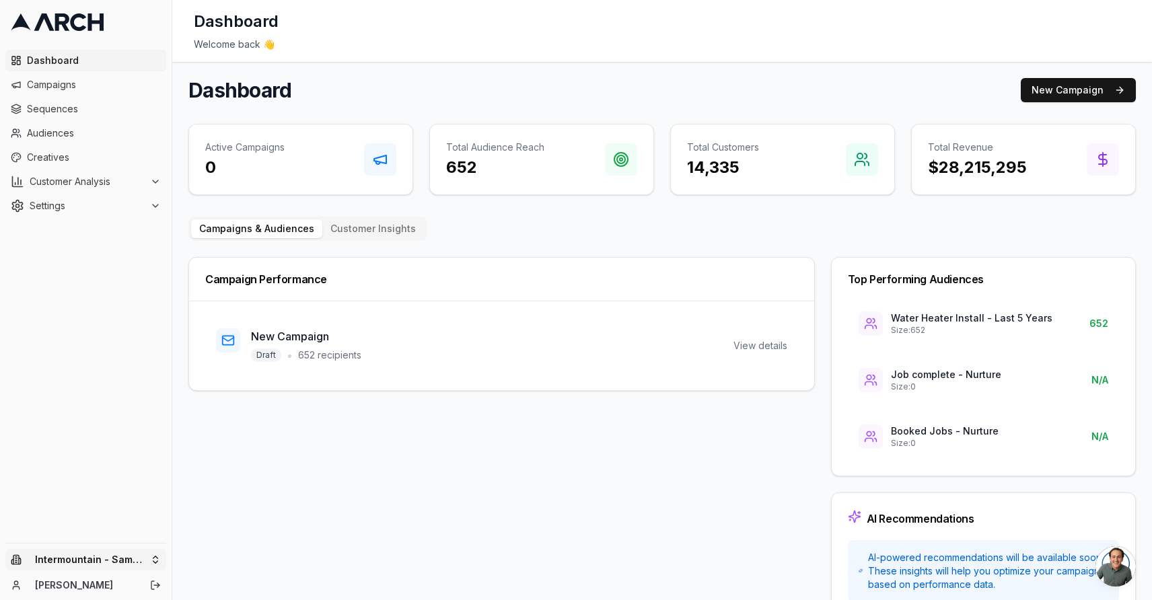
click at [152, 508] on html "Dashboard Campaigns Sequences Audiences Creatives Customer Analysis Settings In…" at bounding box center [576, 300] width 1152 height 600
click at [287, 508] on div "Intermountain - Superior Water & Air" at bounding box center [249, 547] width 149 height 35
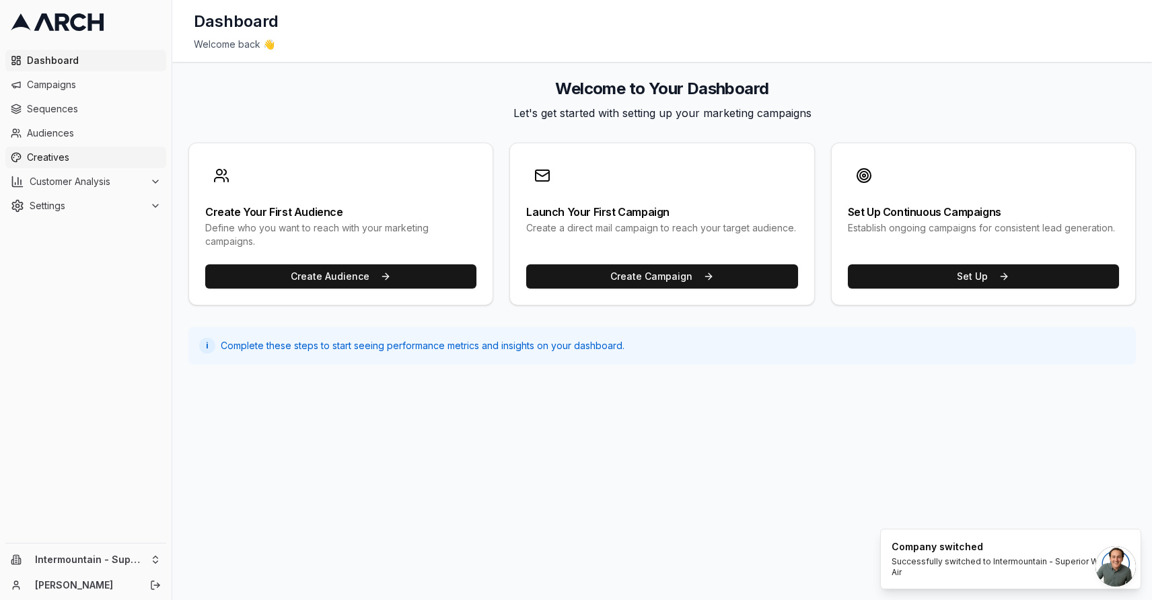
click at [50, 152] on span "Creatives" at bounding box center [94, 157] width 134 height 13
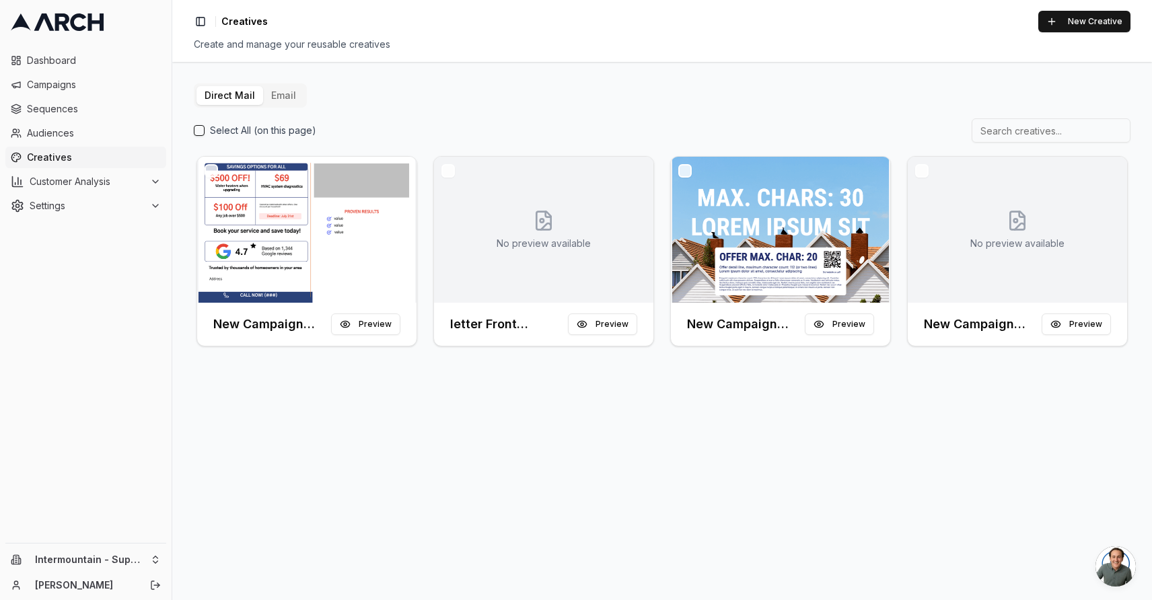
click at [275, 100] on button "Email" at bounding box center [283, 95] width 41 height 19
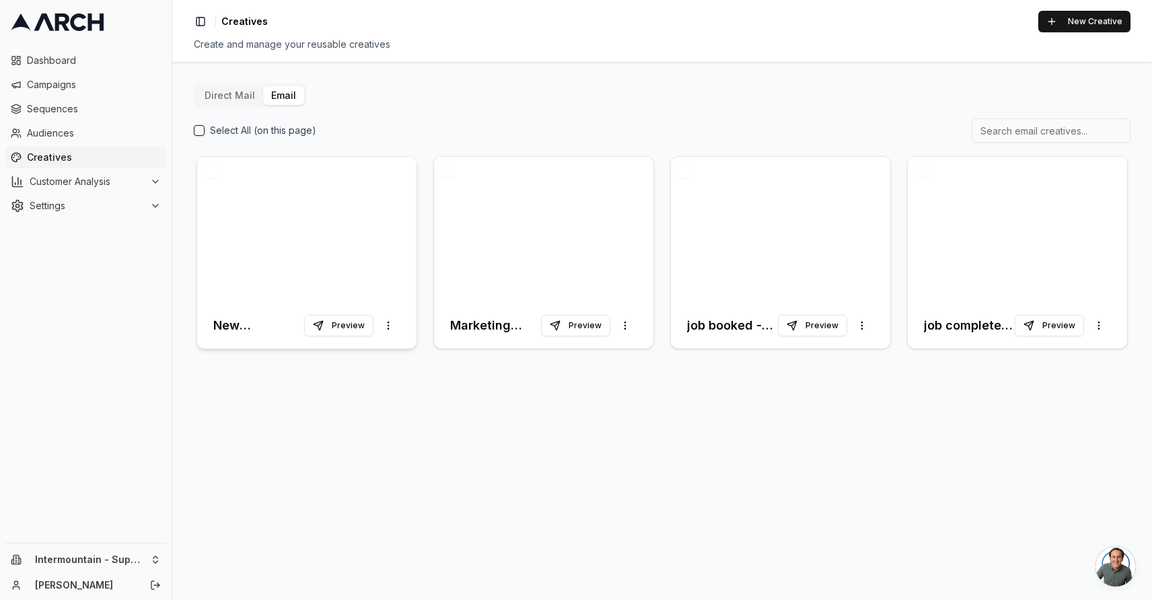
click at [392, 254] on div at bounding box center [306, 230] width 219 height 146
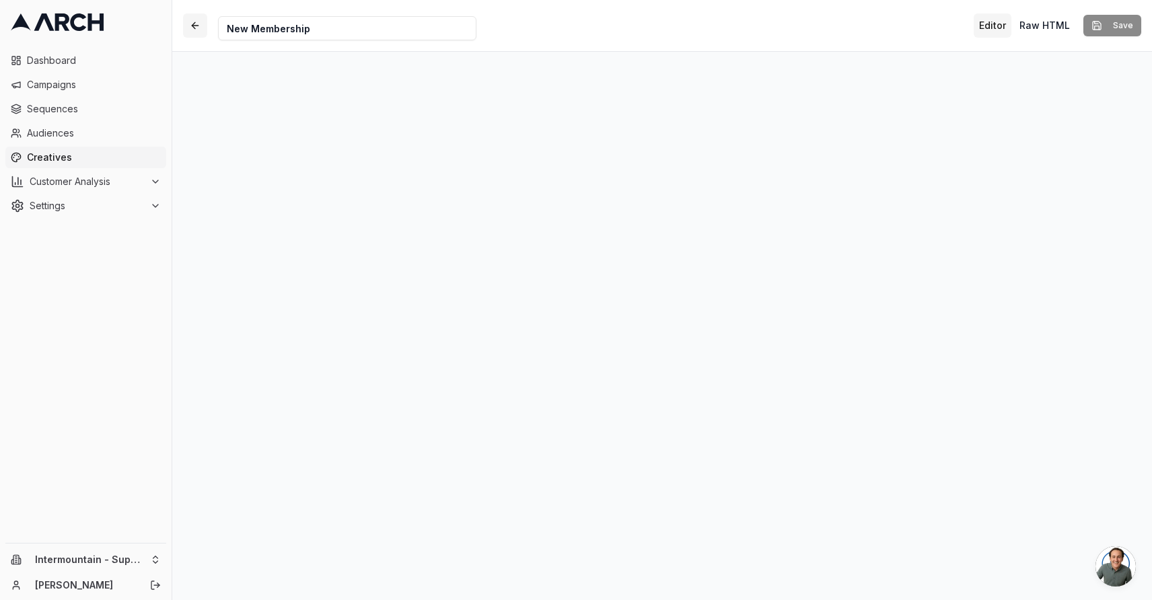
click at [201, 30] on button "button" at bounding box center [195, 25] width 24 height 24
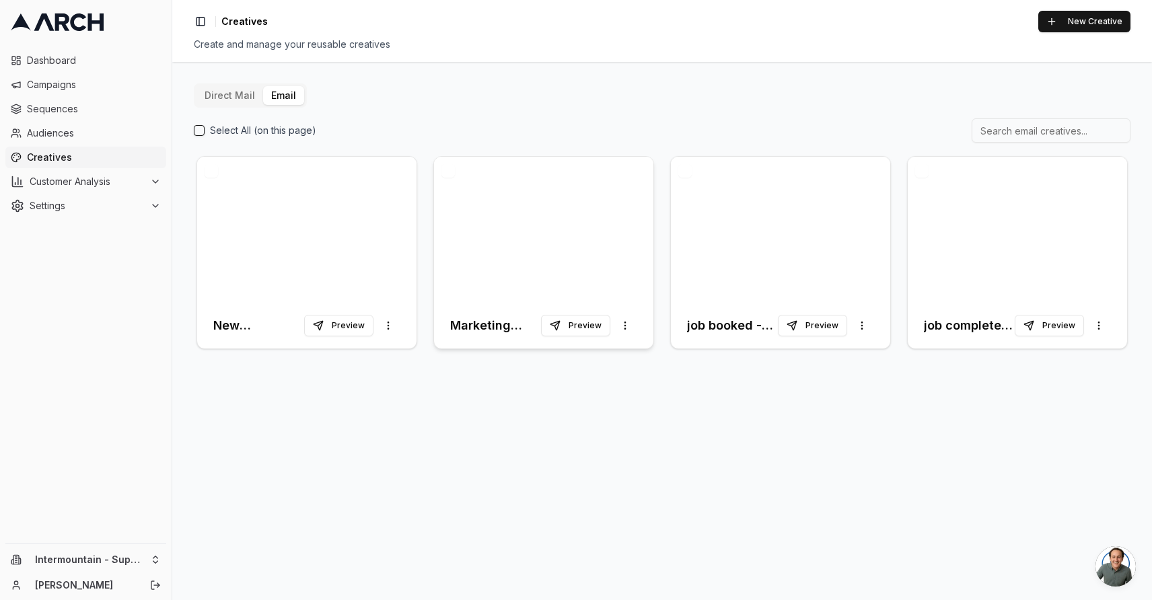
click at [511, 215] on div at bounding box center [543, 230] width 219 height 146
